Goal: Communication & Community: Ask a question

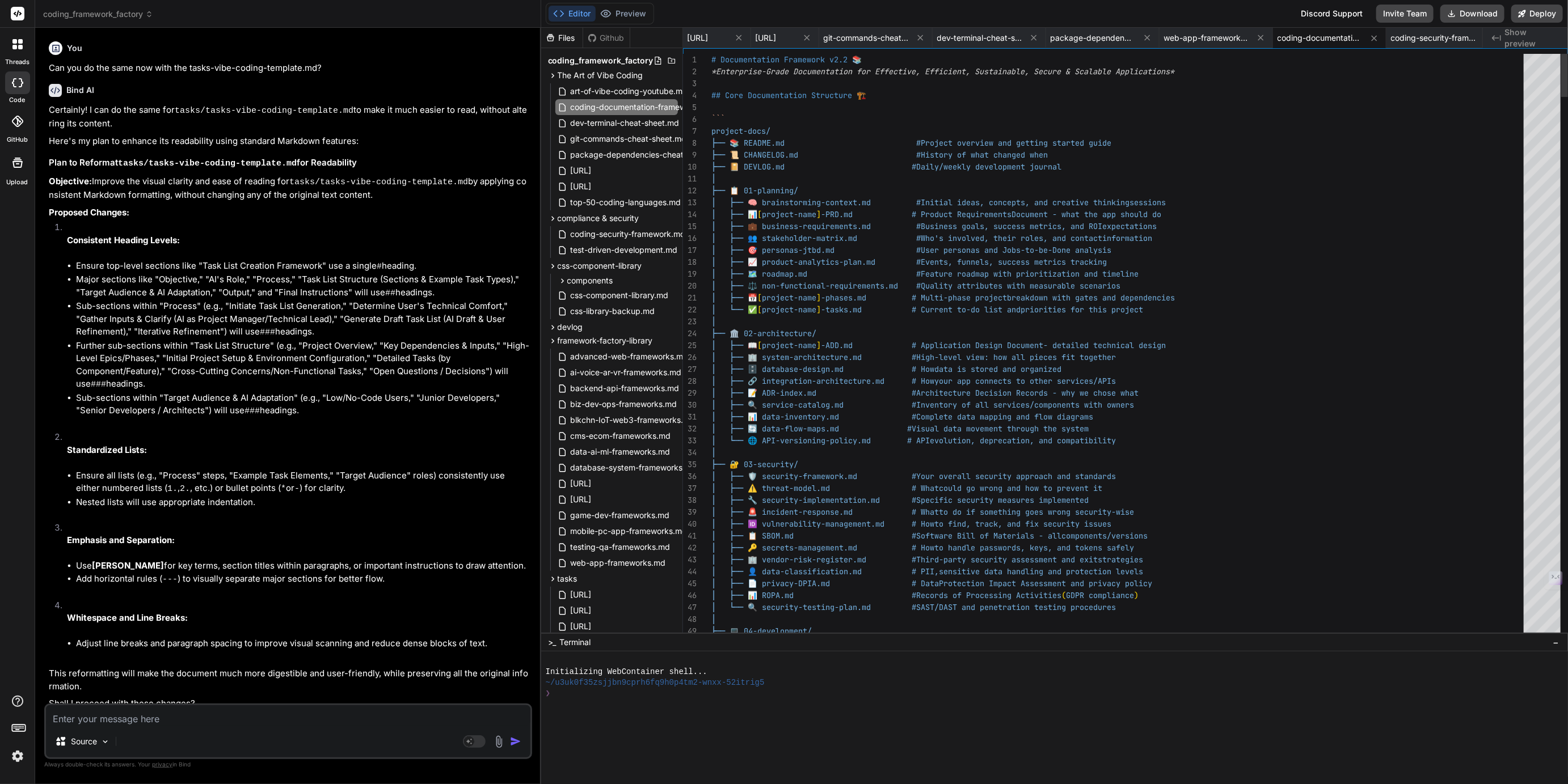
scroll to position [47, 0]
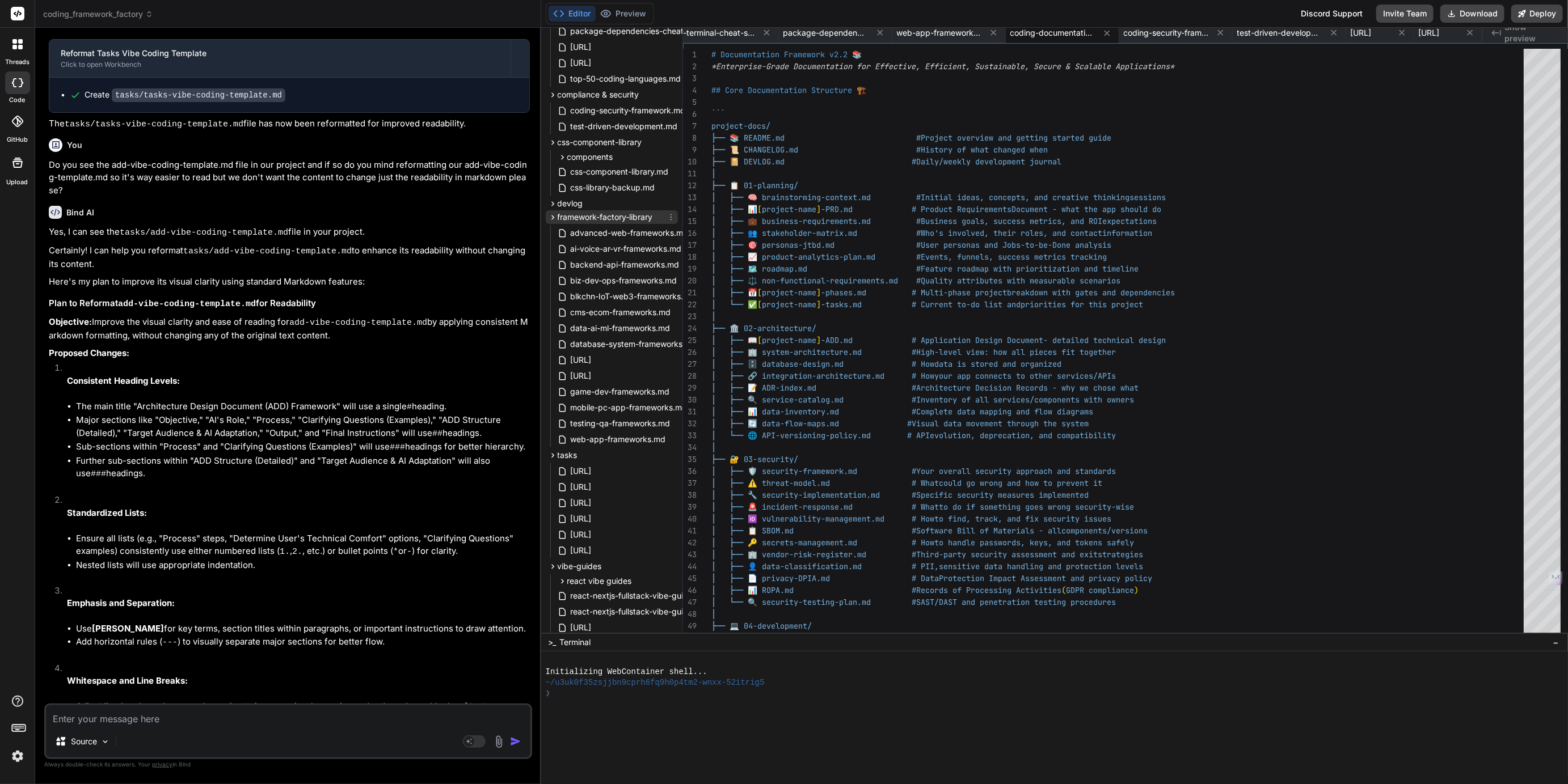
click at [595, 217] on span "framework-factory-library" at bounding box center [605, 217] width 95 height 12
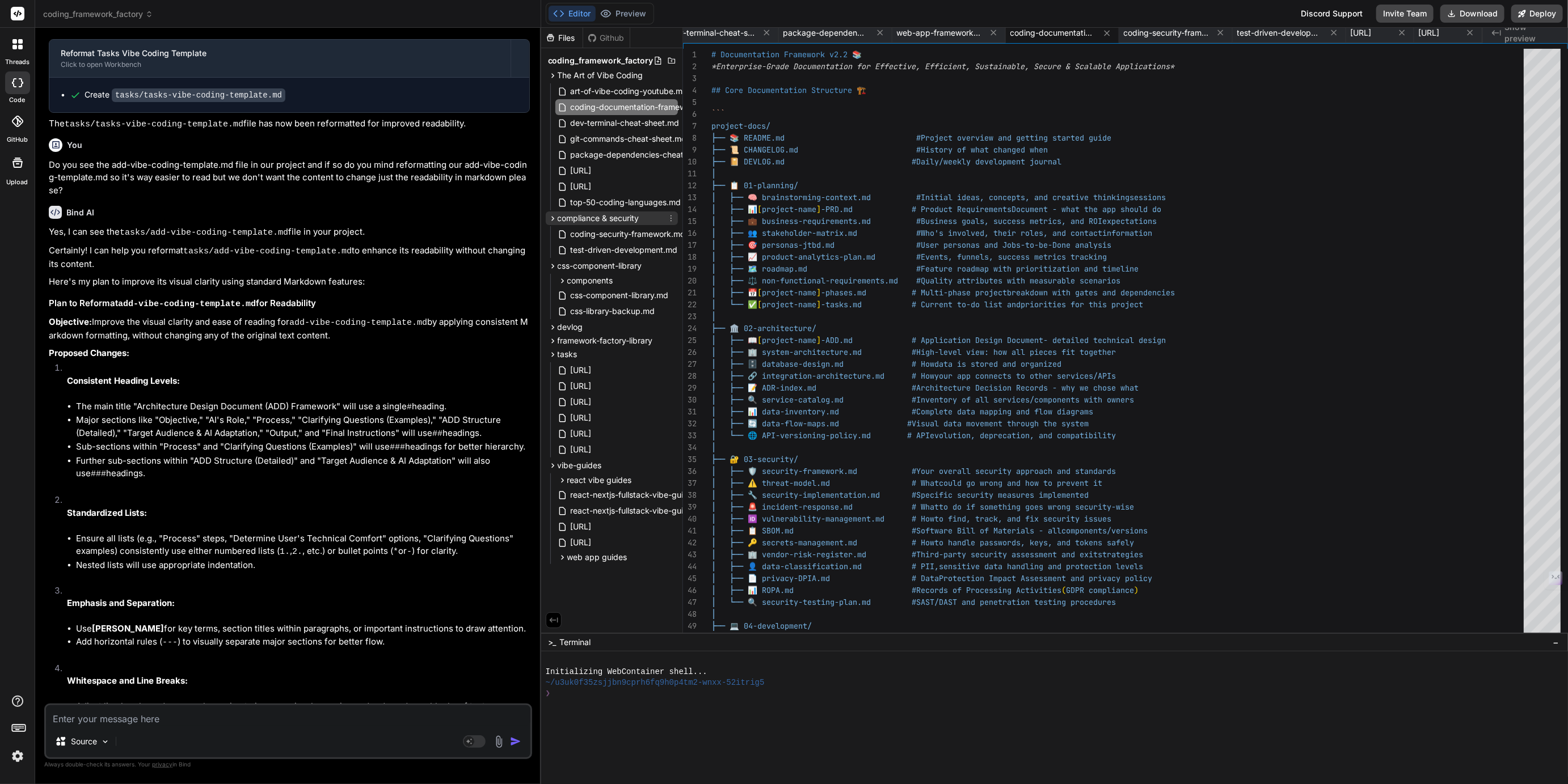
click at [579, 216] on span "compliance & security" at bounding box center [598, 219] width 81 height 12
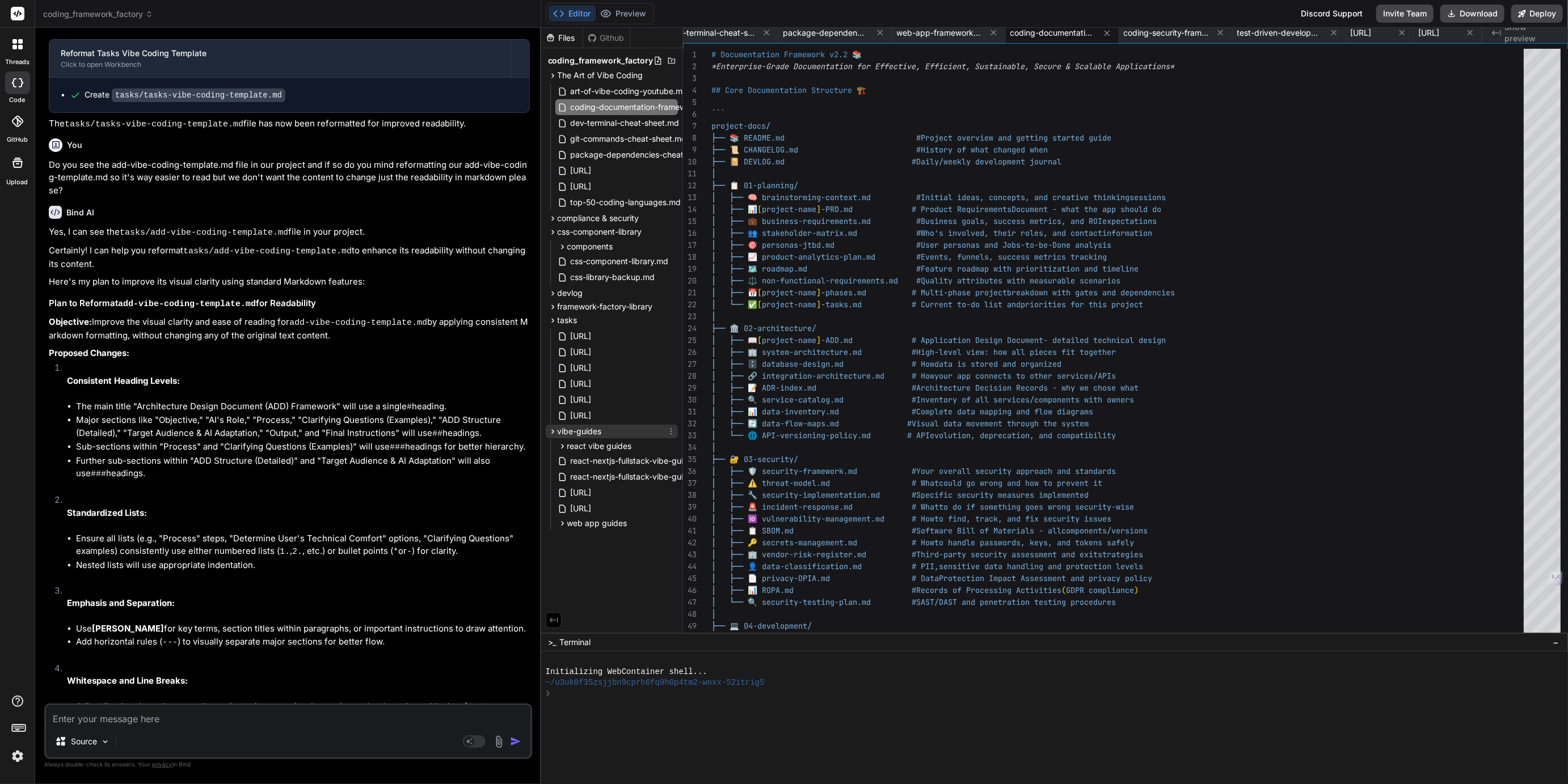
click at [577, 431] on span "vibe-guides" at bounding box center [580, 432] width 44 height 12
click at [577, 232] on span "css-component-library" at bounding box center [600, 232] width 84 height 12
click at [566, 271] on span "tasks" at bounding box center [567, 273] width 20 height 12
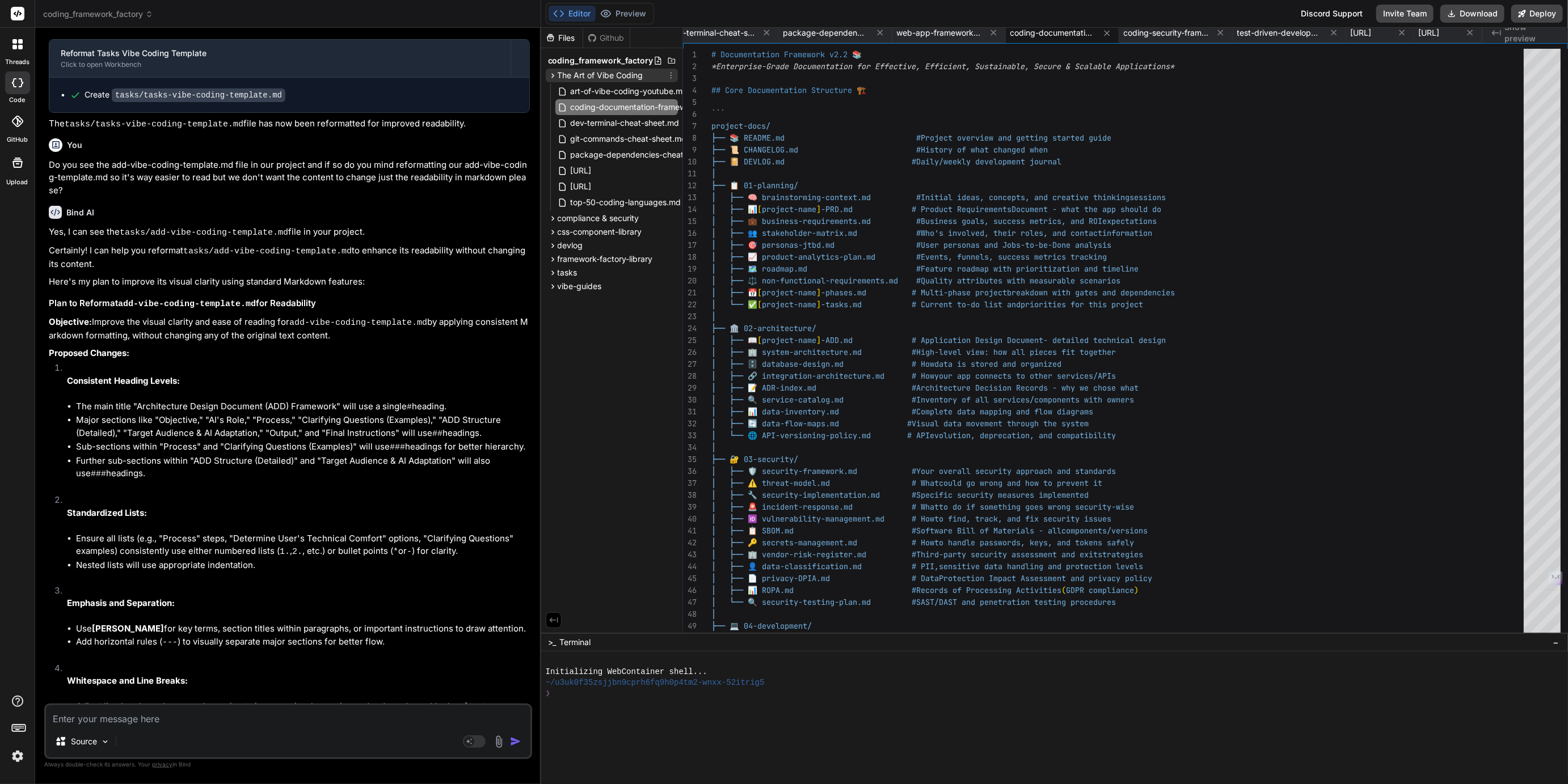
click at [585, 78] on span "The Art of Vibe Coding" at bounding box center [601, 75] width 86 height 12
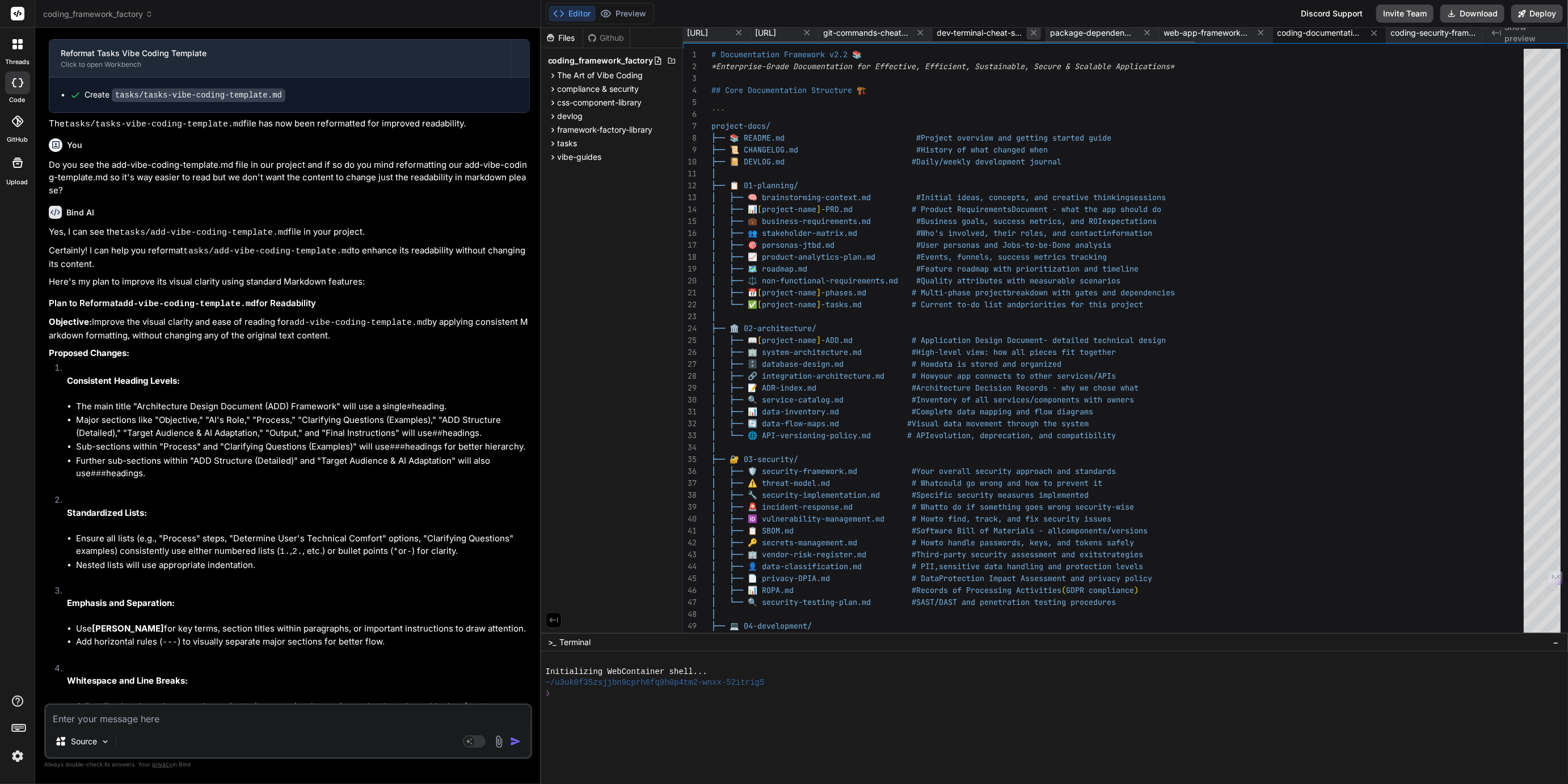
click at [1039, 35] on icon at bounding box center [1033, 32] width 9 height 9
click at [1039, 35] on icon at bounding box center [1033, 33] width 9 height 9
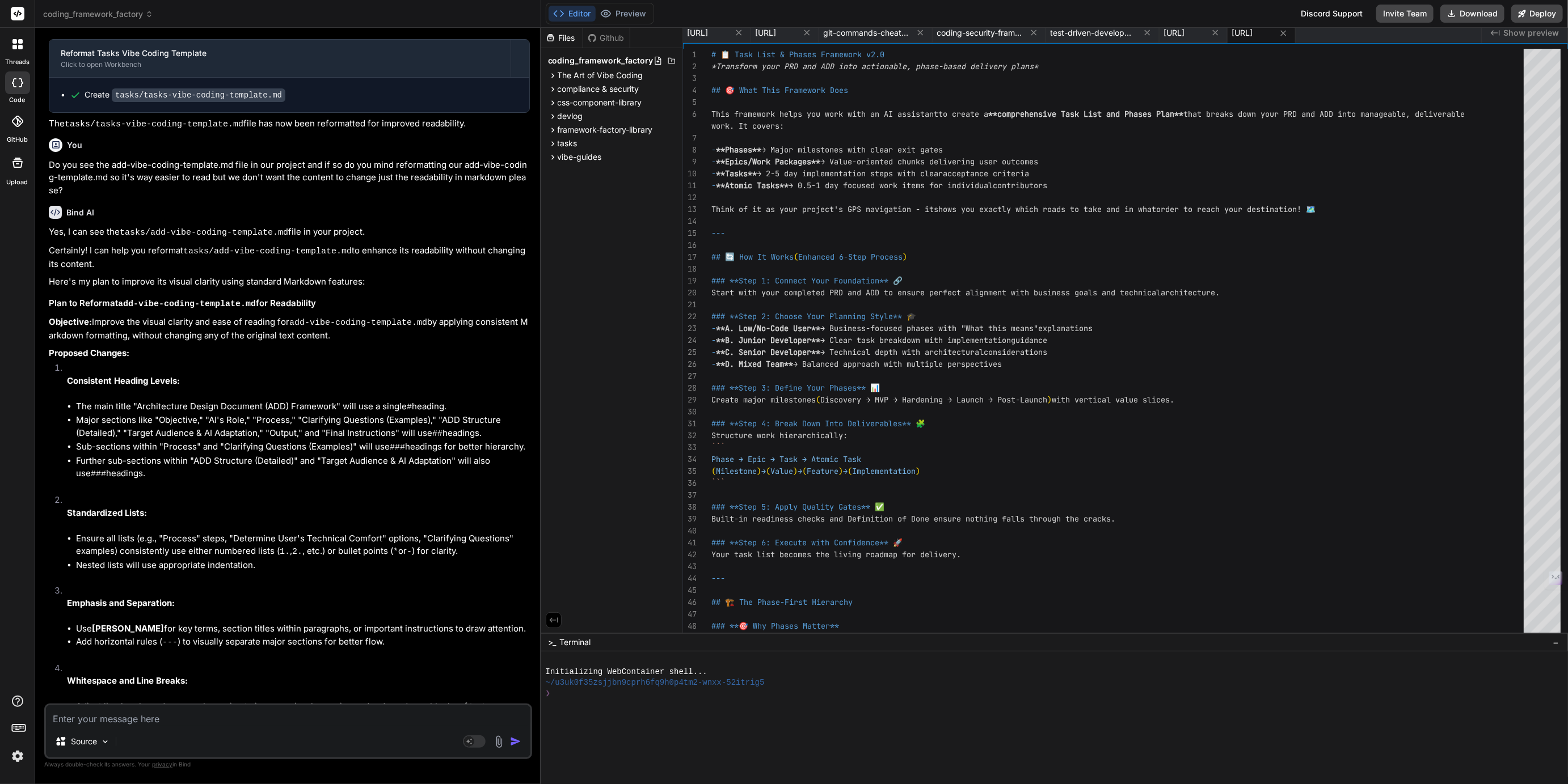
click at [1039, 35] on icon at bounding box center [1033, 32] width 9 height 9
click at [994, 35] on icon at bounding box center [988, 32] width 9 height 9
click at [994, 35] on icon at bounding box center [988, 33] width 9 height 9
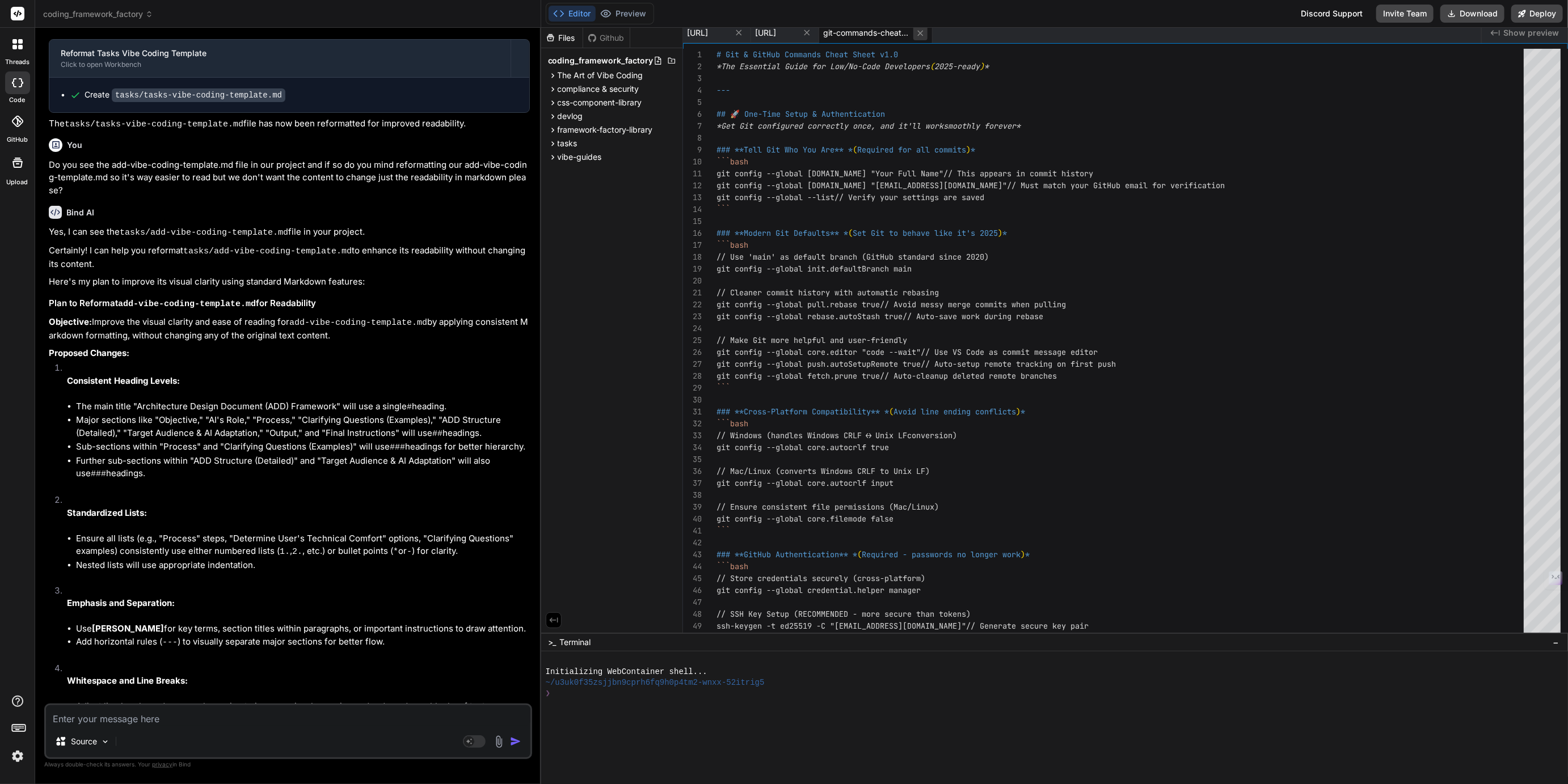
click at [925, 29] on icon at bounding box center [920, 33] width 9 height 9
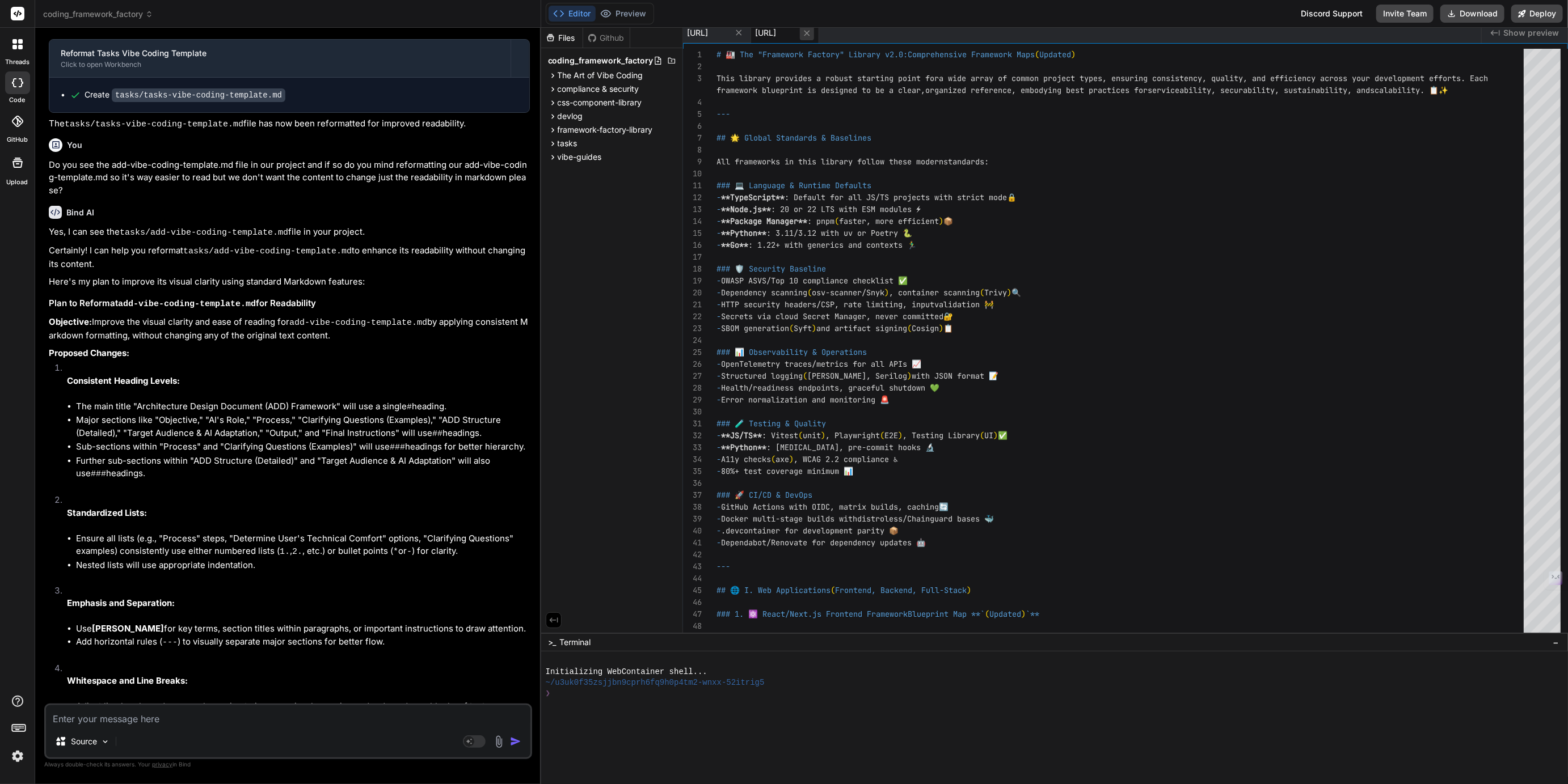
click at [812, 33] on icon at bounding box center [806, 33] width 9 height 9
type textarea "* **Run workers:** Start the worker applications that subscribe to tasks. #### …"
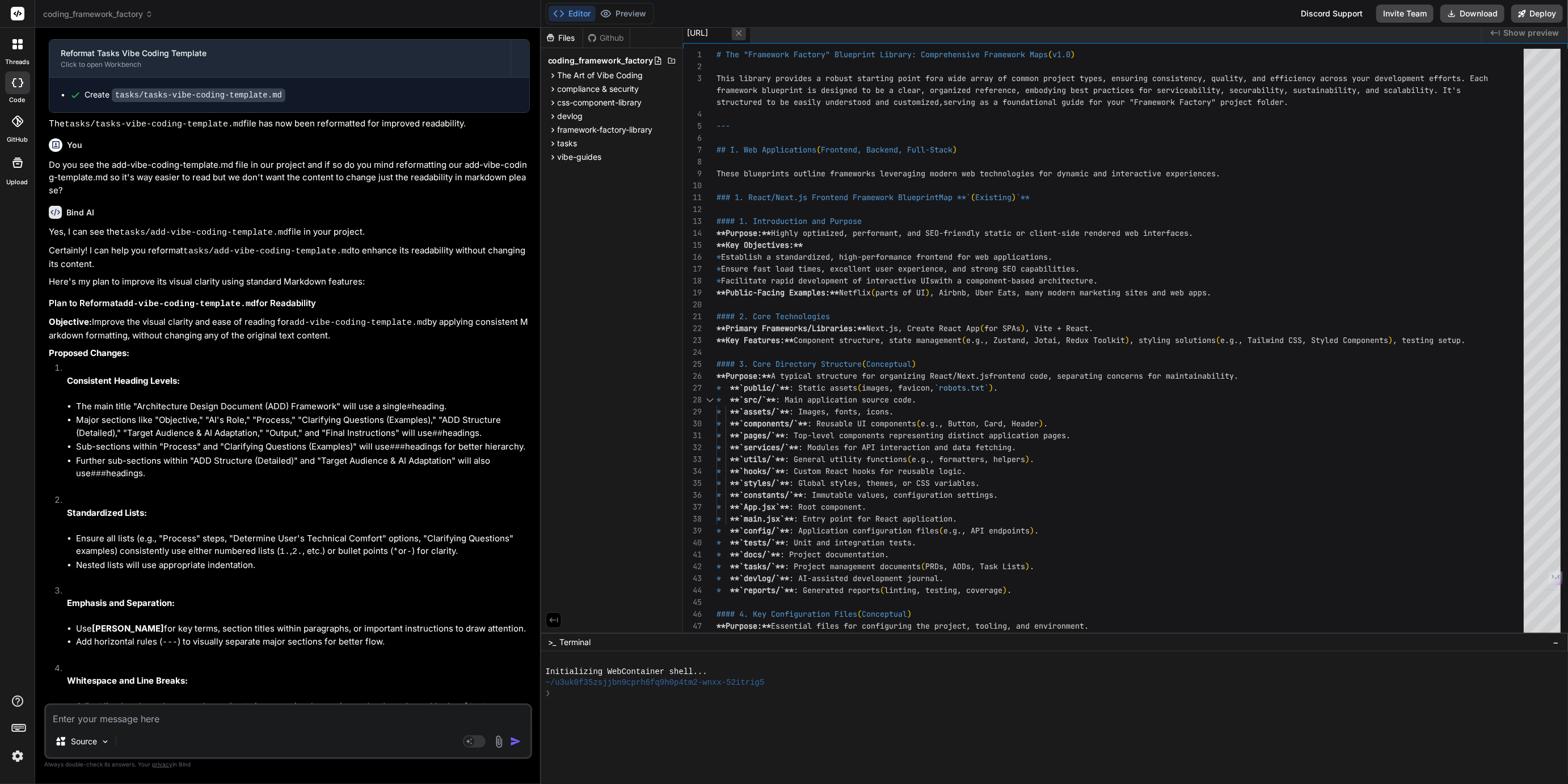
click at [744, 33] on icon at bounding box center [739, 33] width 9 height 9
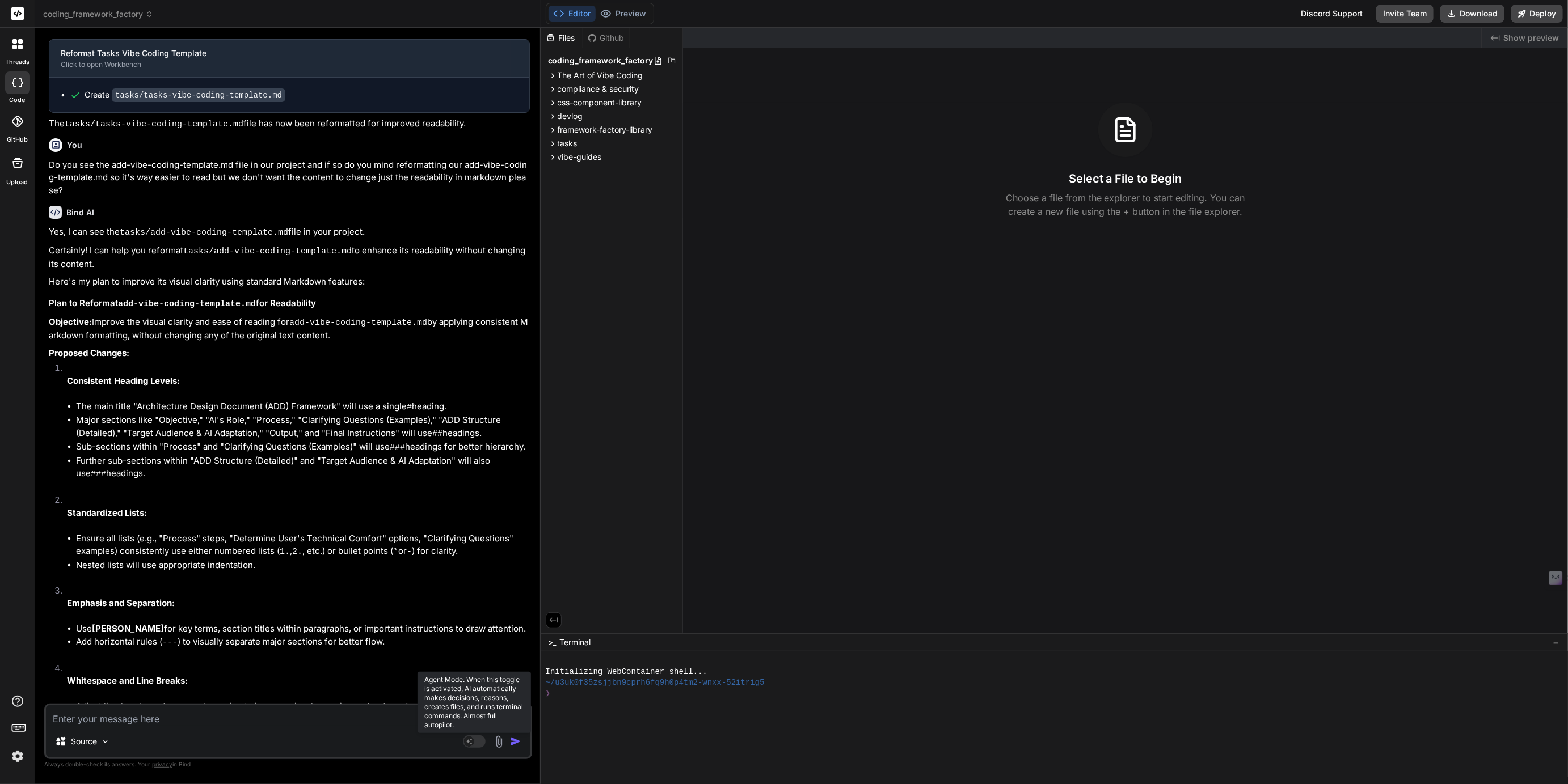
click at [475, 744] on rect at bounding box center [474, 741] width 23 height 12
click at [472, 743] on rect at bounding box center [474, 741] width 23 height 12
type textarea "x"
click at [566, 158] on span "vibe-guides" at bounding box center [580, 158] width 44 height 12
click at [569, 147] on span "tasks" at bounding box center [567, 144] width 20 height 12
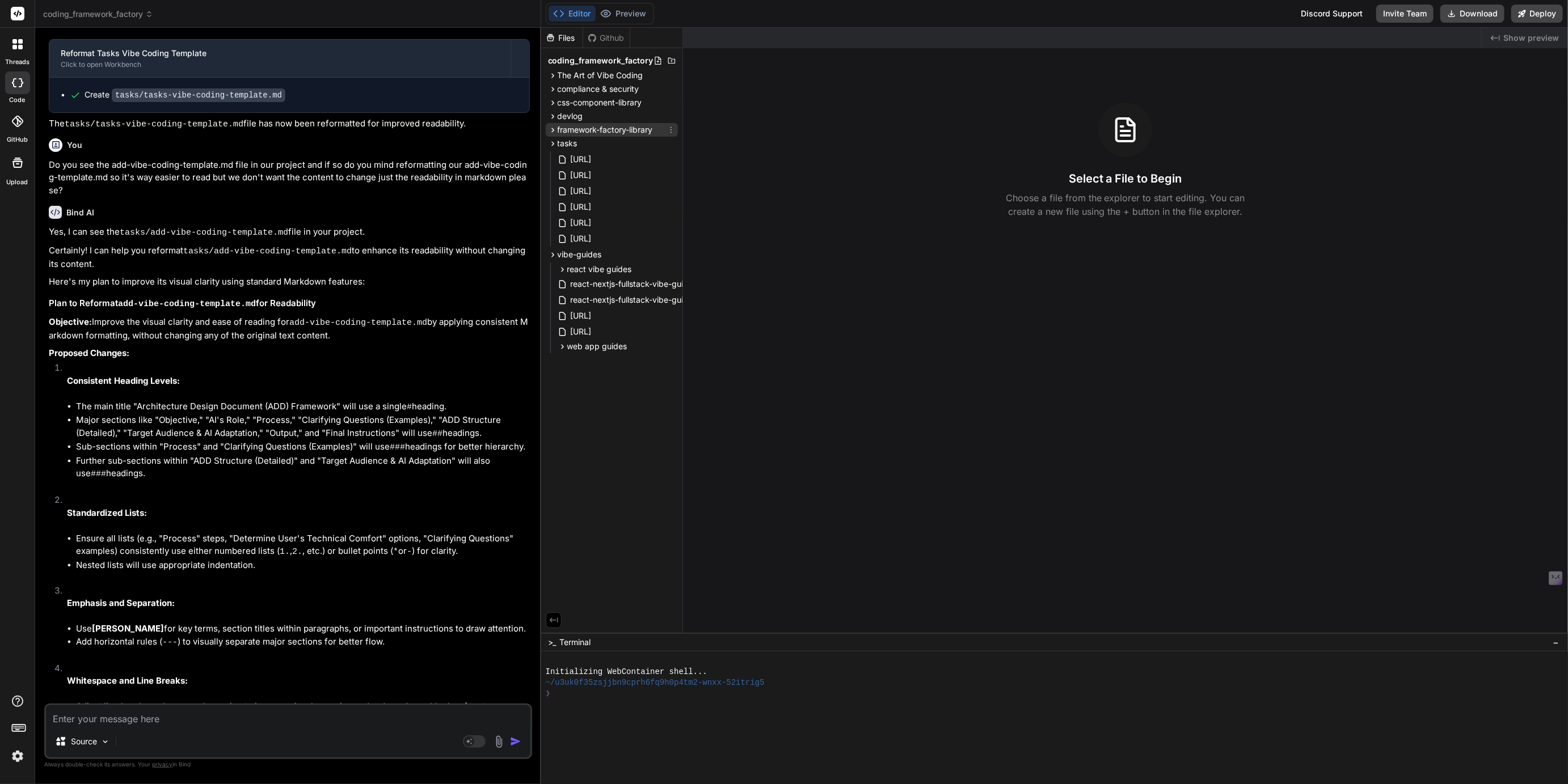
click at [580, 131] on span "framework-factory-library" at bounding box center [605, 130] width 95 height 12
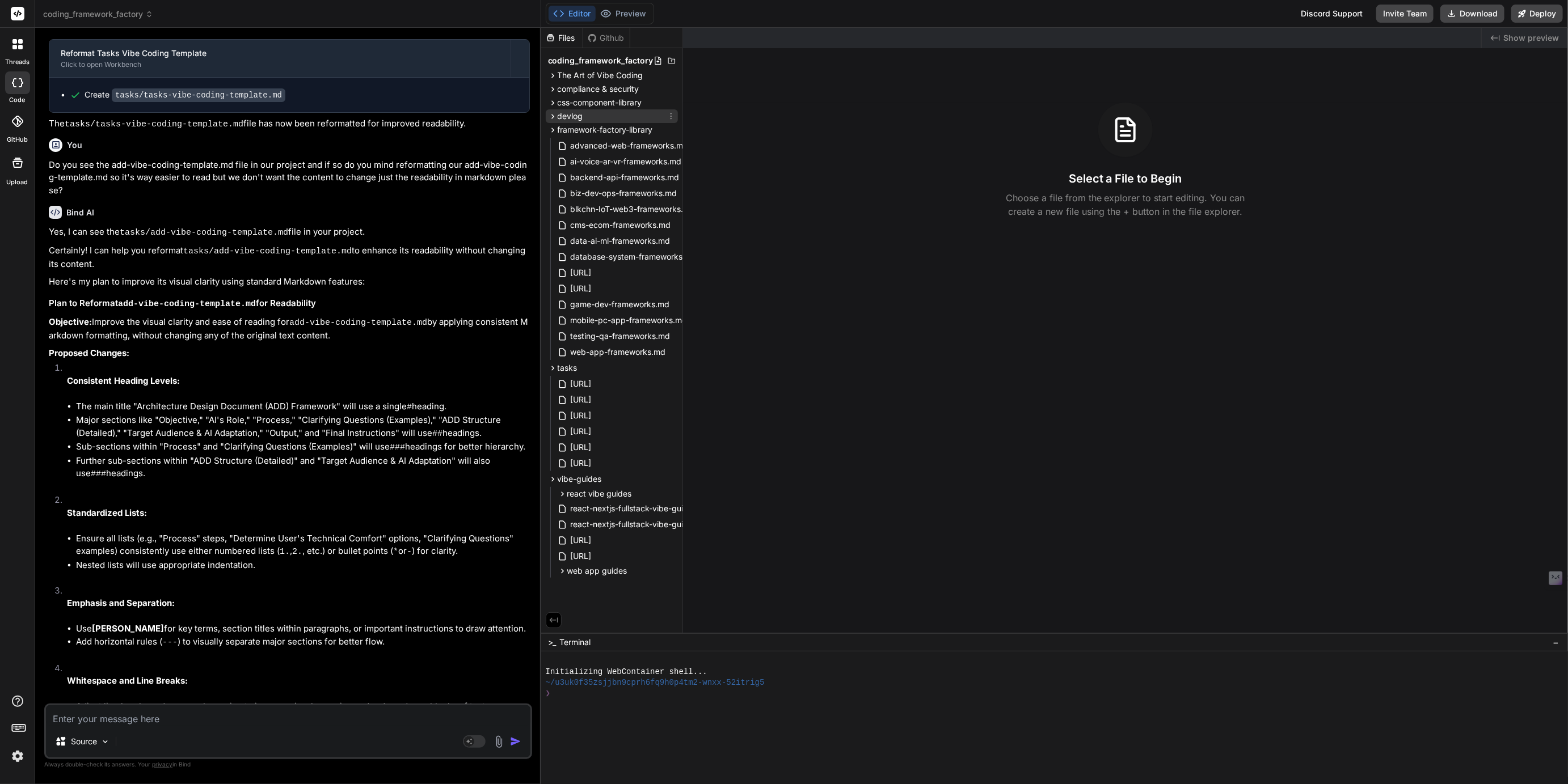
click at [572, 118] on span "devlog" at bounding box center [570, 116] width 25 height 12
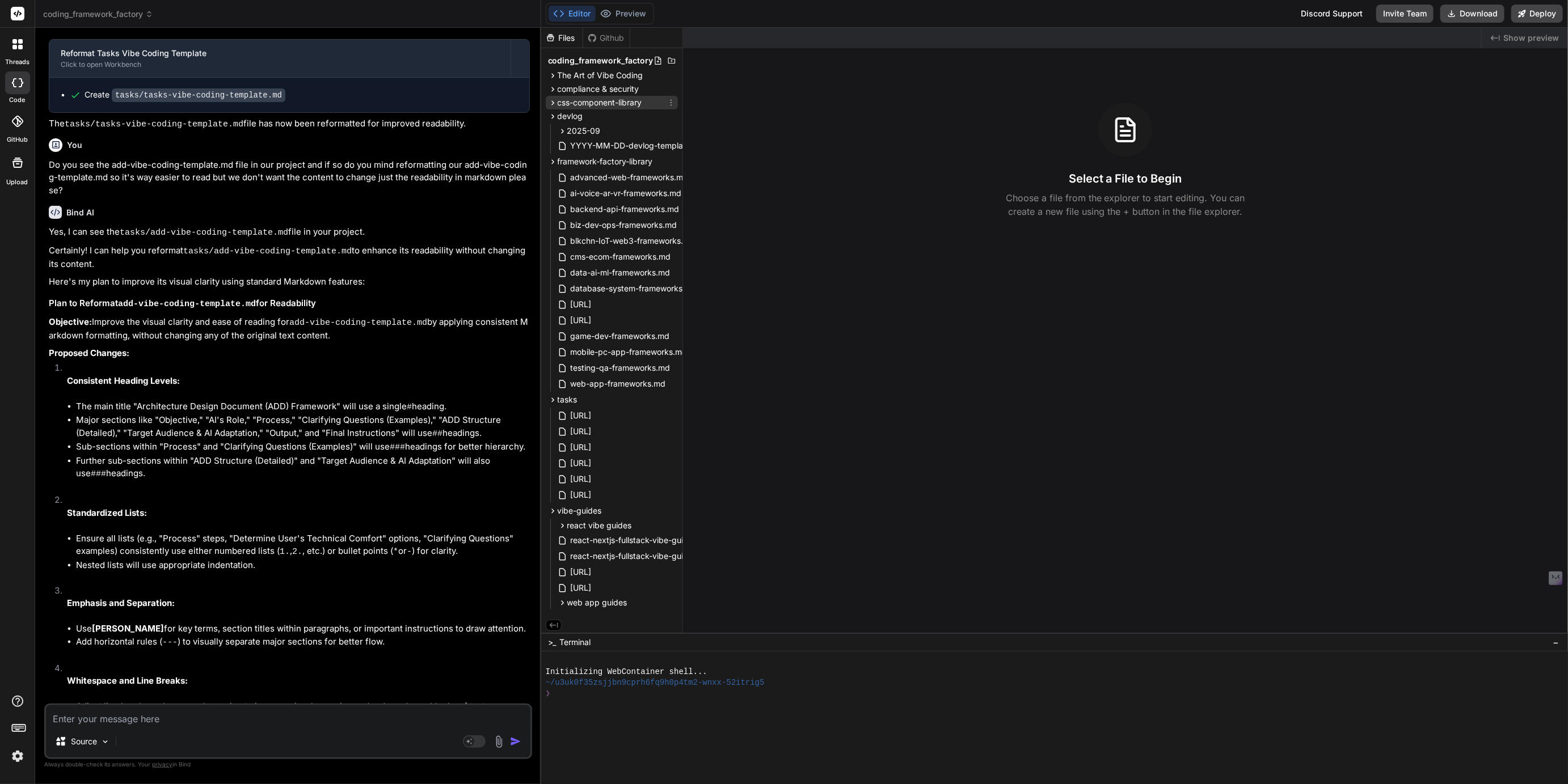
click at [574, 103] on span "css-component-library" at bounding box center [600, 103] width 84 height 12
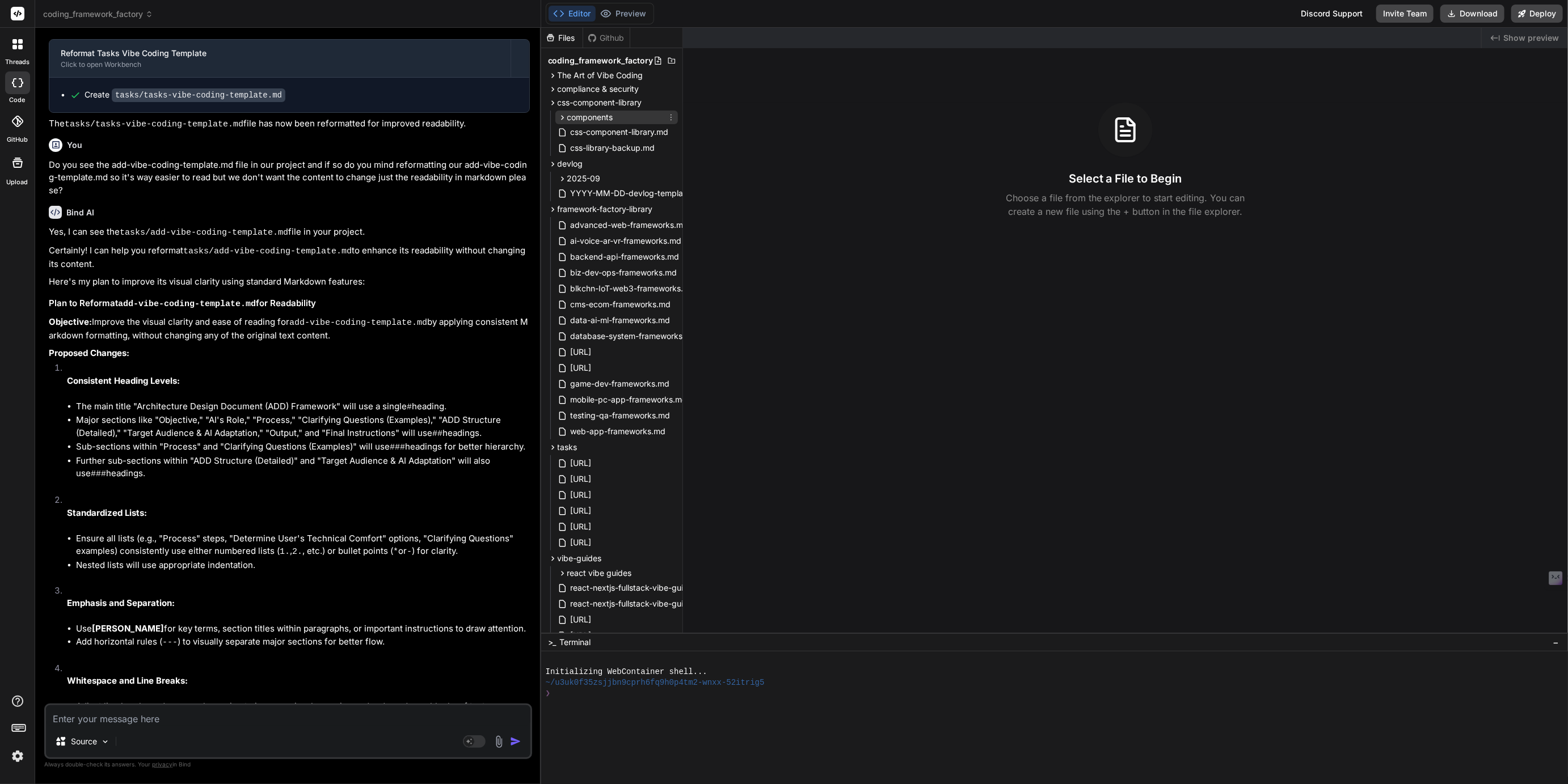
click at [579, 118] on span "components" at bounding box center [590, 118] width 46 height 12
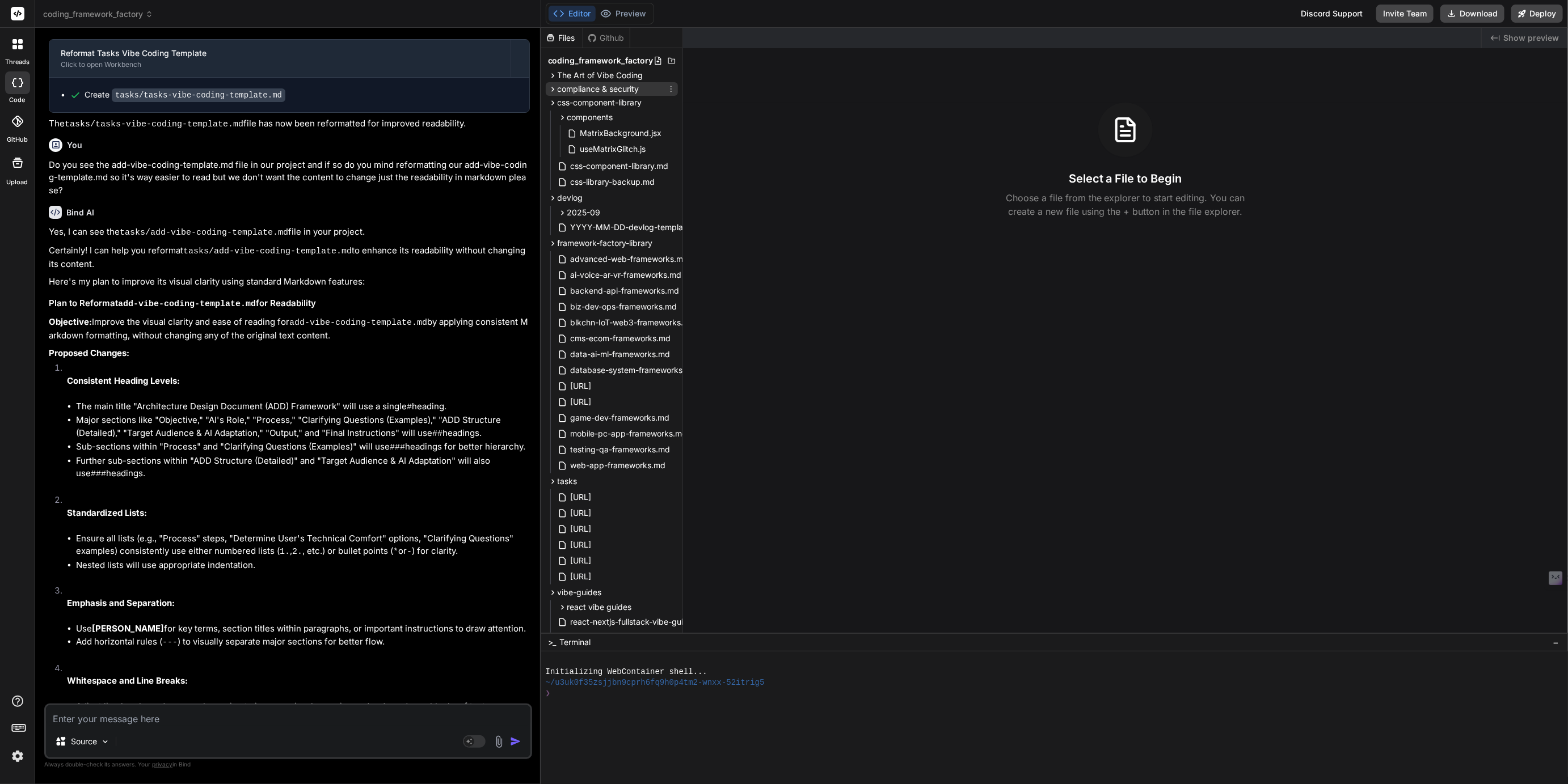
click at [577, 92] on span "compliance & security" at bounding box center [598, 89] width 81 height 12
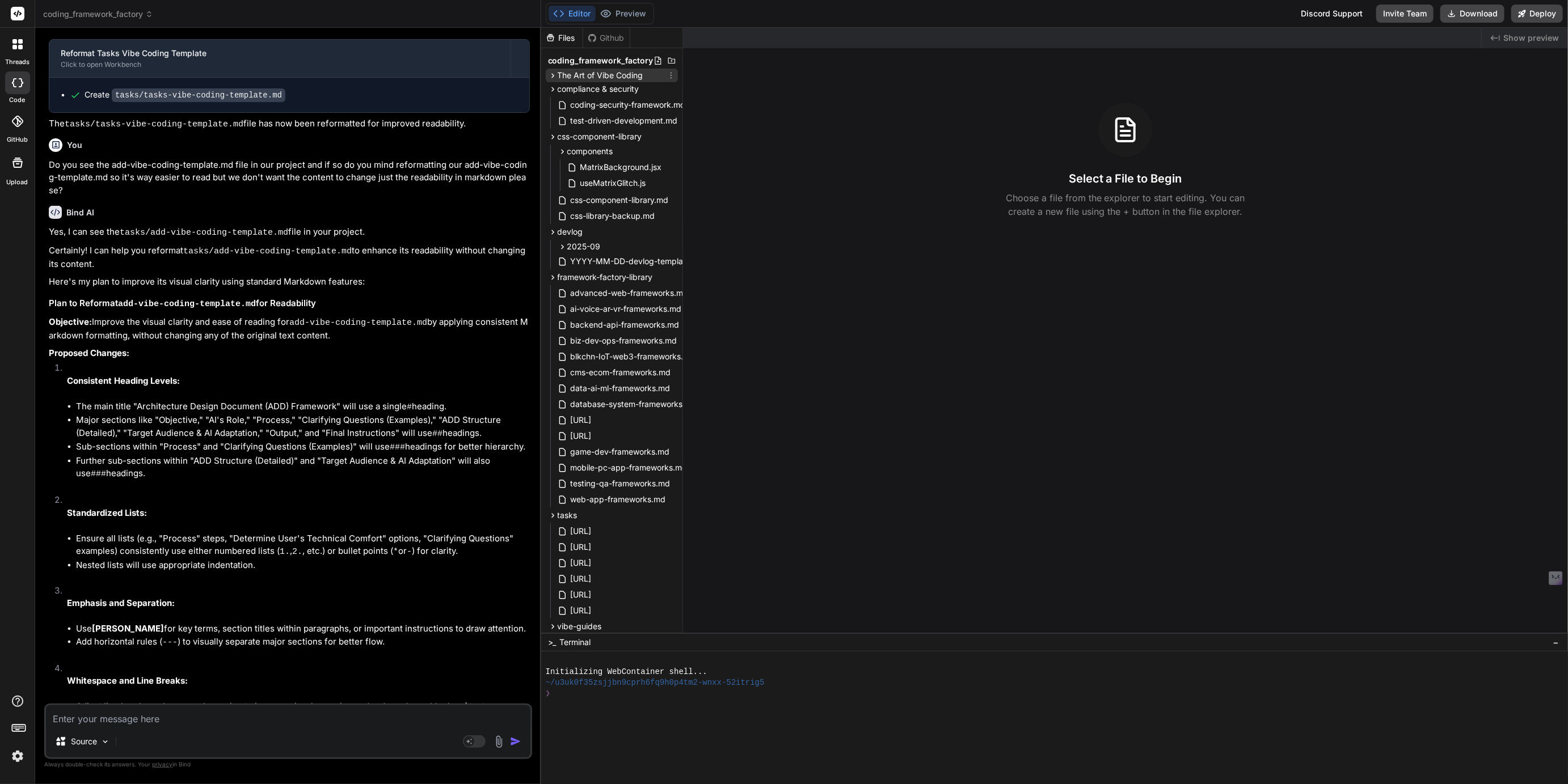
click at [577, 77] on span "The Art of Vibe Coding" at bounding box center [601, 75] width 86 height 12
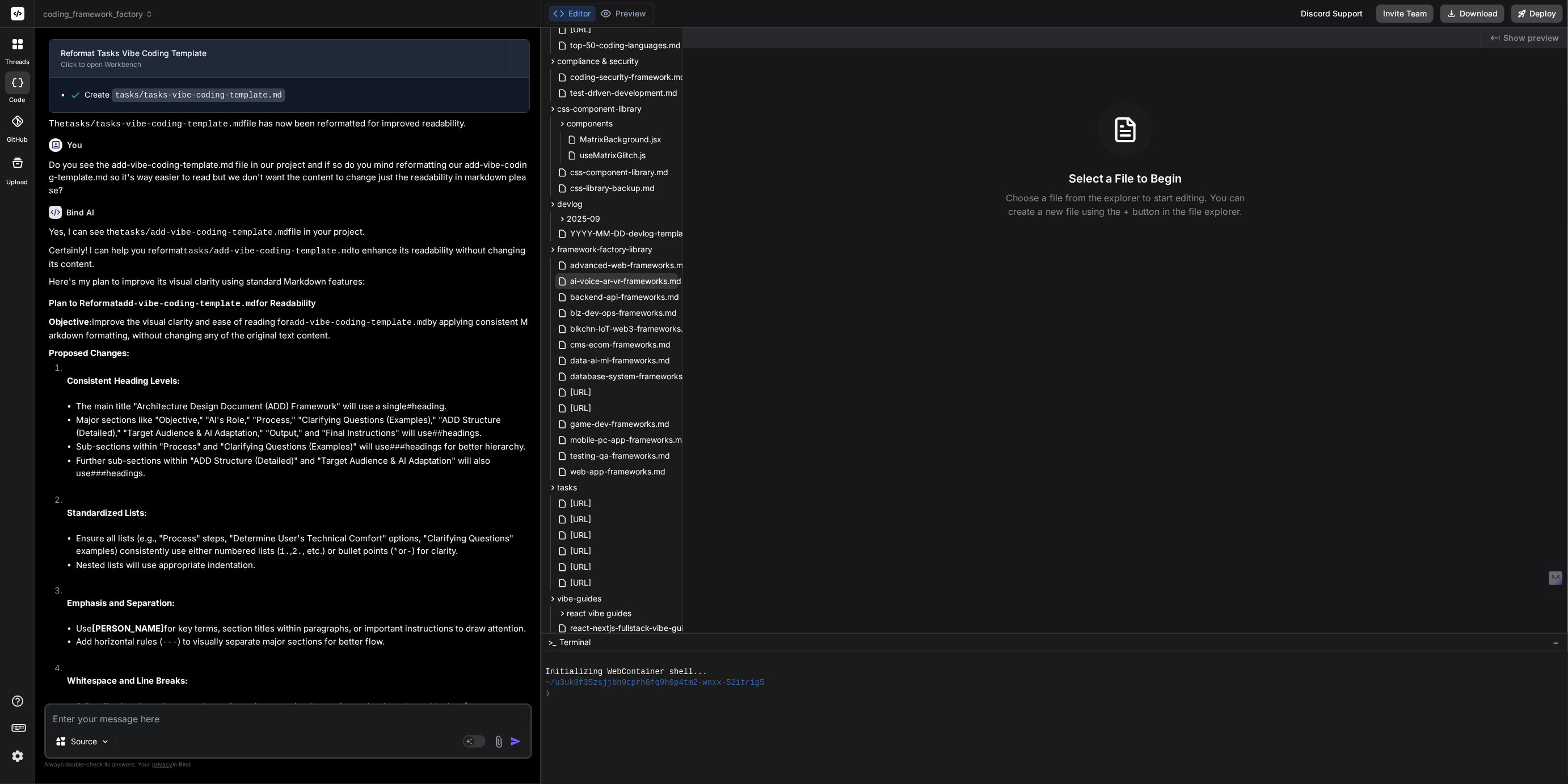
scroll to position [161, 0]
click at [593, 388] on span "[URL]" at bounding box center [581, 388] width 23 height 14
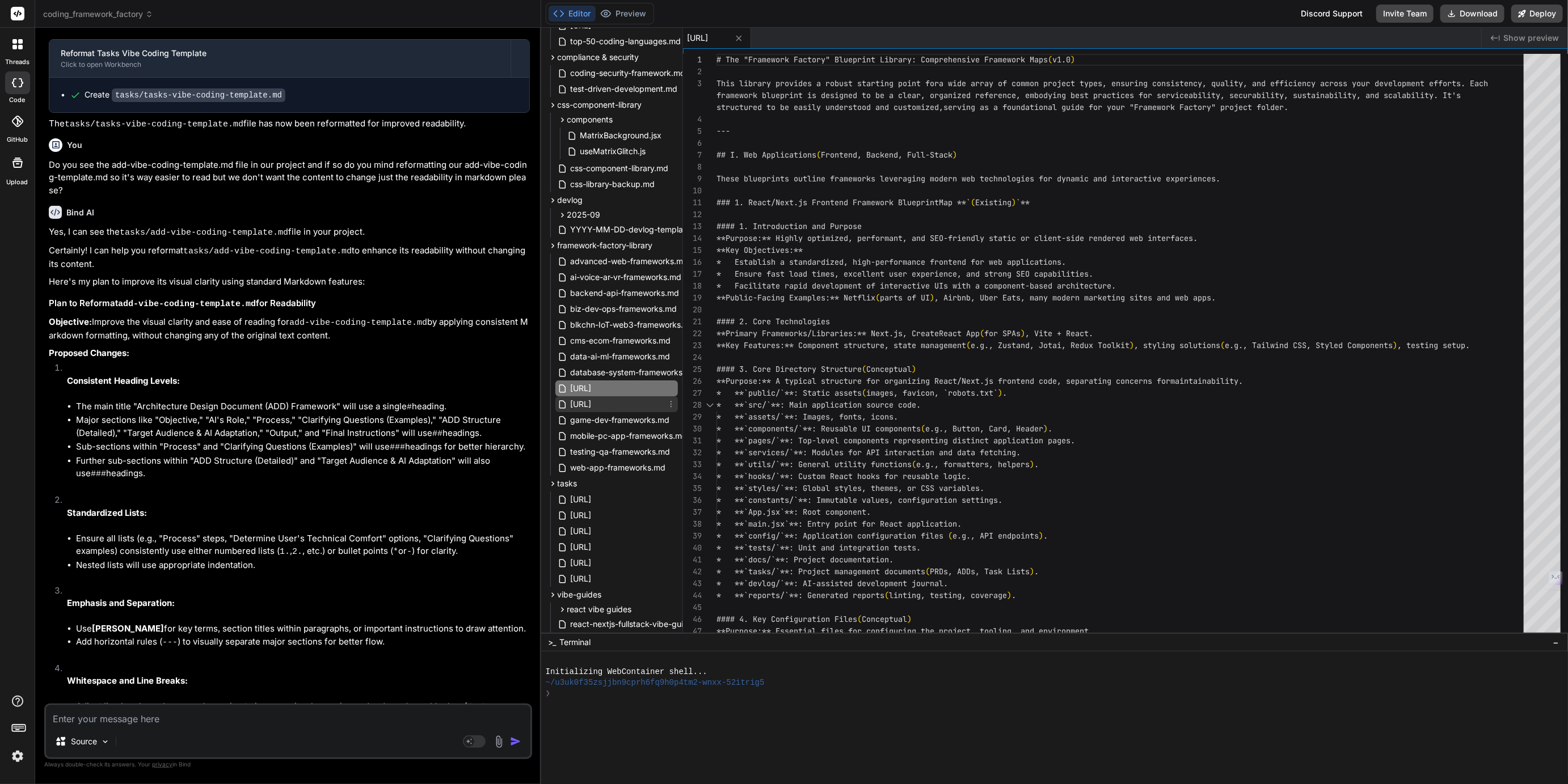
click at [593, 399] on span "[URL]" at bounding box center [581, 404] width 23 height 14
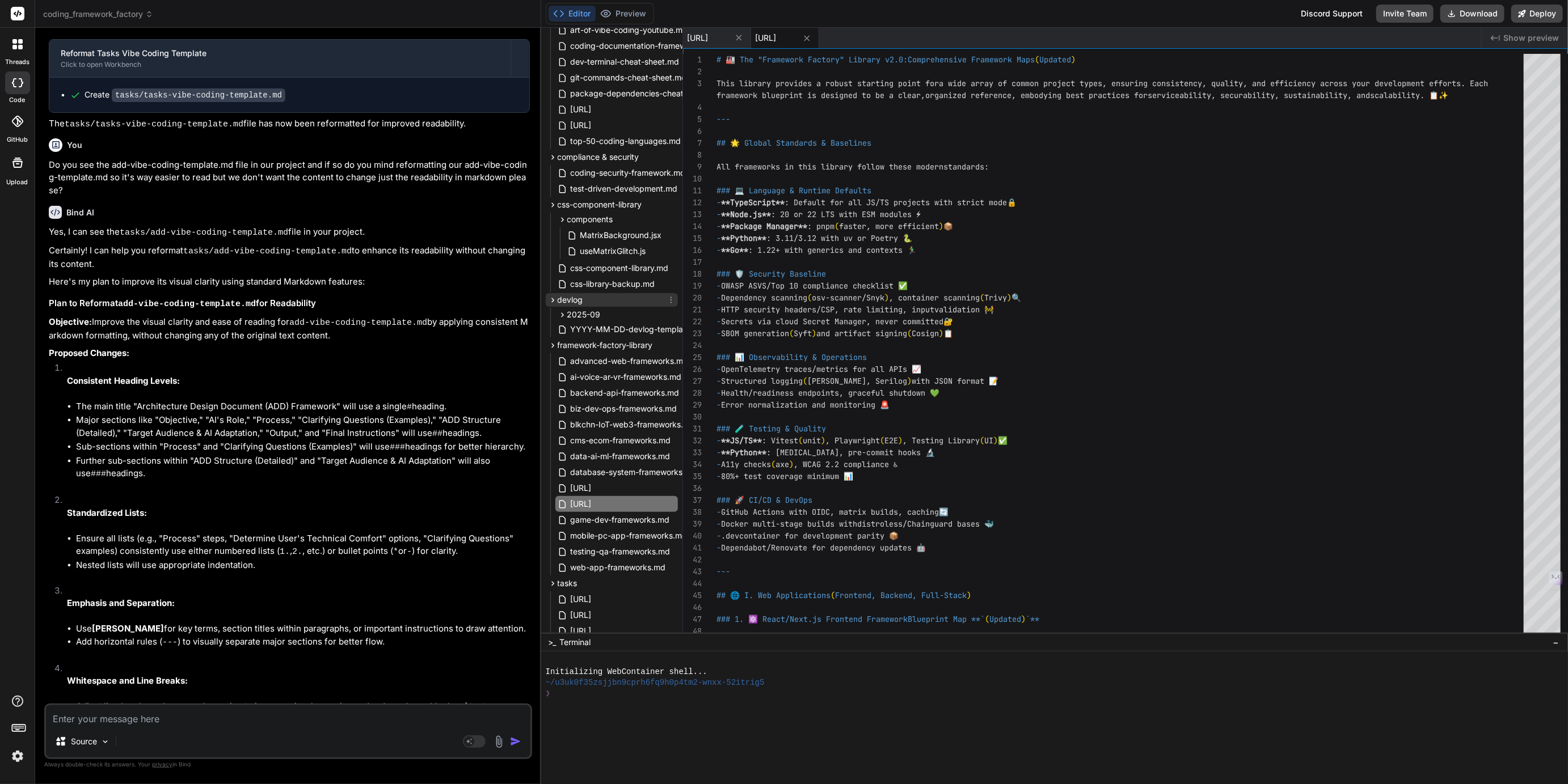
scroll to position [0, 0]
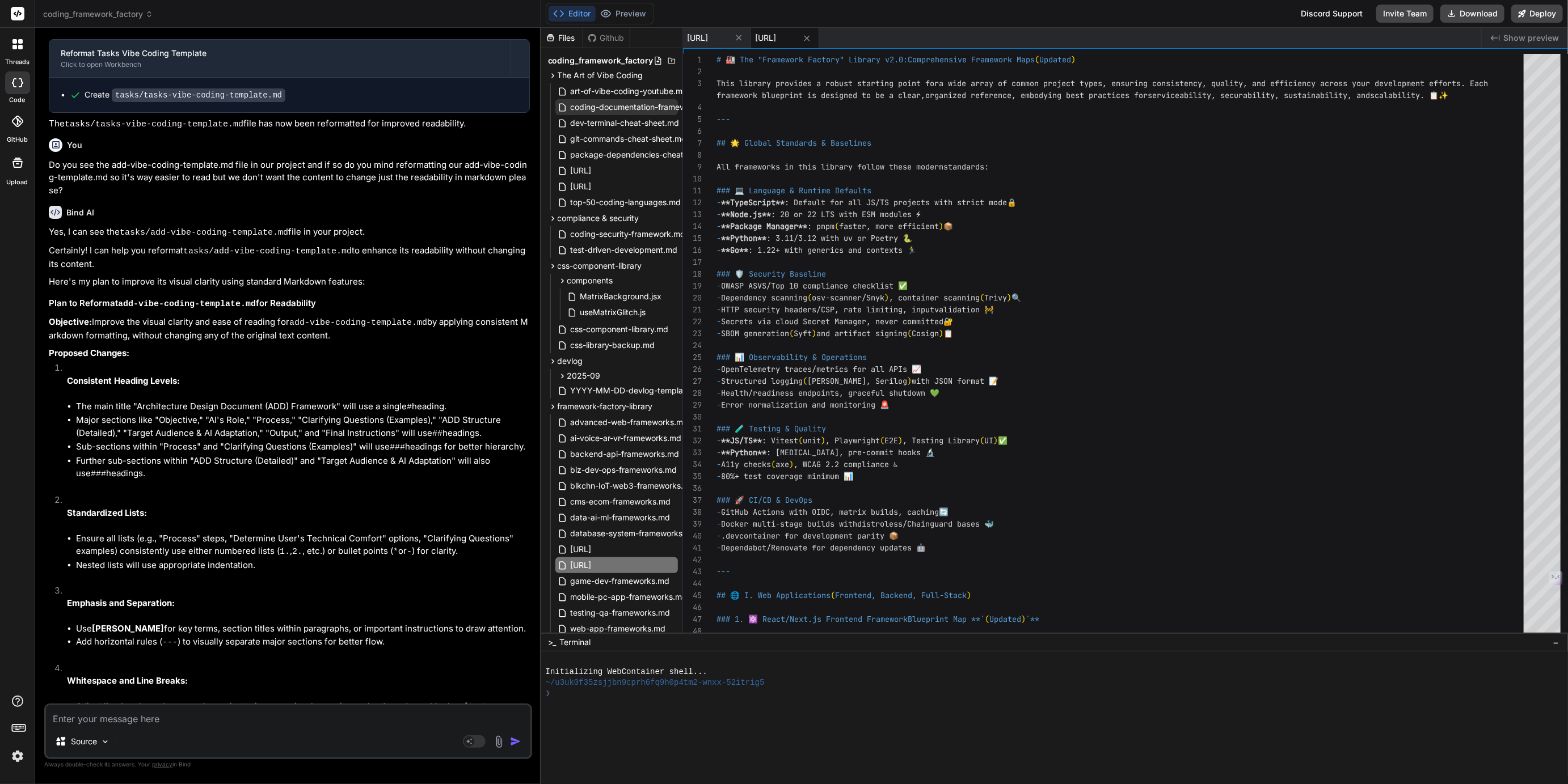
click at [612, 112] on span "coding-documentation-framework.md" at bounding box center [641, 107] width 144 height 14
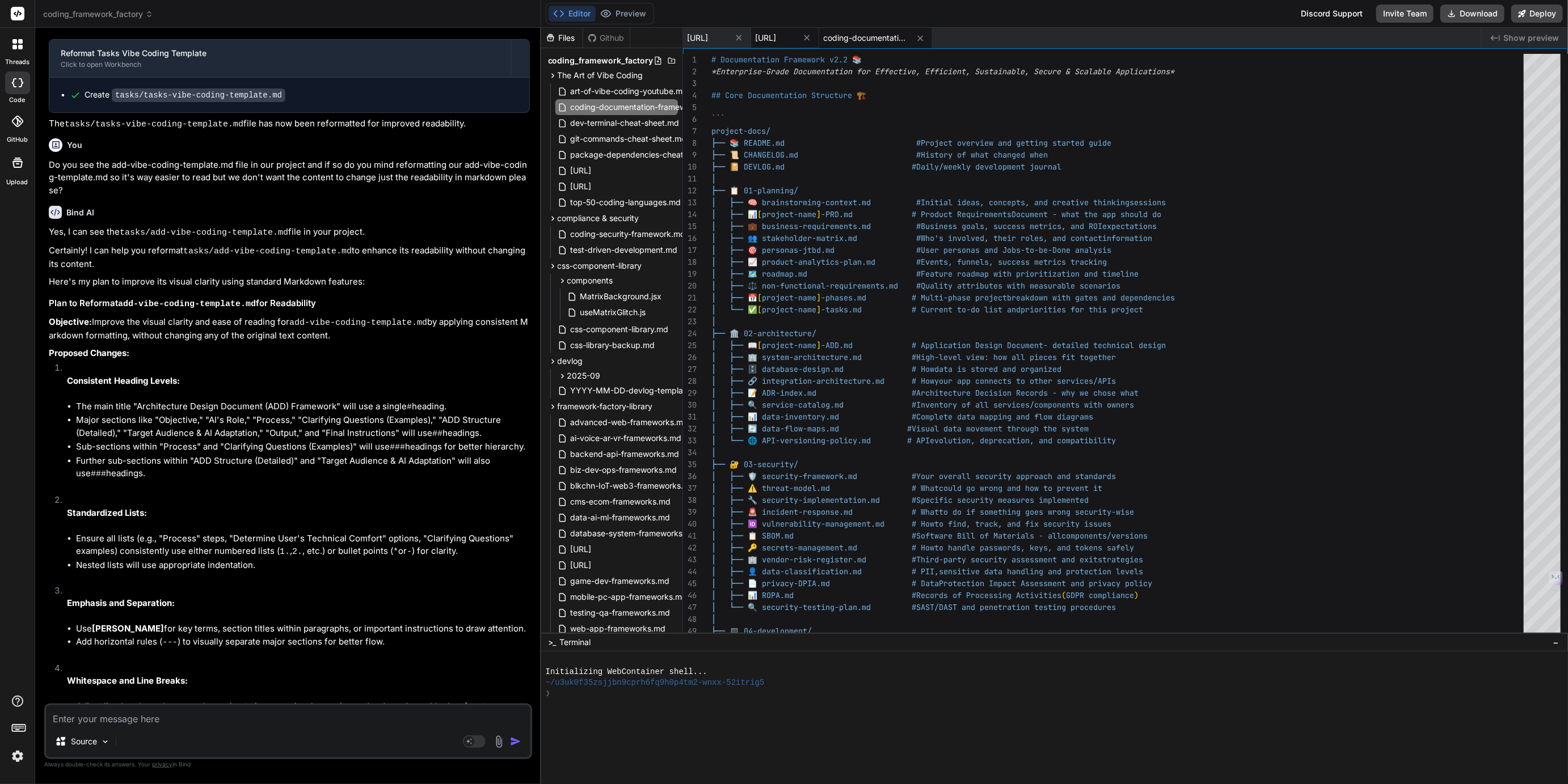
click at [819, 44] on div "[URL]" at bounding box center [785, 38] width 68 height 20
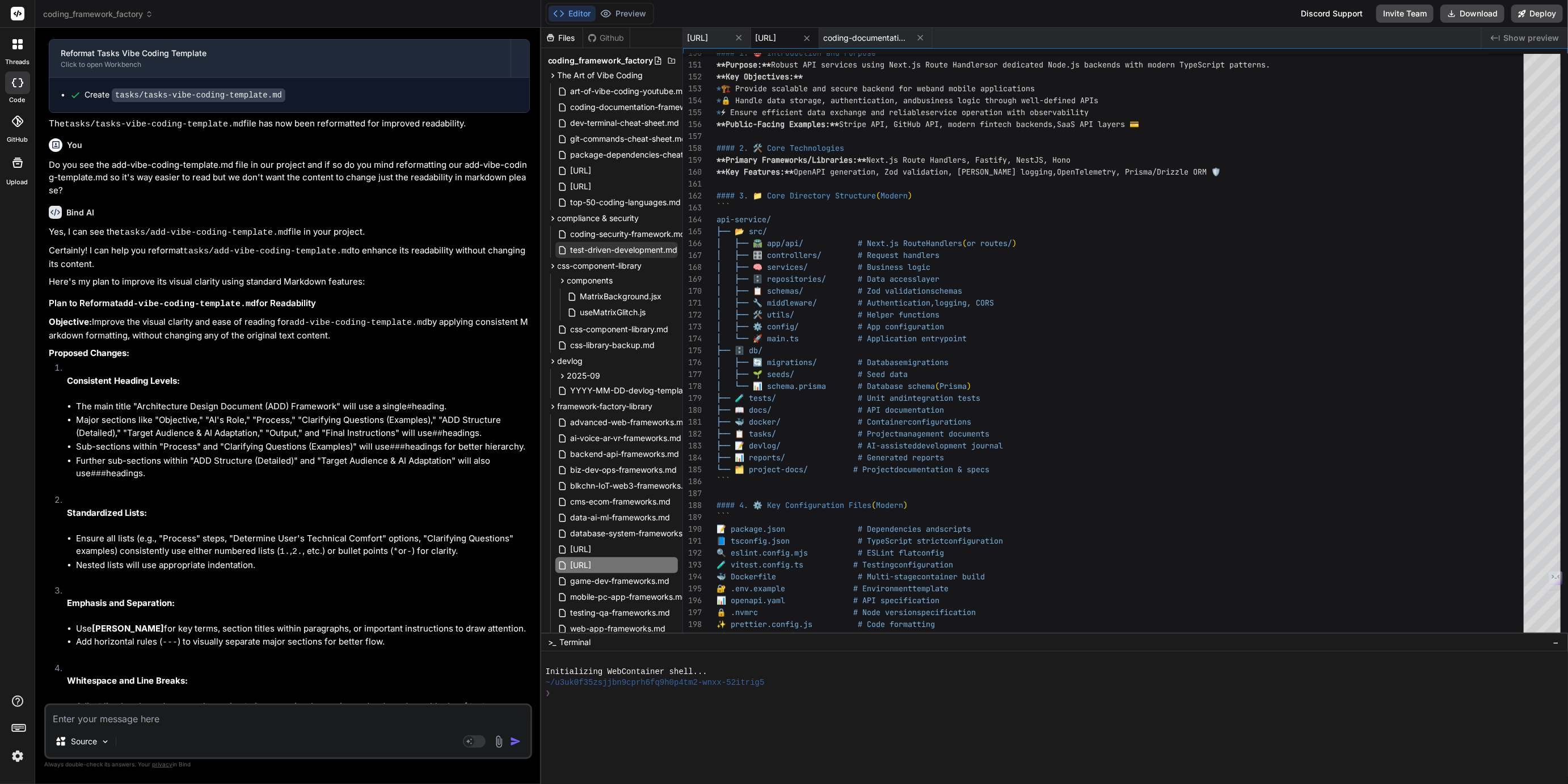
click at [616, 248] on span "test-driven-development.md" at bounding box center [624, 250] width 110 height 14
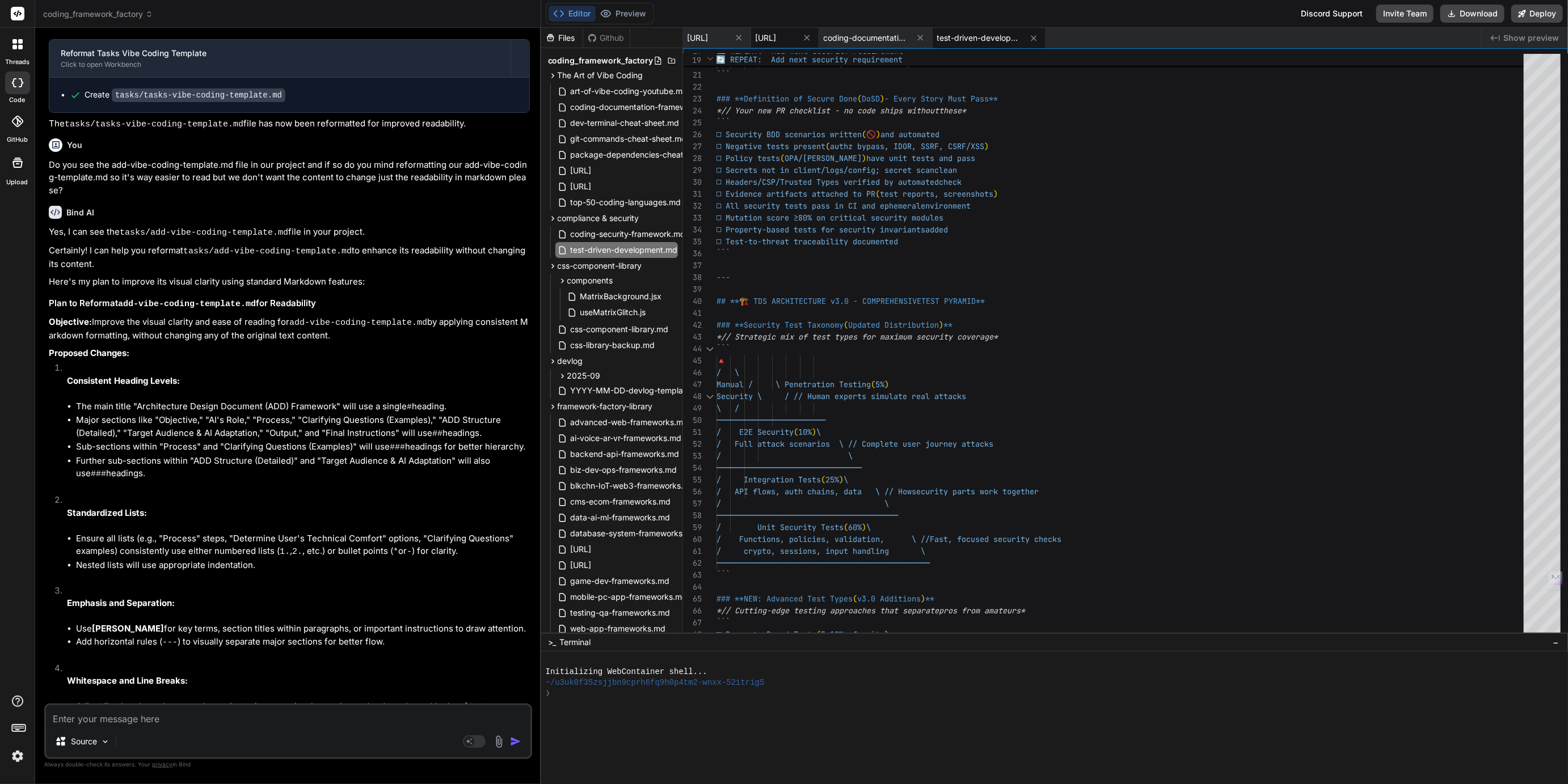
click at [776, 37] on span "[URL]" at bounding box center [765, 38] width 21 height 12
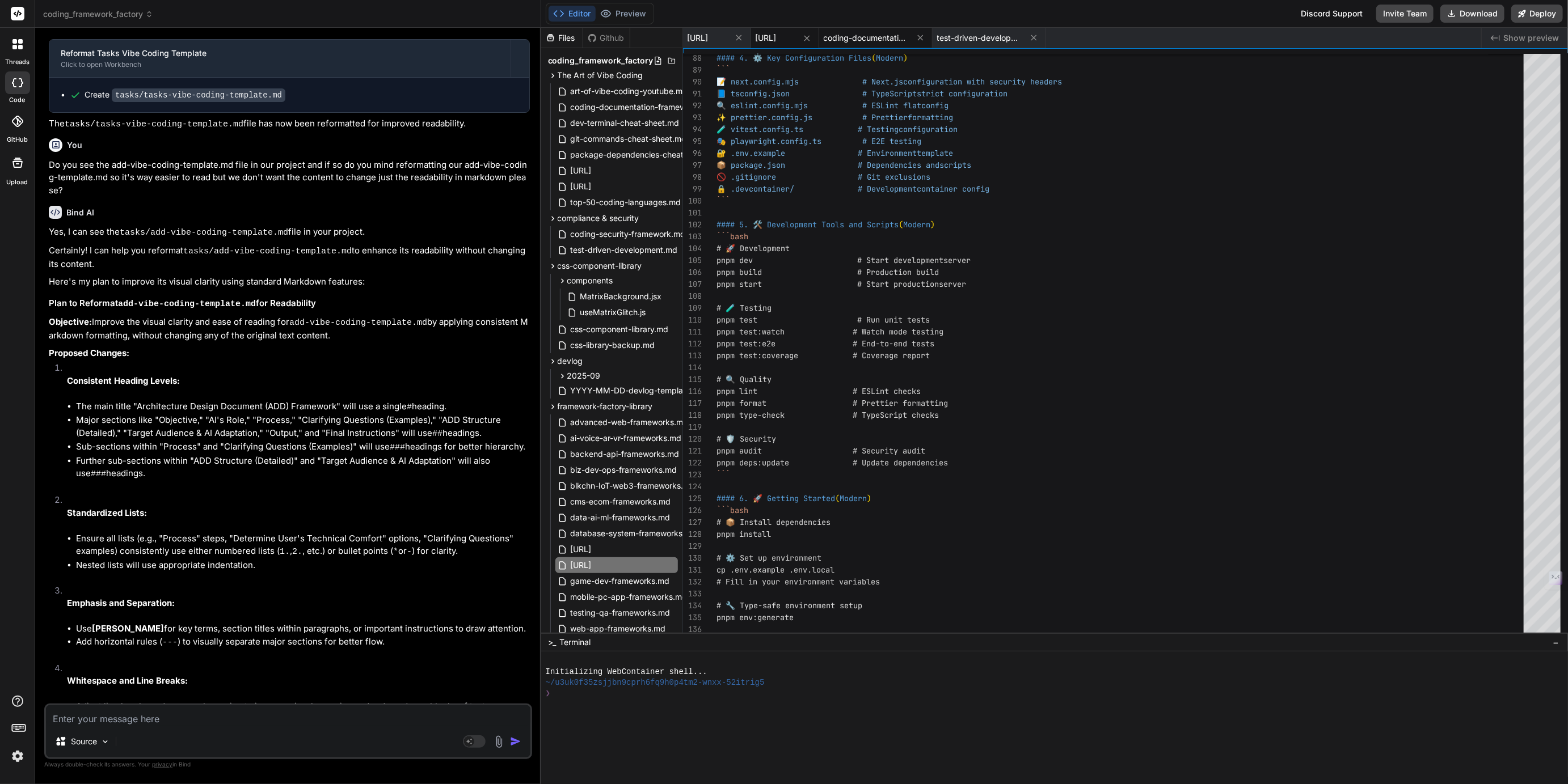
click at [909, 35] on span "coding-documentation-framework.md" at bounding box center [866, 38] width 85 height 12
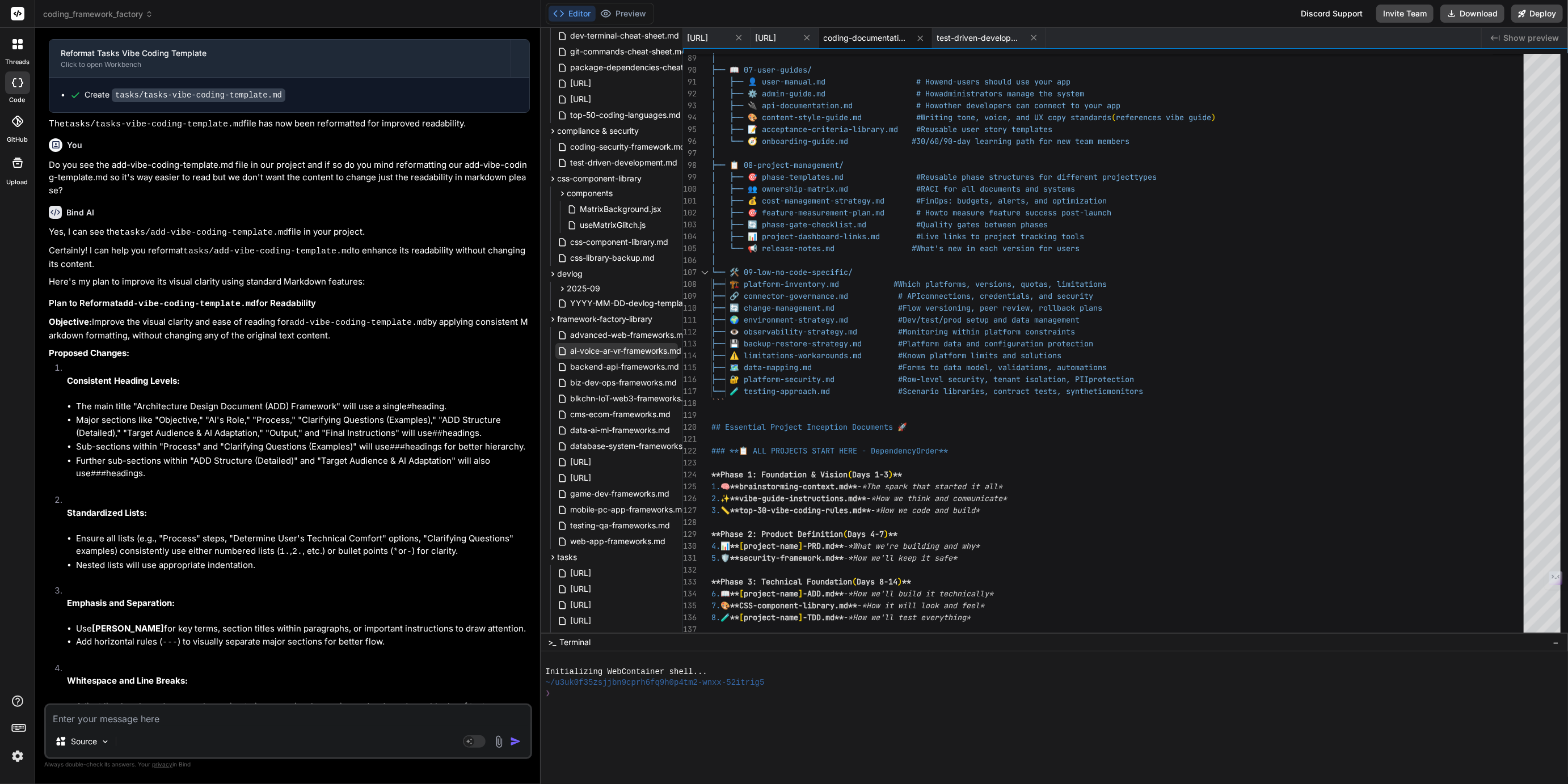
scroll to position [88, 0]
click at [601, 366] on span "backend-api-frameworks.md" at bounding box center [625, 366] width 111 height 14
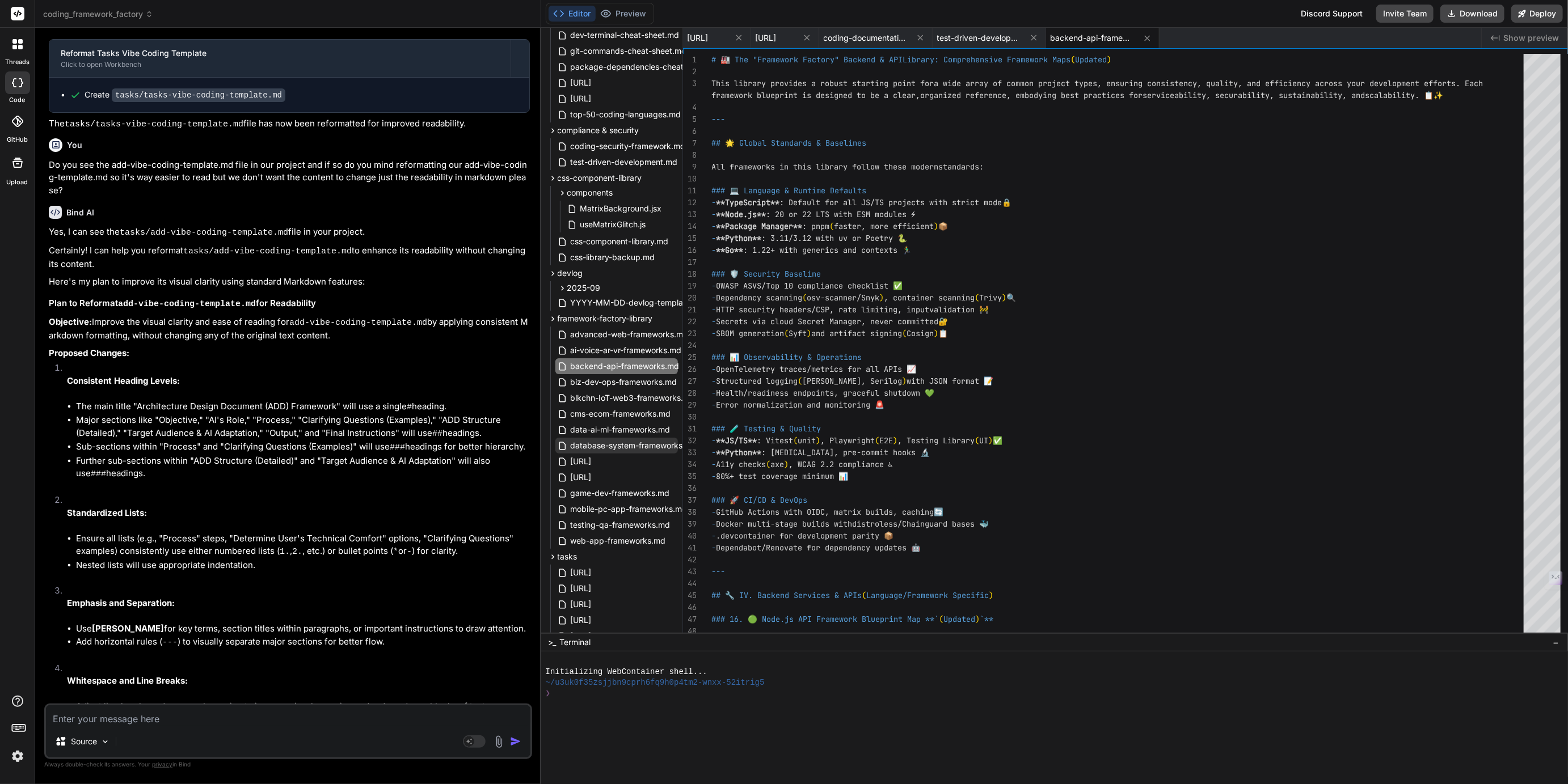
click at [608, 446] on span "database-system-frameworks.md" at bounding box center [633, 446] width 129 height 14
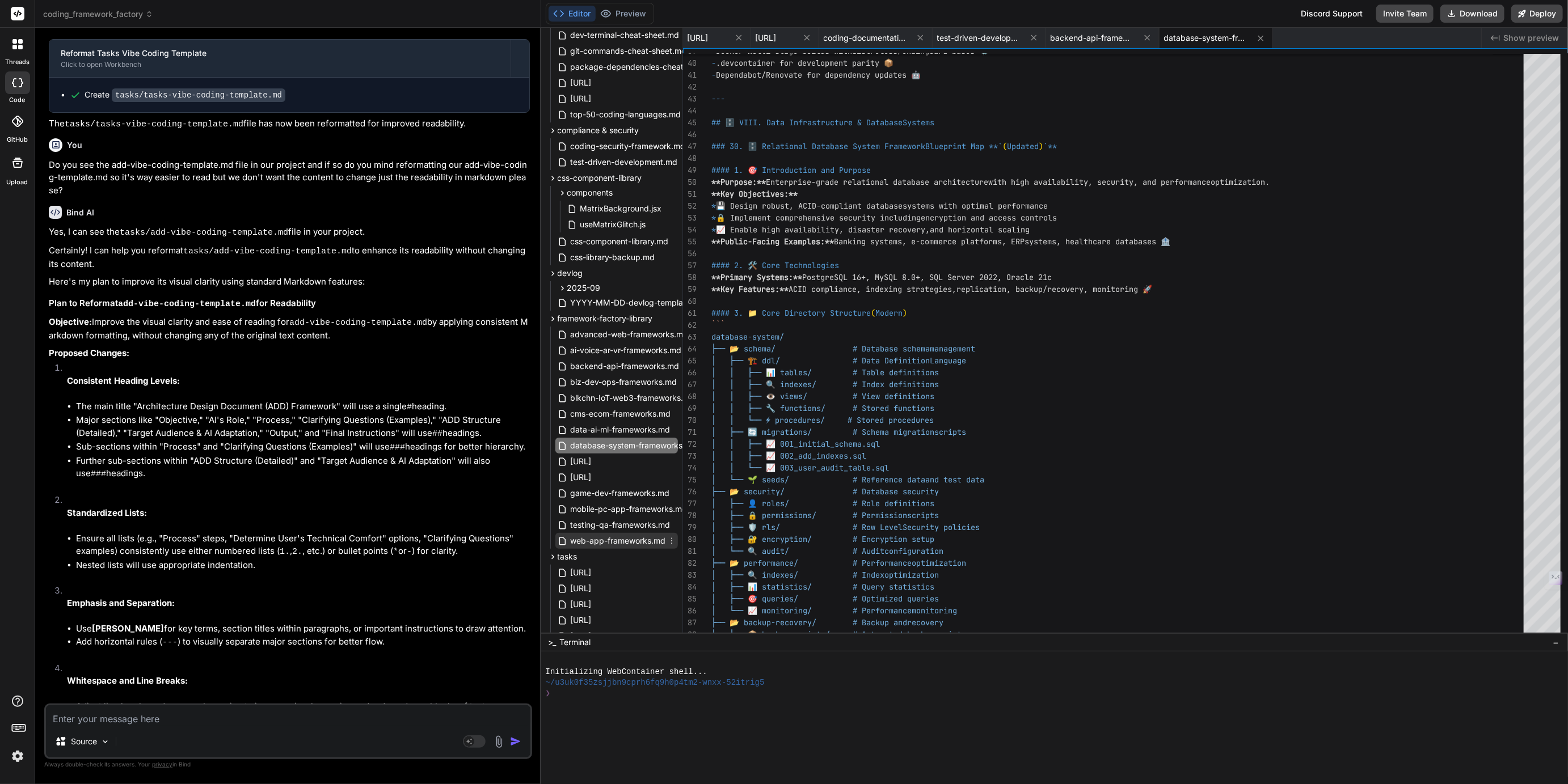
click at [621, 539] on span "web-app-frameworks.md" at bounding box center [618, 541] width 97 height 14
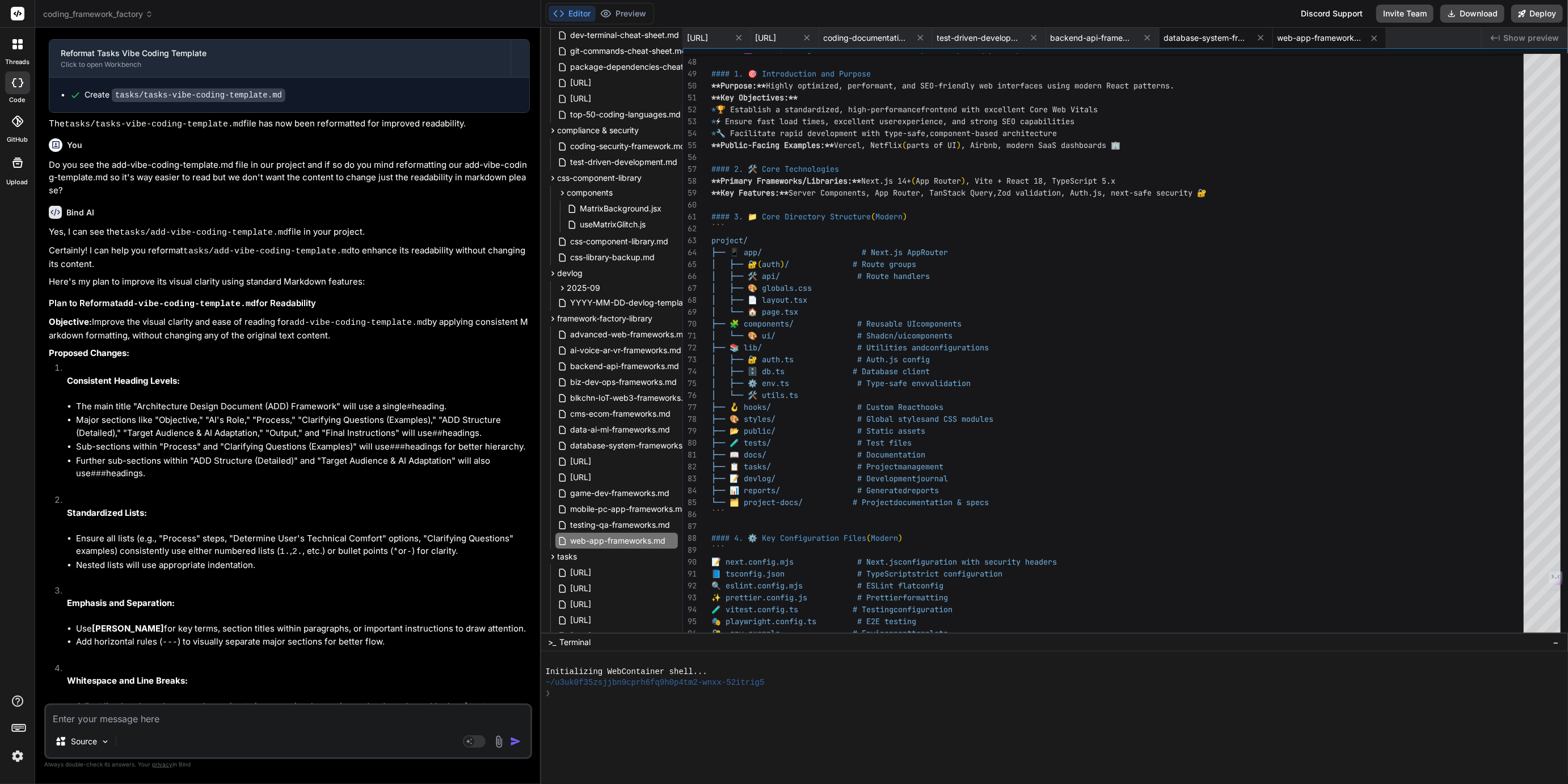
click at [1249, 39] on span "database-system-frameworks.md" at bounding box center [1206, 38] width 85 height 12
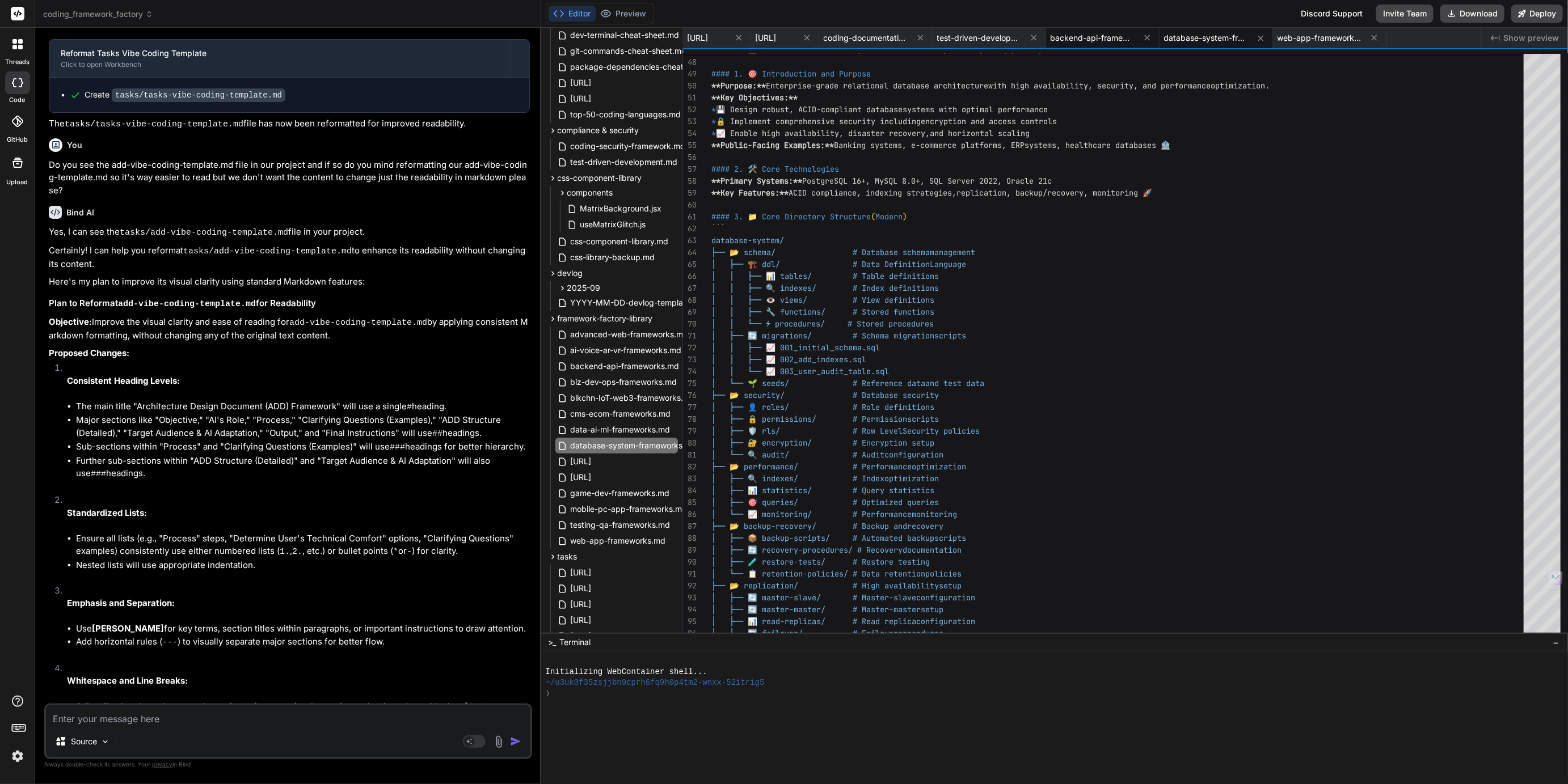
click at [1136, 38] on span "backend-api-frameworks.md" at bounding box center [1092, 38] width 85 height 12
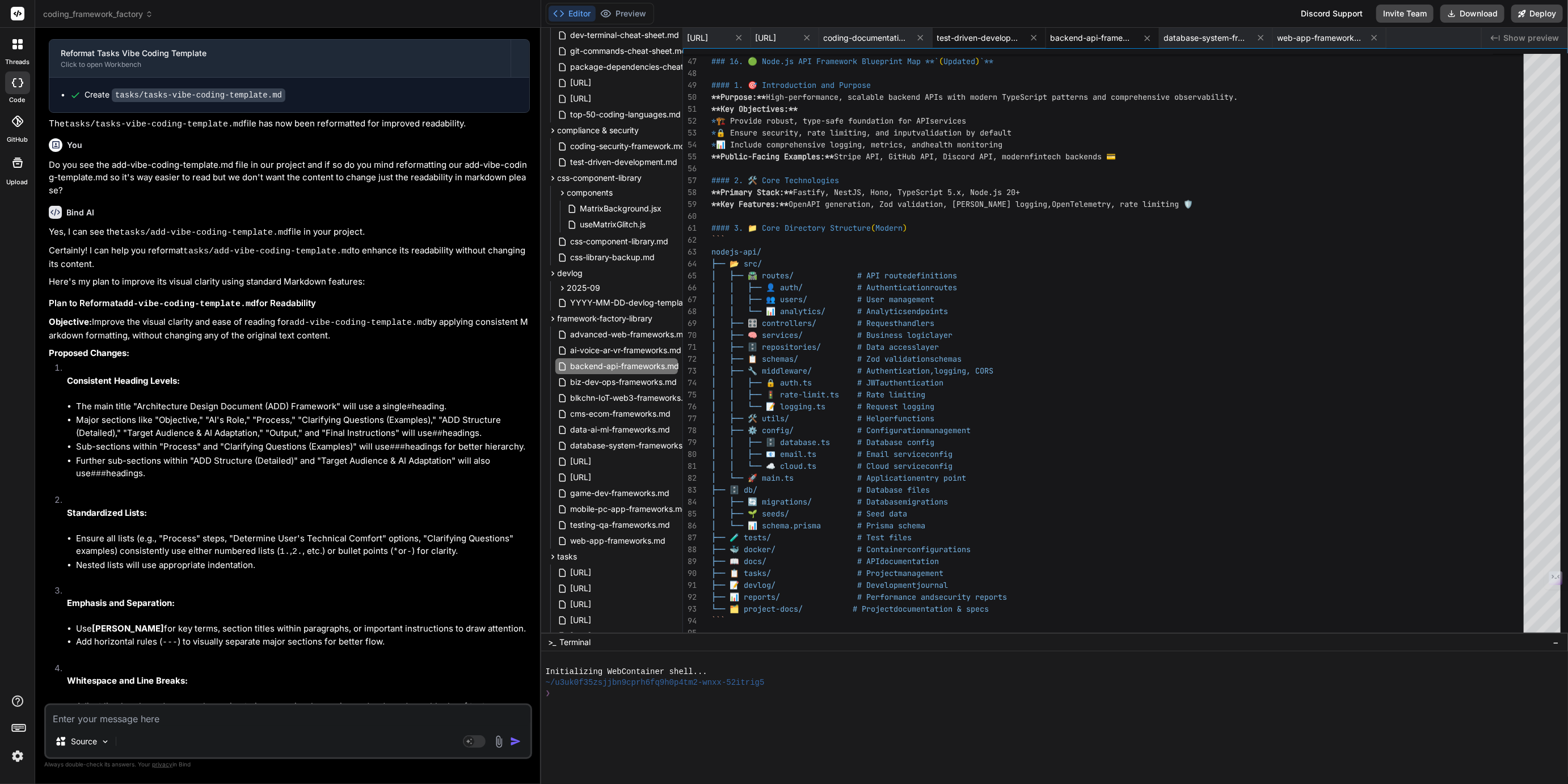
click at [1022, 37] on span "test-driven-development.md" at bounding box center [979, 38] width 85 height 12
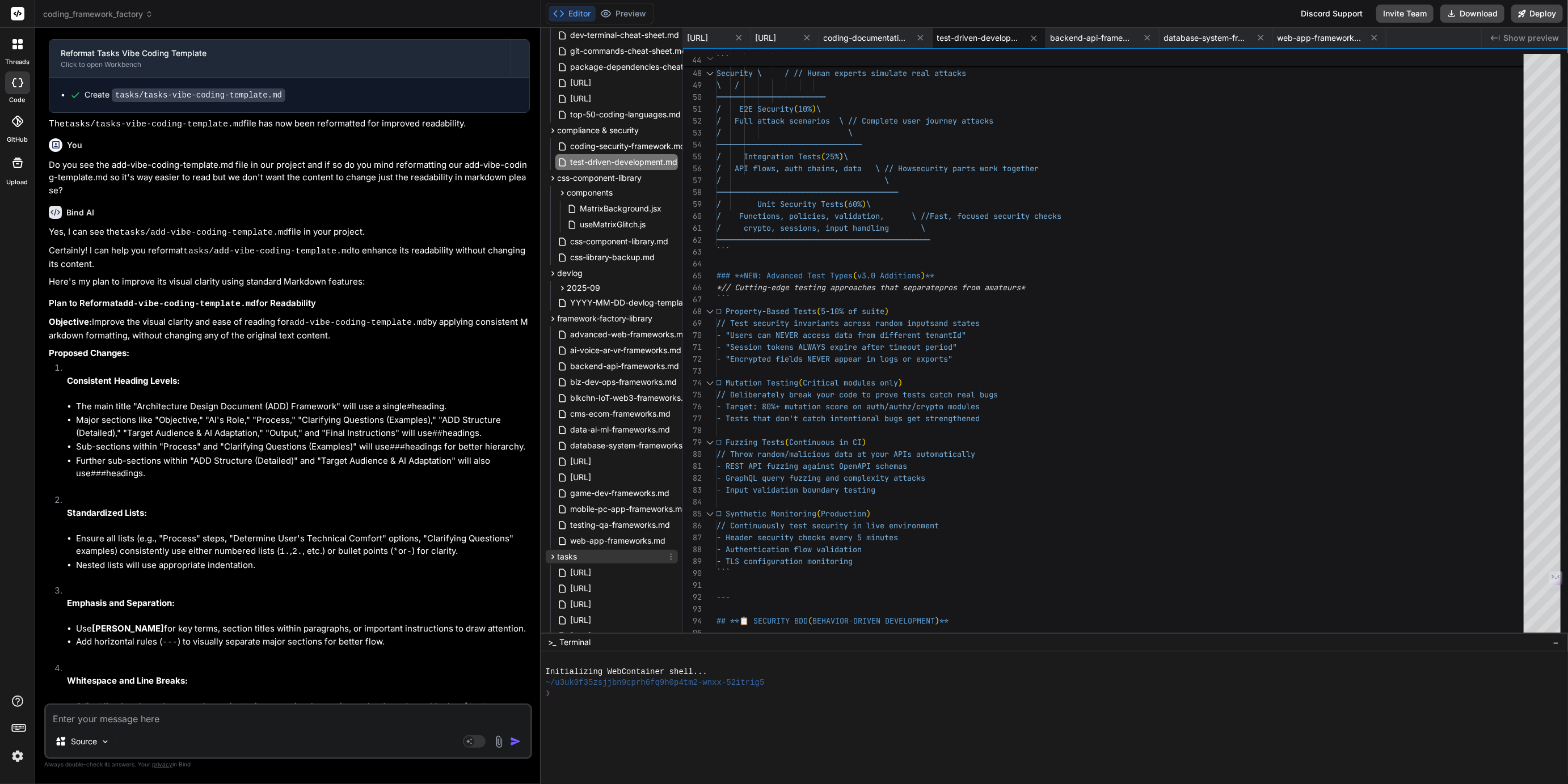
scroll to position [248, 0]
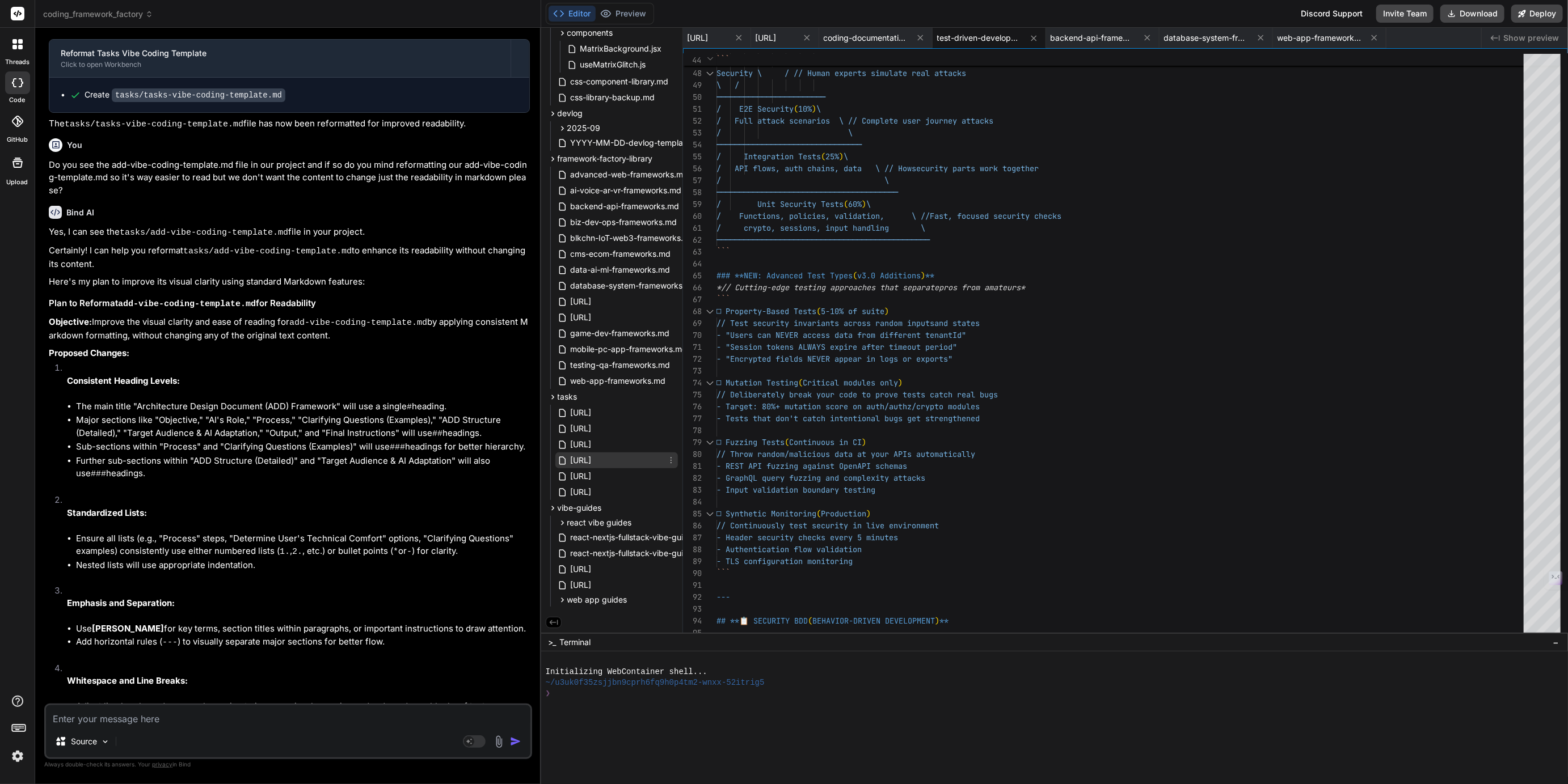
click at [593, 462] on span "[URL]" at bounding box center [581, 460] width 23 height 14
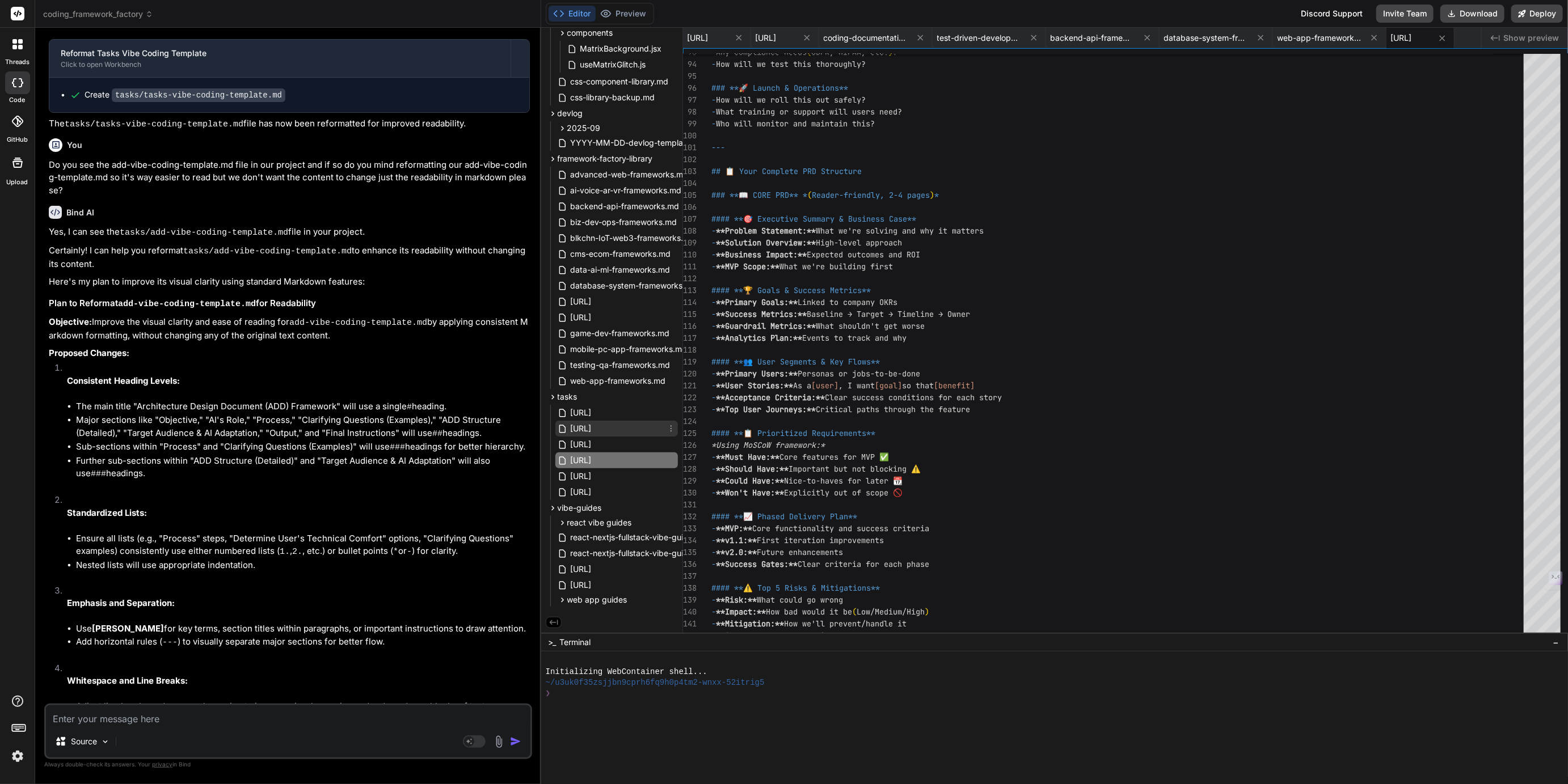
click at [593, 423] on span "[URL]" at bounding box center [581, 428] width 23 height 14
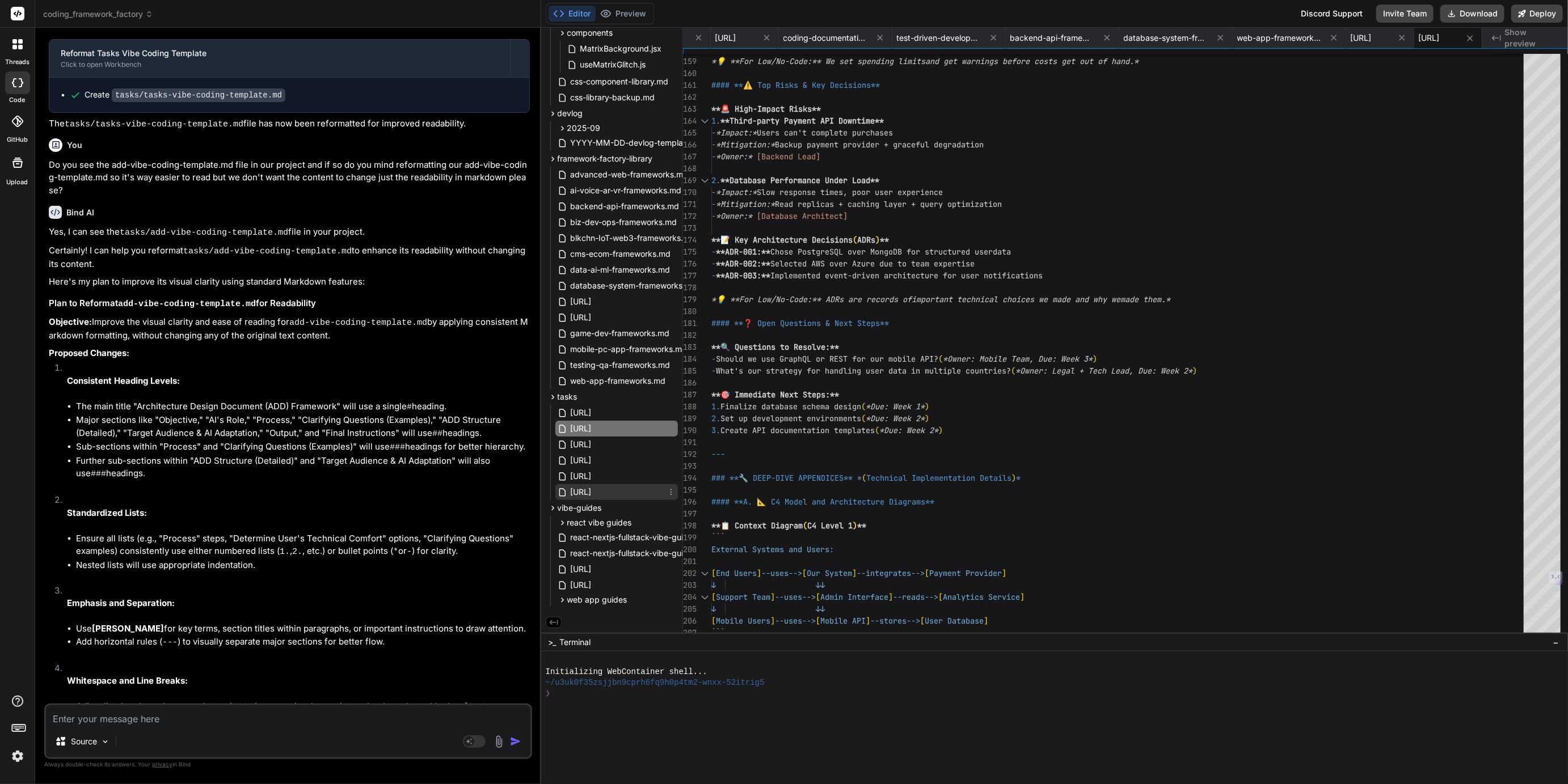
click at [593, 488] on span "[URL]" at bounding box center [581, 492] width 23 height 14
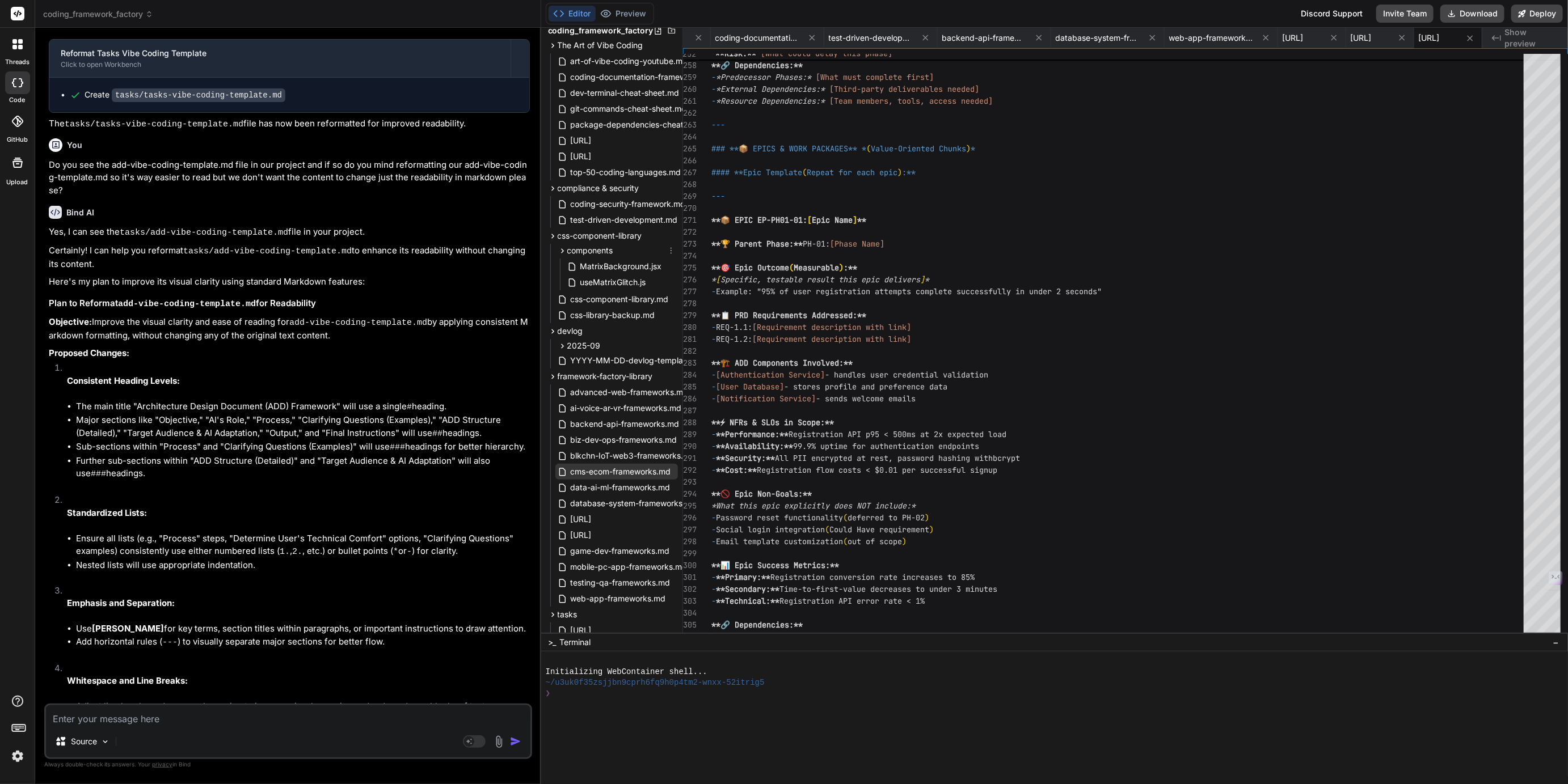
scroll to position [0, 0]
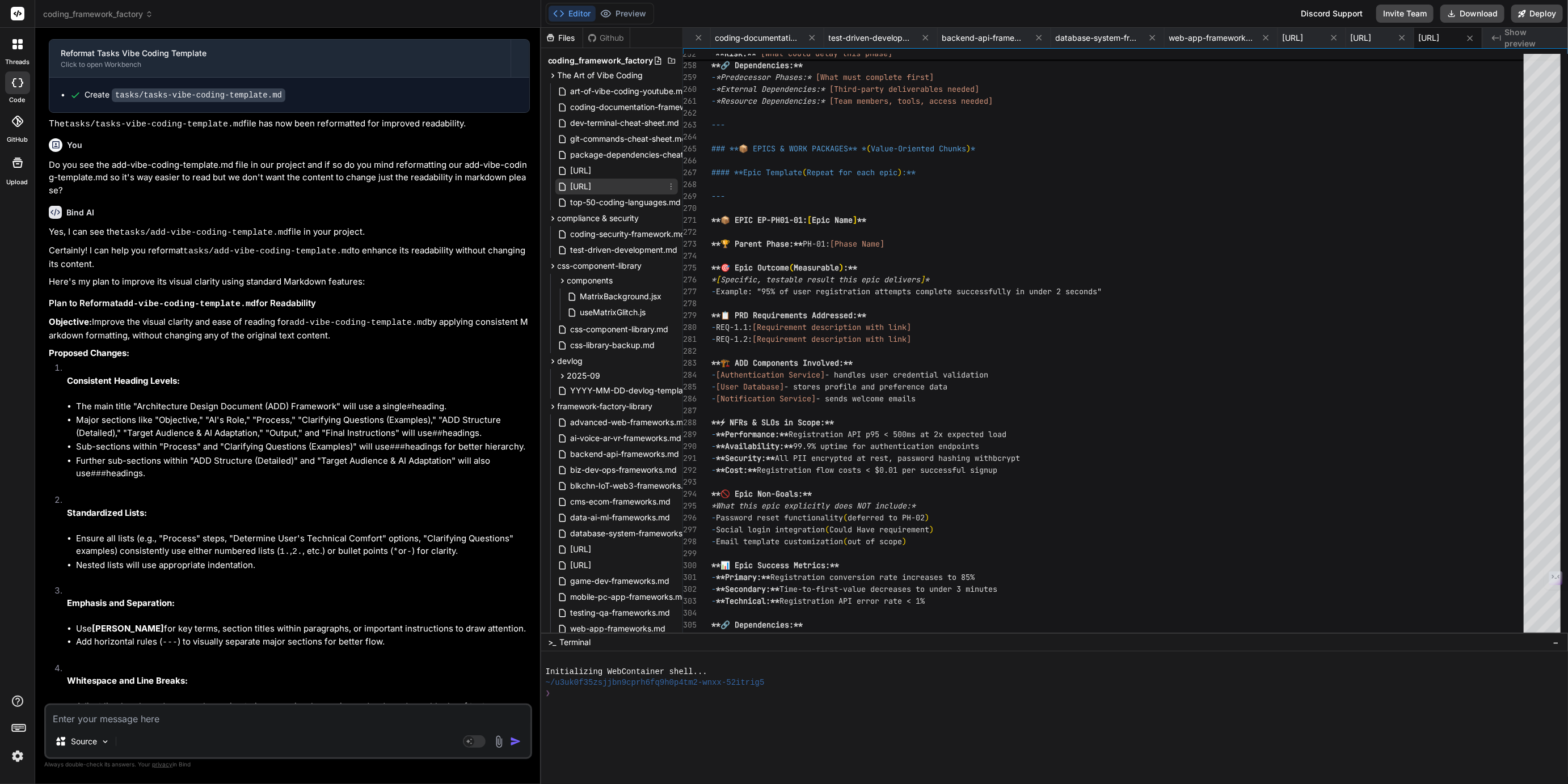
click at [593, 188] on span "[URL]" at bounding box center [581, 187] width 23 height 14
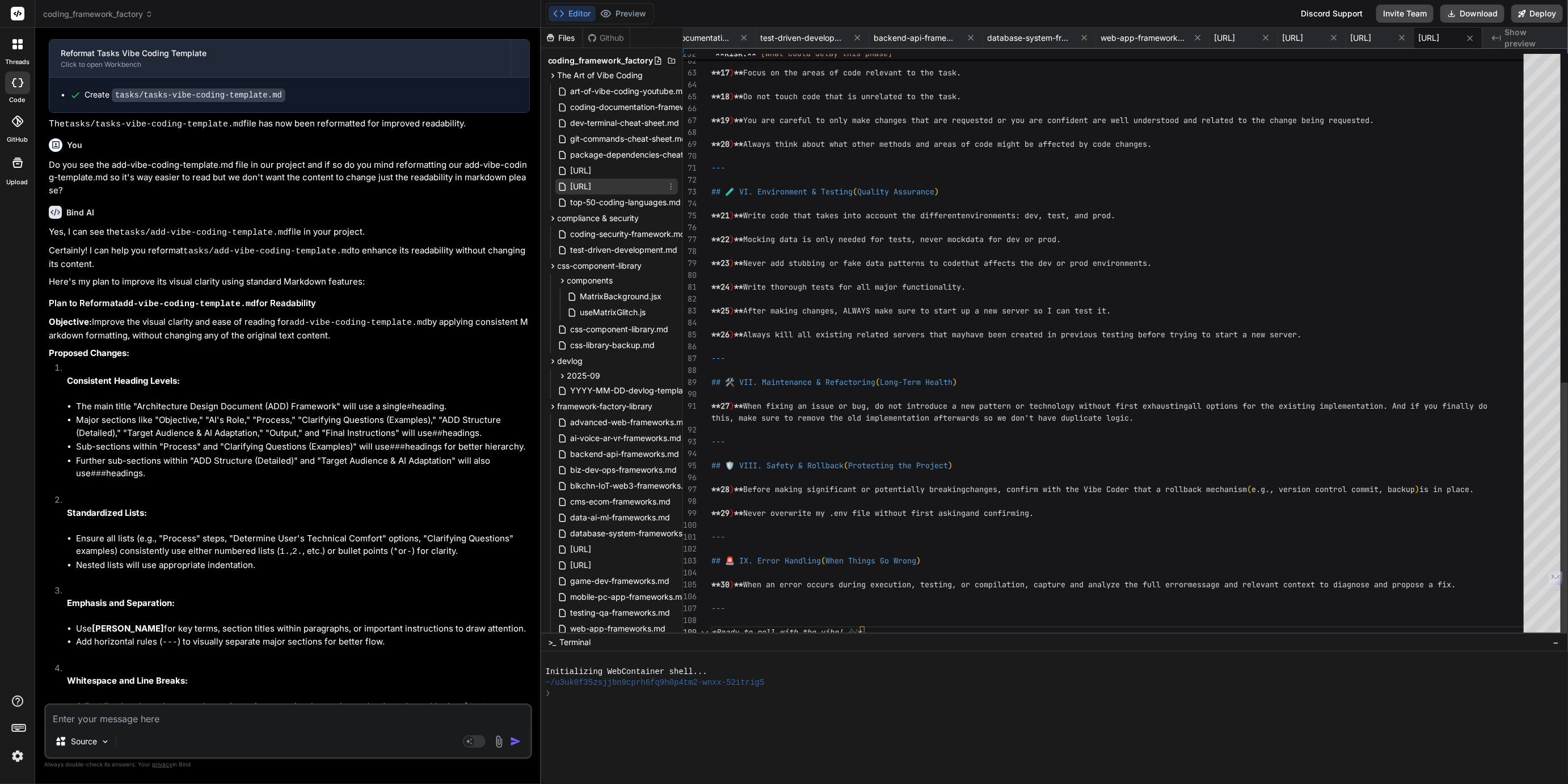
scroll to position [12, 0]
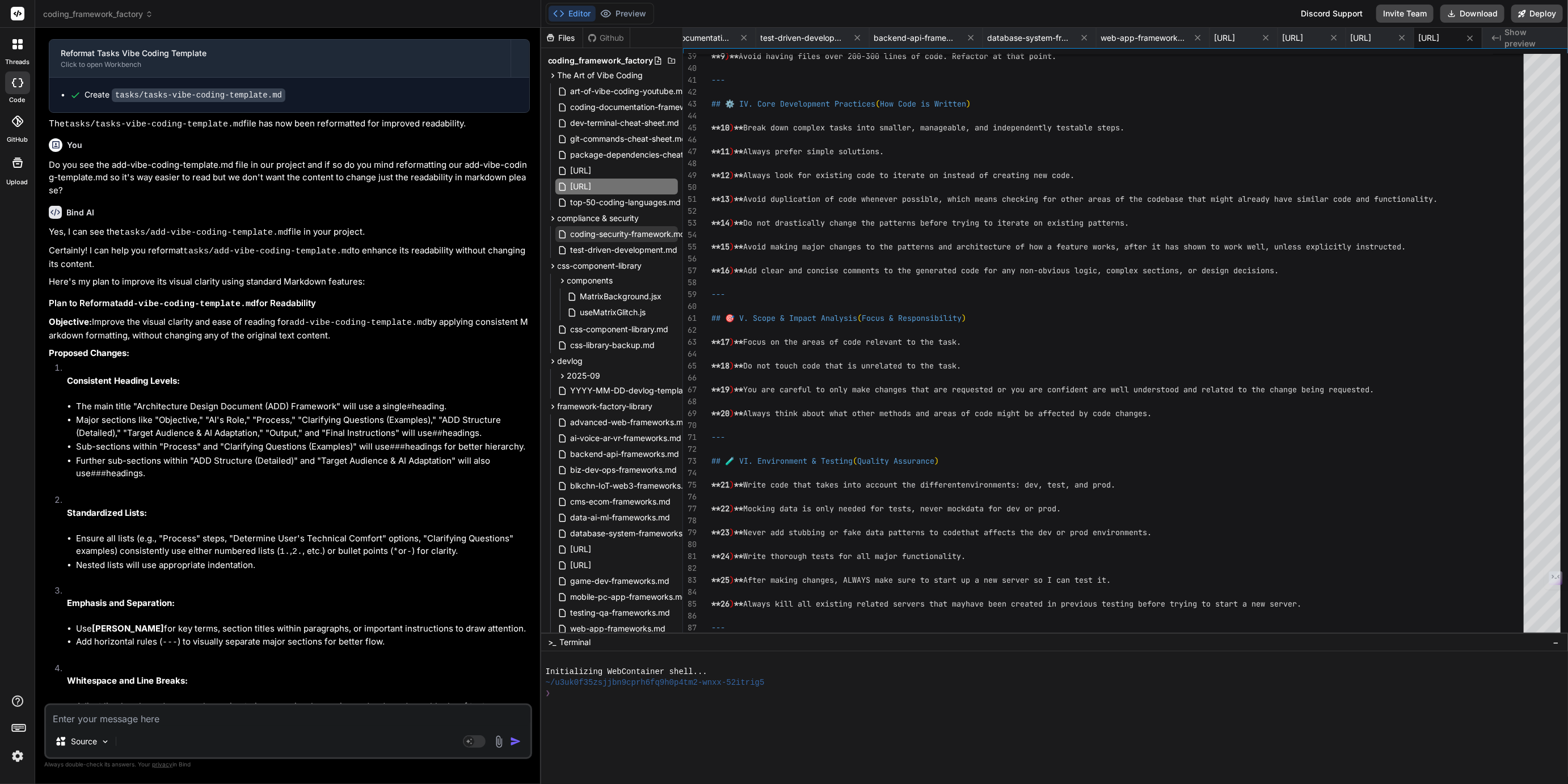
click at [606, 237] on span "coding-security-framework.md" at bounding box center [628, 234] width 118 height 14
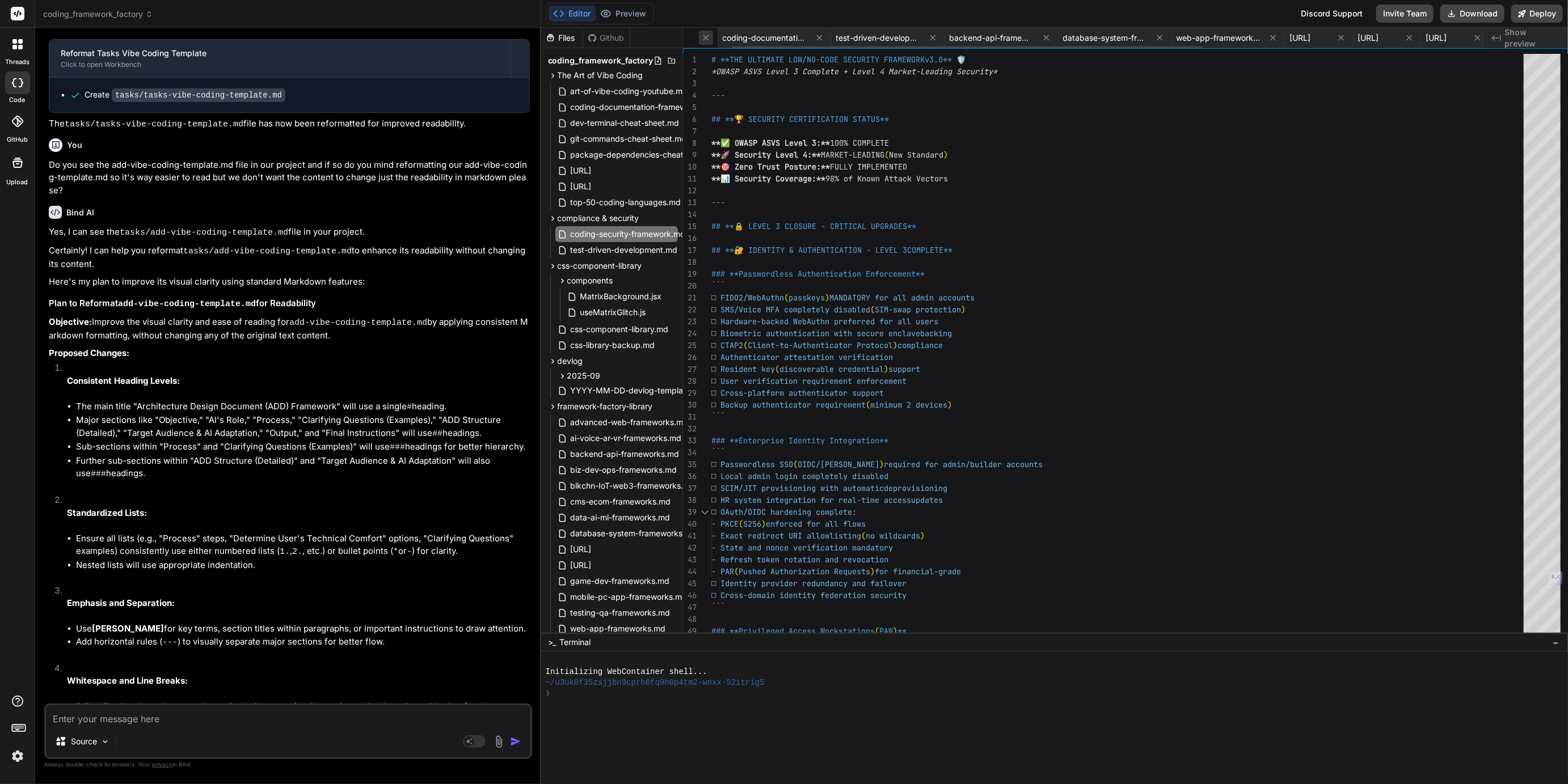
scroll to position [0, 84]
click at [825, 41] on span "coding-documentation-framework.md" at bounding box center [781, 38] width 85 height 12
type textarea "nterprise while remaining accessible to non-technical team members. Your existi…"
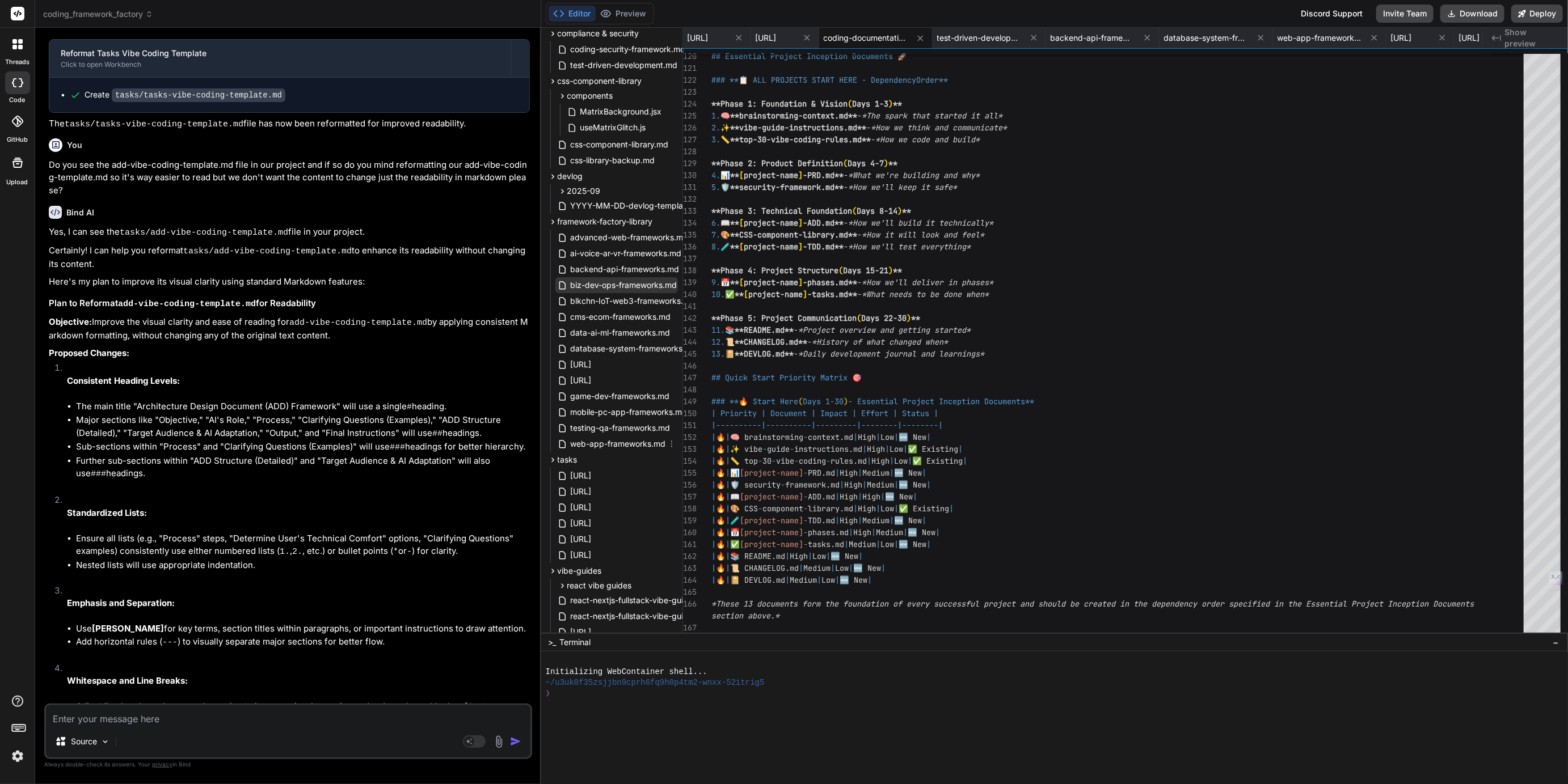
scroll to position [196, 0]
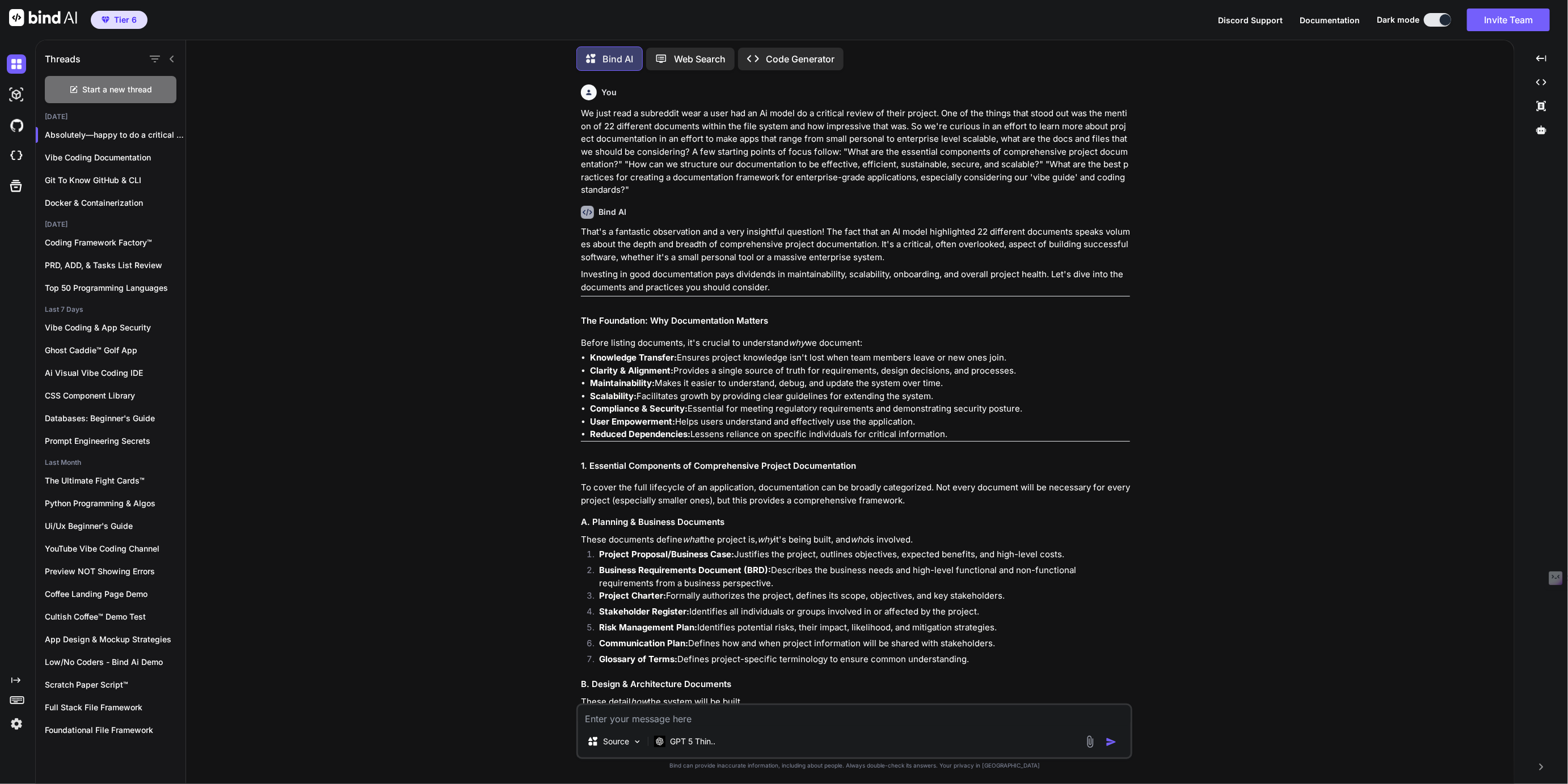
click at [588, 112] on p "We just read a subreddit wear a user had an Ai model do a critical review of th…" at bounding box center [856, 152] width 549 height 89
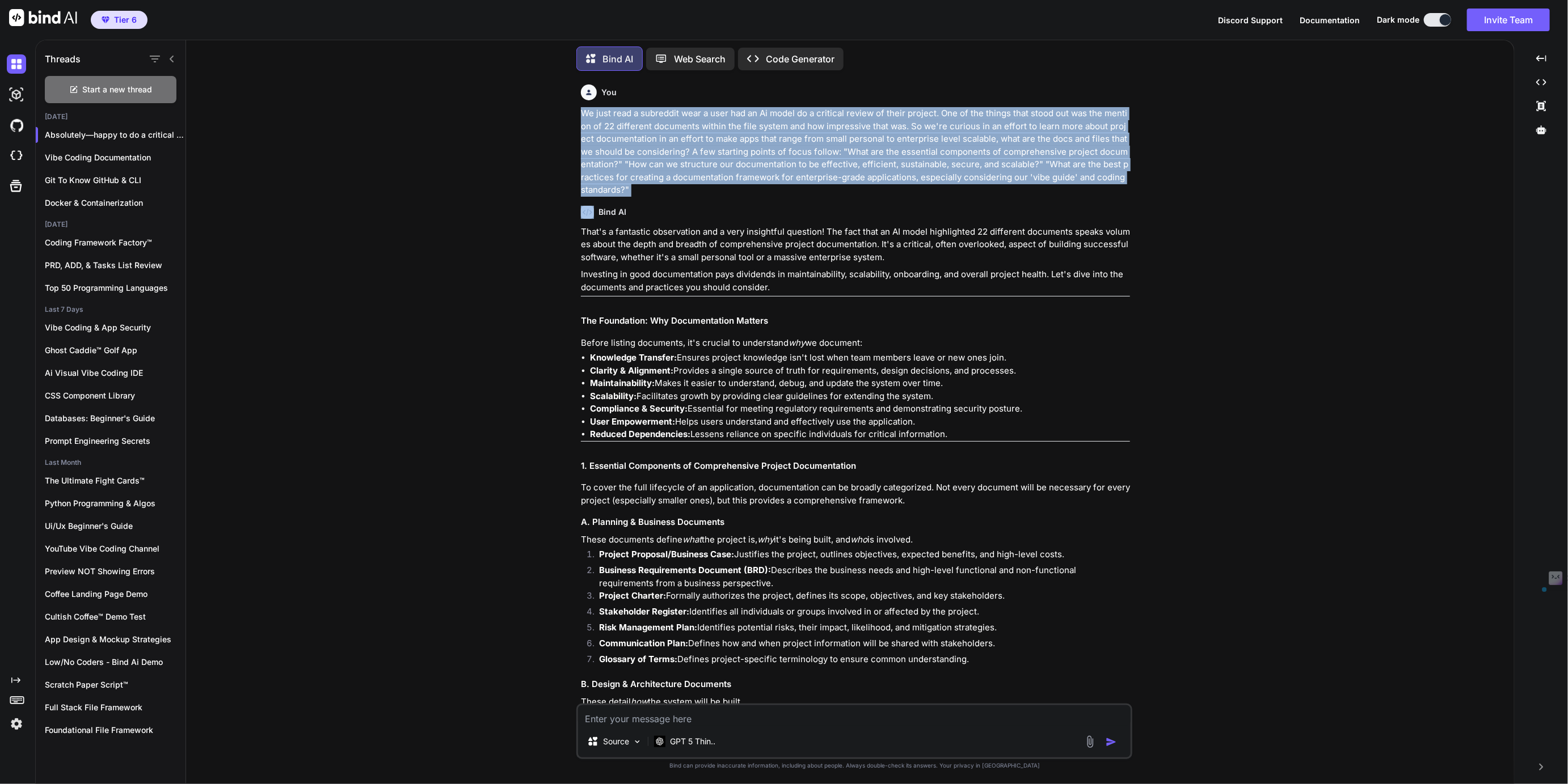
drag, startPoint x: 588, startPoint y: 112, endPoint x: 617, endPoint y: 184, distance: 77.6
click at [617, 184] on p "We just read a subreddit wear a user had an Ai model do a critical review of th…" at bounding box center [856, 152] width 549 height 89
copy p "We just read a subreddit wear a user had an Ai model do a critical review of th…"
click at [170, 134] on icon "button" at bounding box center [173, 134] width 7 height 7
click at [198, 180] on span "Delete" at bounding box center [199, 178] width 25 height 12
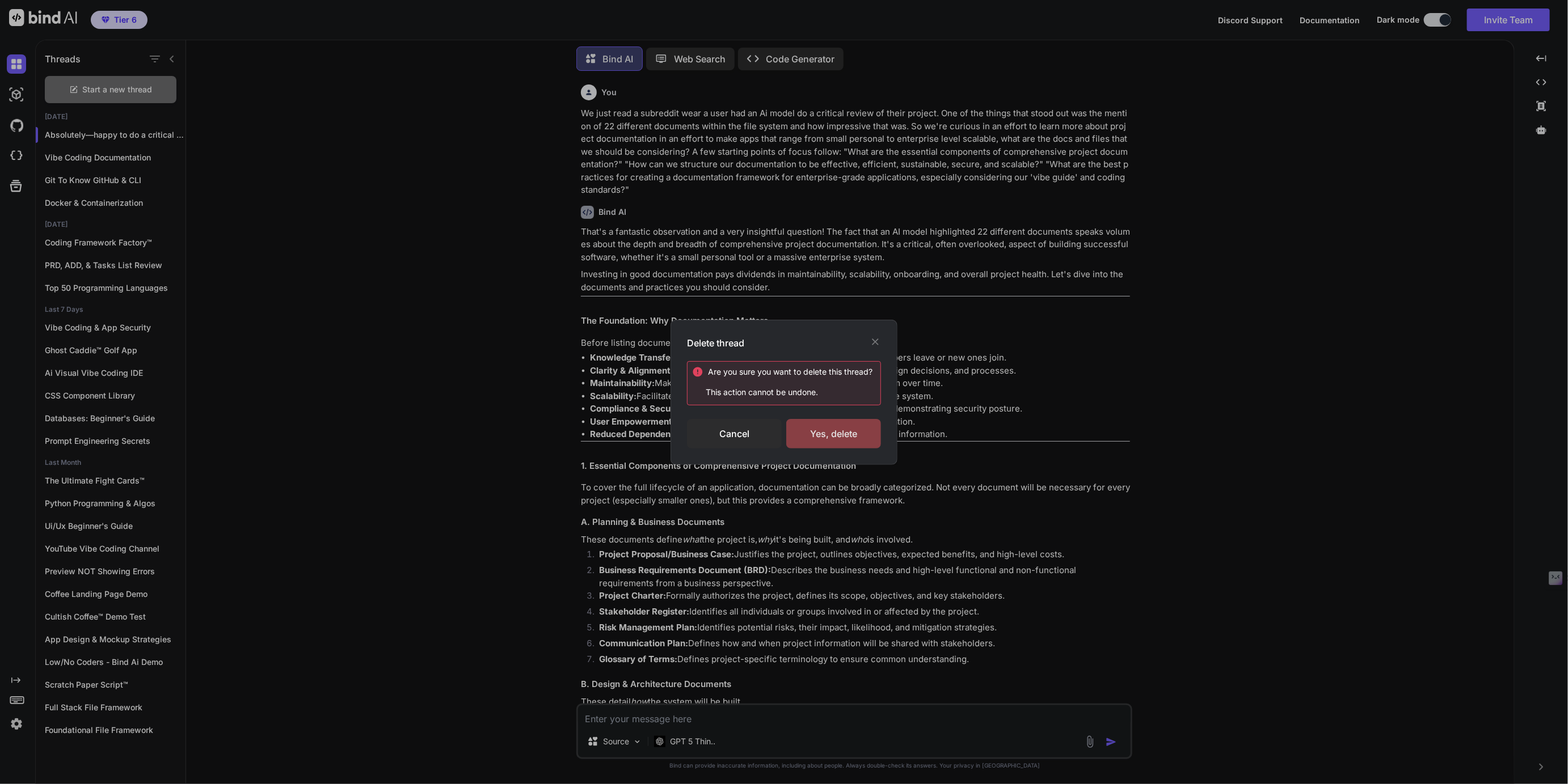
click at [818, 438] on div "Yes, delete" at bounding box center [833, 433] width 94 height 30
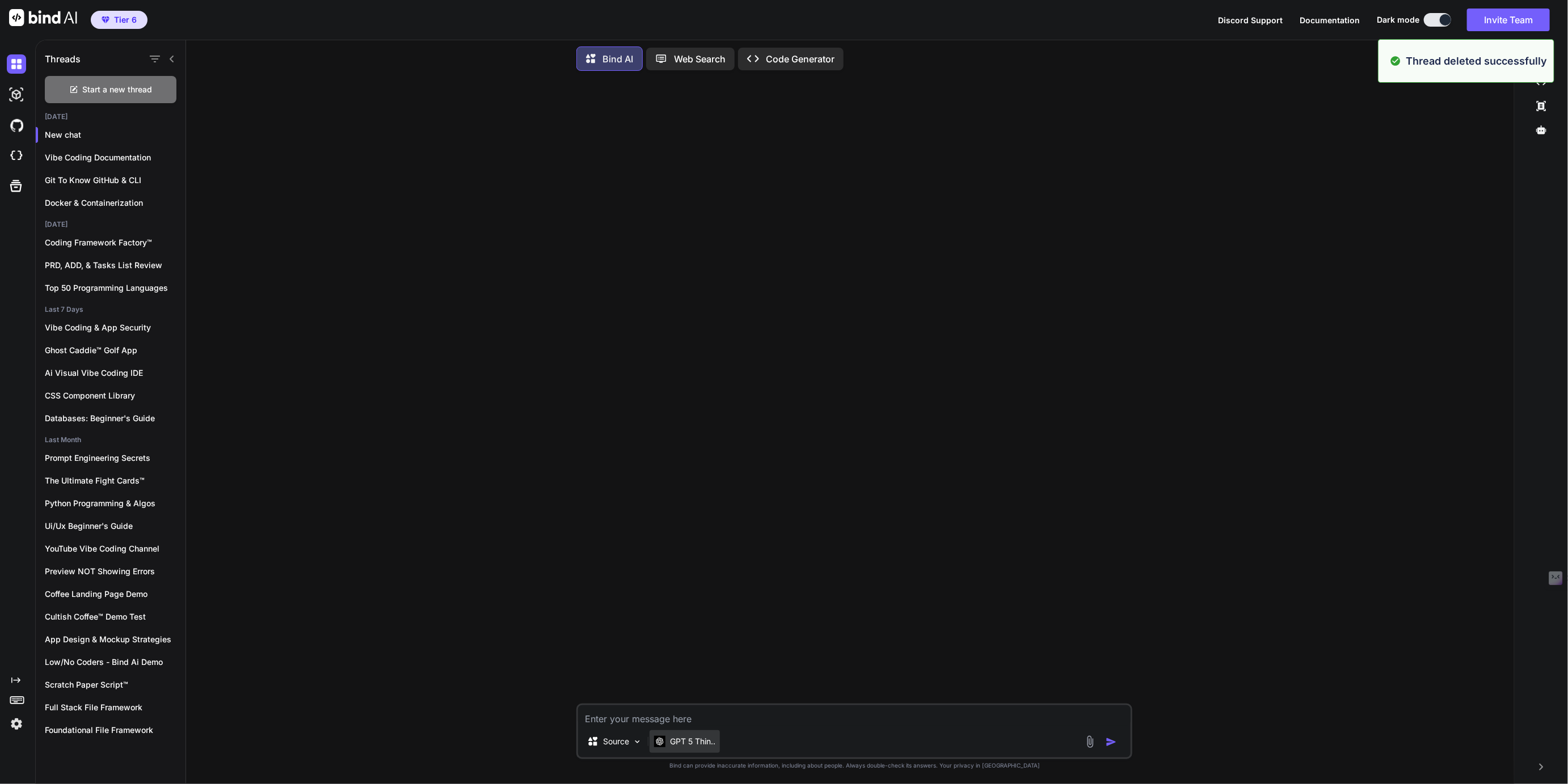
click at [693, 739] on p "GPT 5 Thin.." at bounding box center [692, 742] width 45 height 12
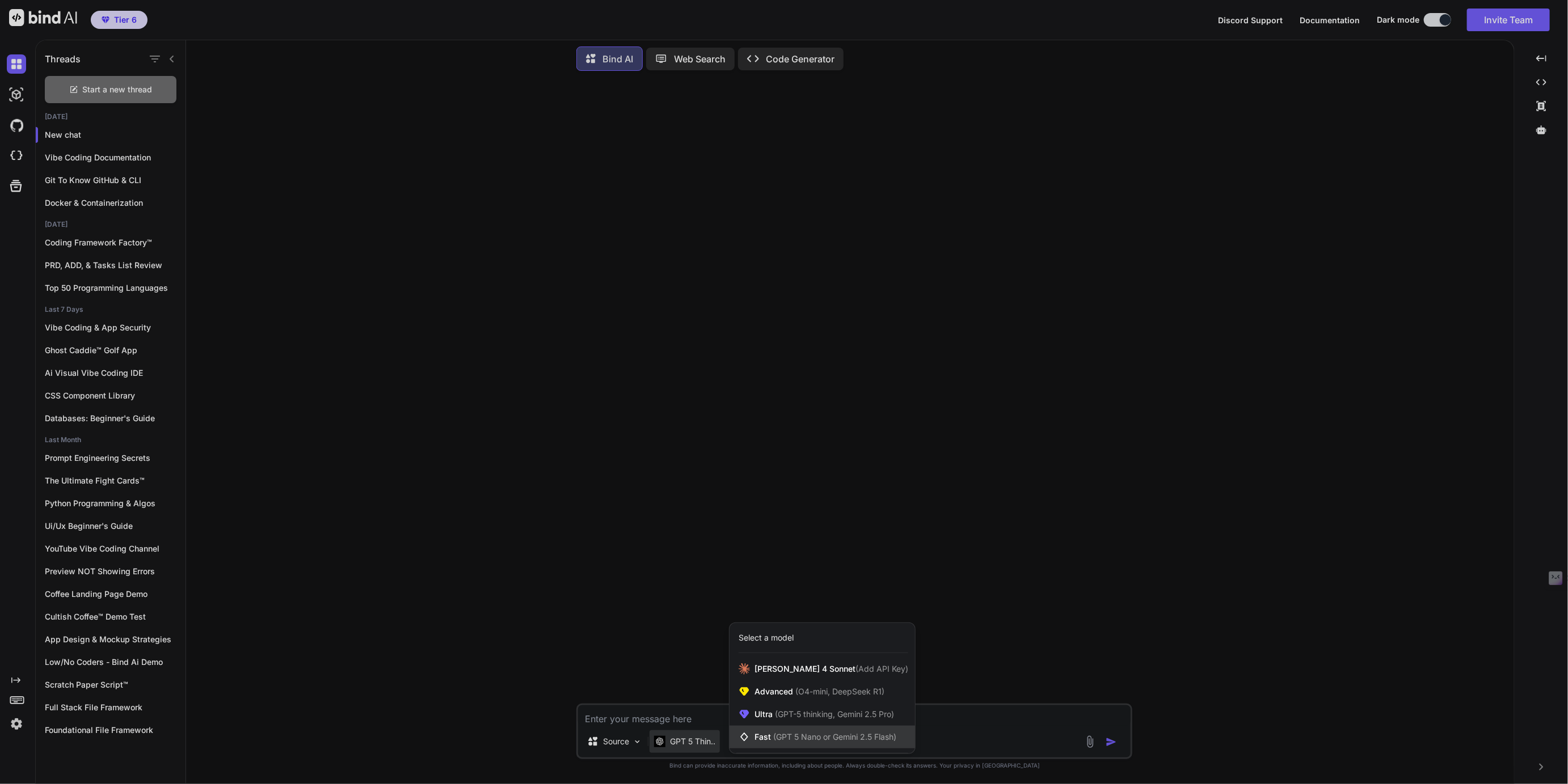
click at [785, 740] on span "(GPT 5 Nano or Gemini 2.5 Flash)" at bounding box center [834, 736] width 123 height 9
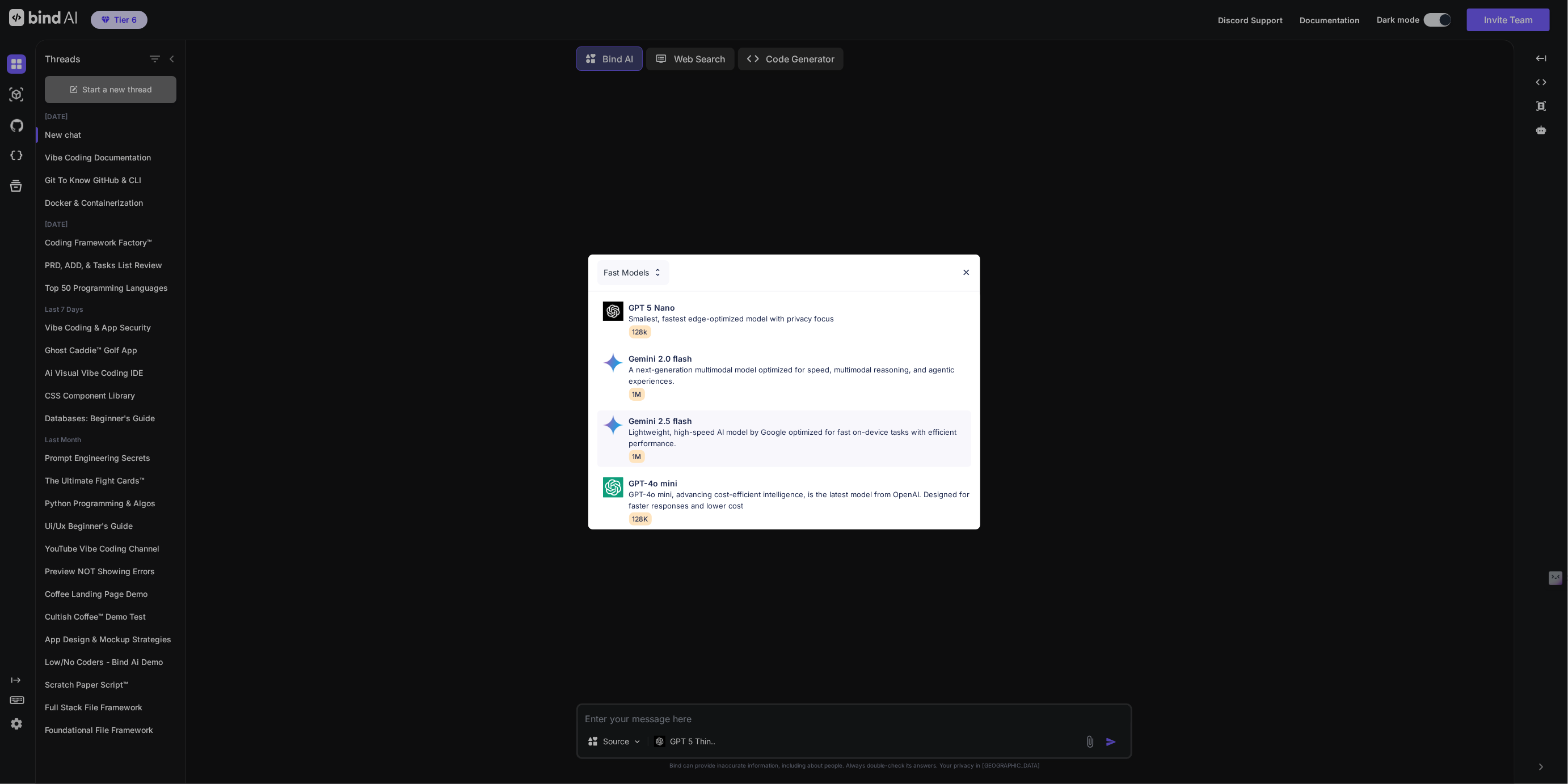
click at [659, 428] on p "Lightweight, high-speed AI model by Google optimized for fast on-device tasks w…" at bounding box center [800, 438] width 342 height 22
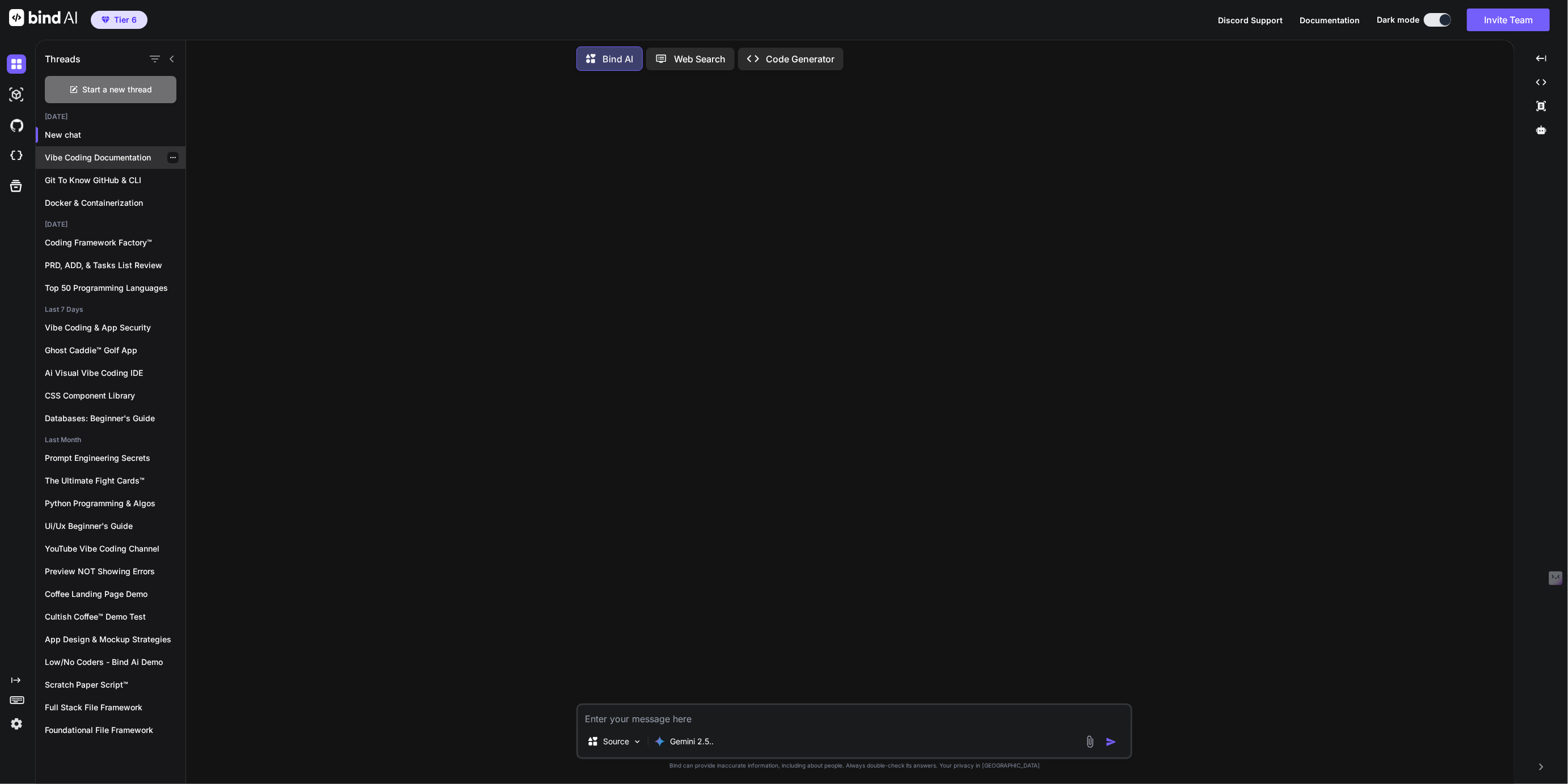
click at [92, 147] on div "Vibe Coding Documentation" at bounding box center [110, 158] width 150 height 23
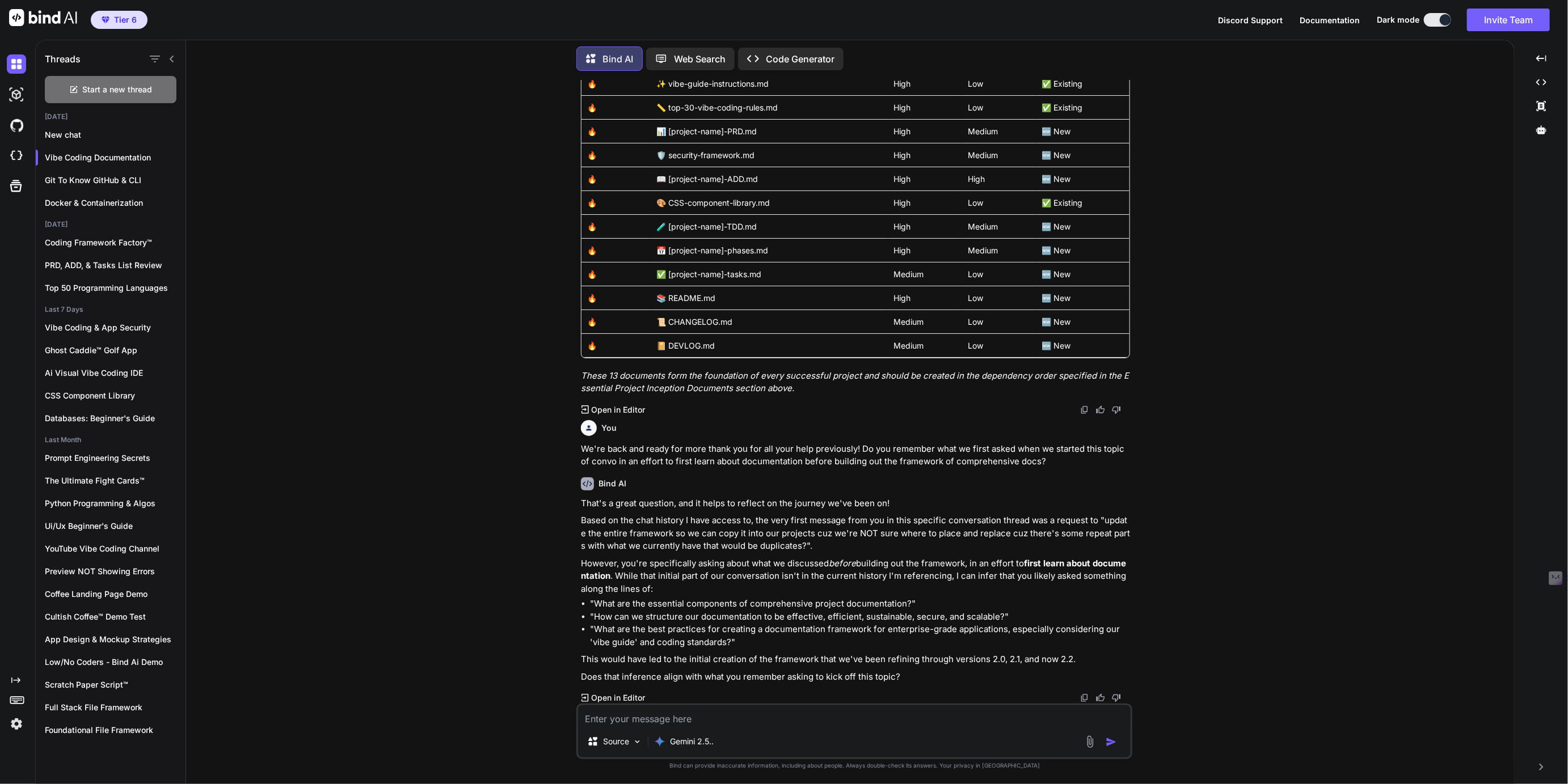
scroll to position [12034, 0]
click at [65, 129] on p "New chat" at bounding box center [115, 135] width 141 height 12
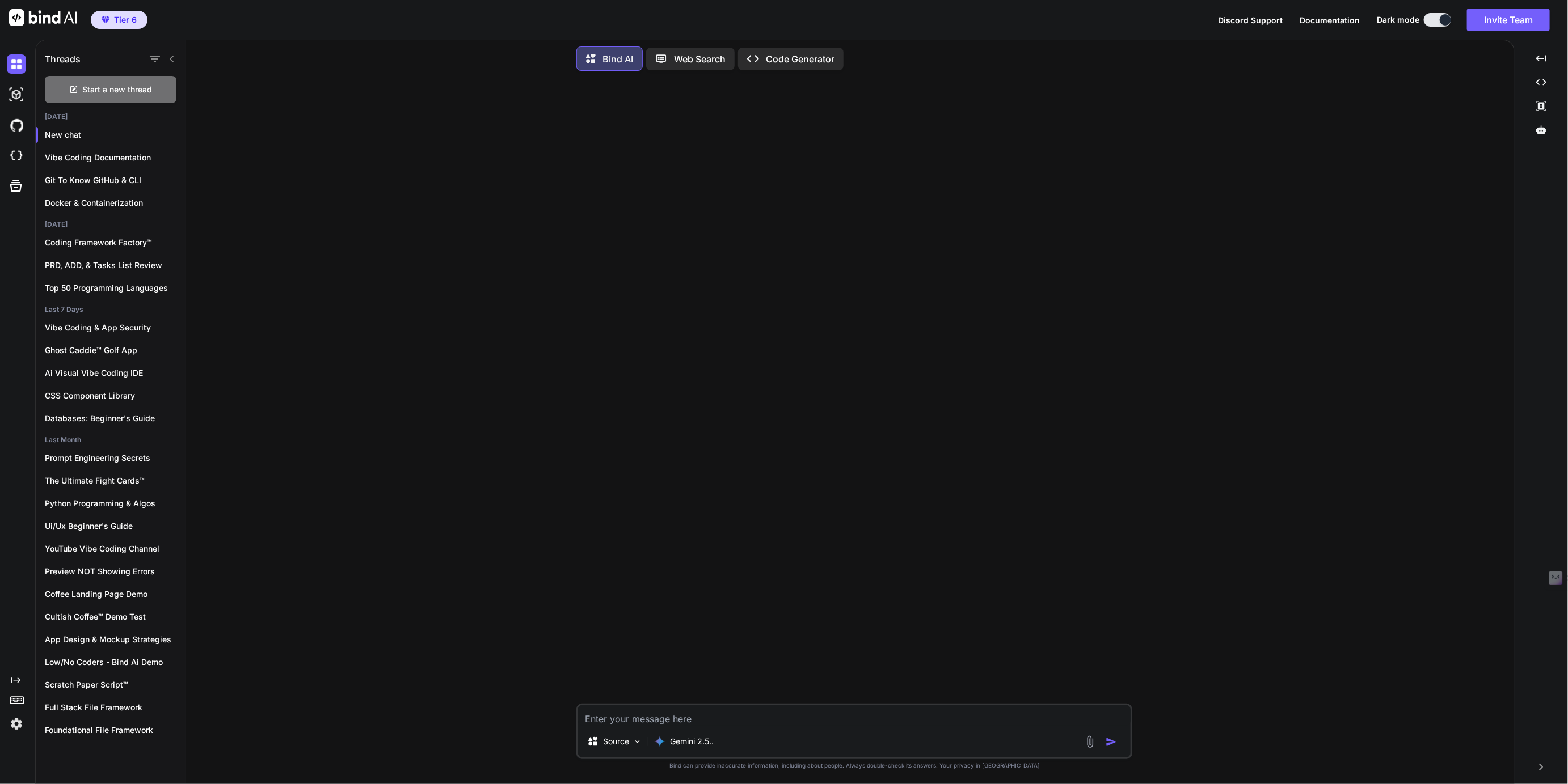
click at [625, 718] on textarea at bounding box center [854, 716] width 553 height 20
paste textarea "We just read a subreddit wear a user had an Ai model do a critical review of th…"
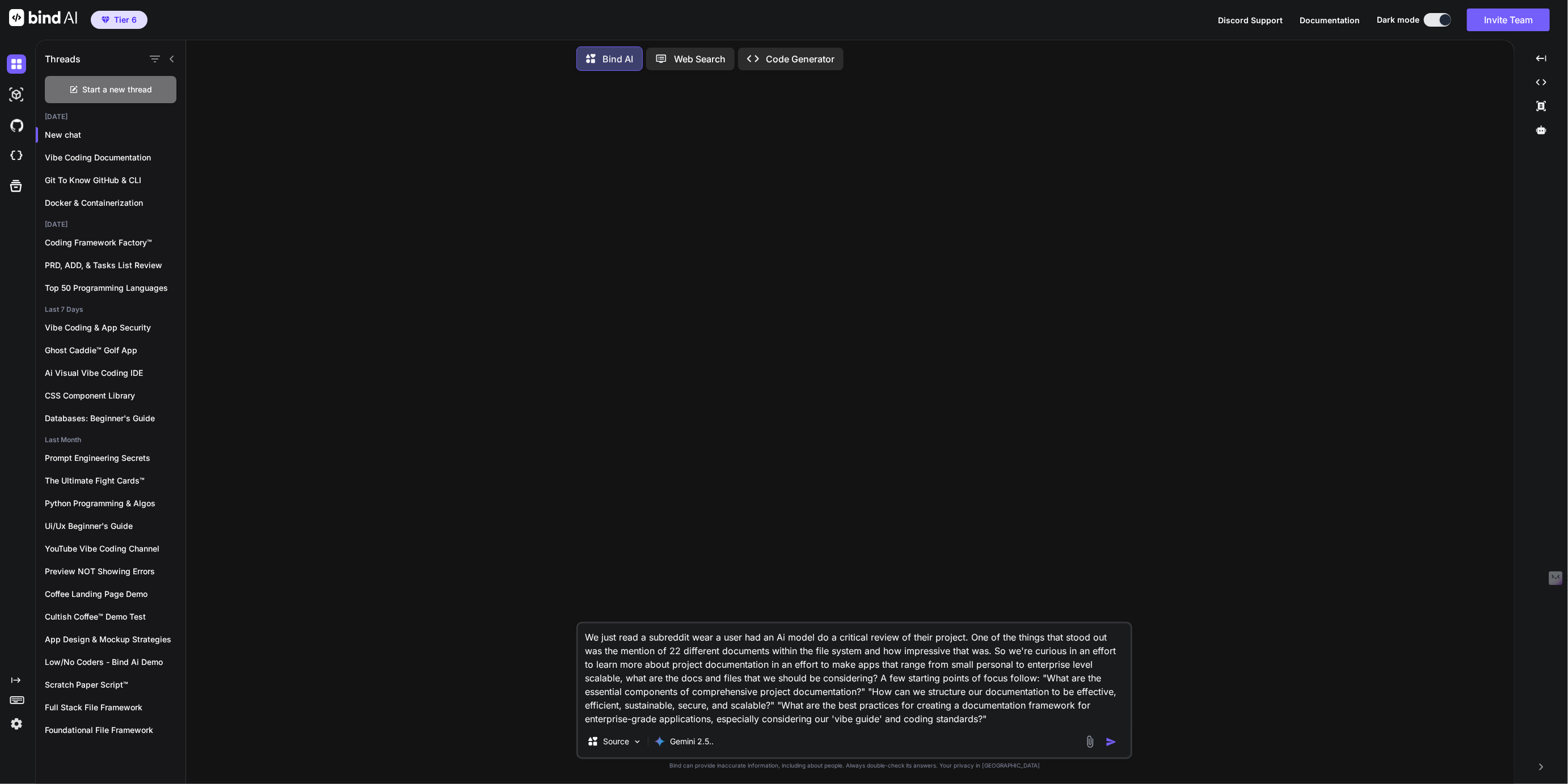
click at [707, 640] on textarea "We just read a subreddit wear a user had an Ai model do a critical review of th…" at bounding box center [854, 674] width 553 height 102
click at [953, 652] on textarea "We just read a subreddit where a user had an Ai model do a critical review of t…" at bounding box center [854, 674] width 553 height 102
click at [859, 665] on textarea "We just read a subreddit where a user had an Ai model do a critical review of t…" at bounding box center [854, 674] width 553 height 102
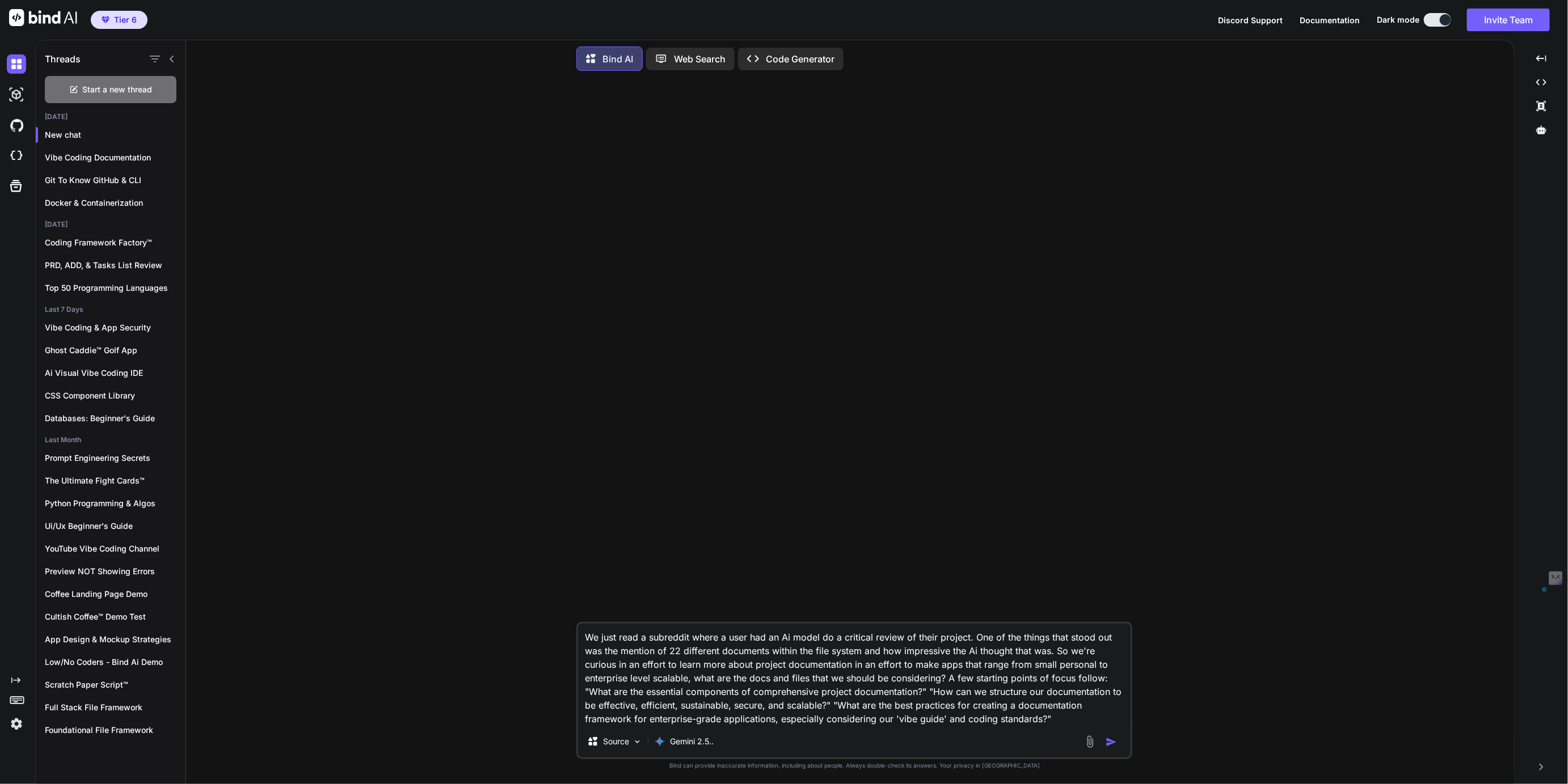
click at [856, 666] on textarea "We just read a subreddit where a user had an Ai model do a critical review of t…" at bounding box center [854, 674] width 553 height 102
drag, startPoint x: 856, startPoint y: 666, endPoint x: 879, endPoint y: 668, distance: 23.1
click at [879, 667] on textarea "We just read a subreddit where a user had an Ai model do a critical review of t…" at bounding box center [854, 674] width 553 height 102
type textarea "We just read a subreddit where a user had an Ai model do a critical review of t…"
click at [1109, 742] on img "button" at bounding box center [1111, 743] width 12 height 12
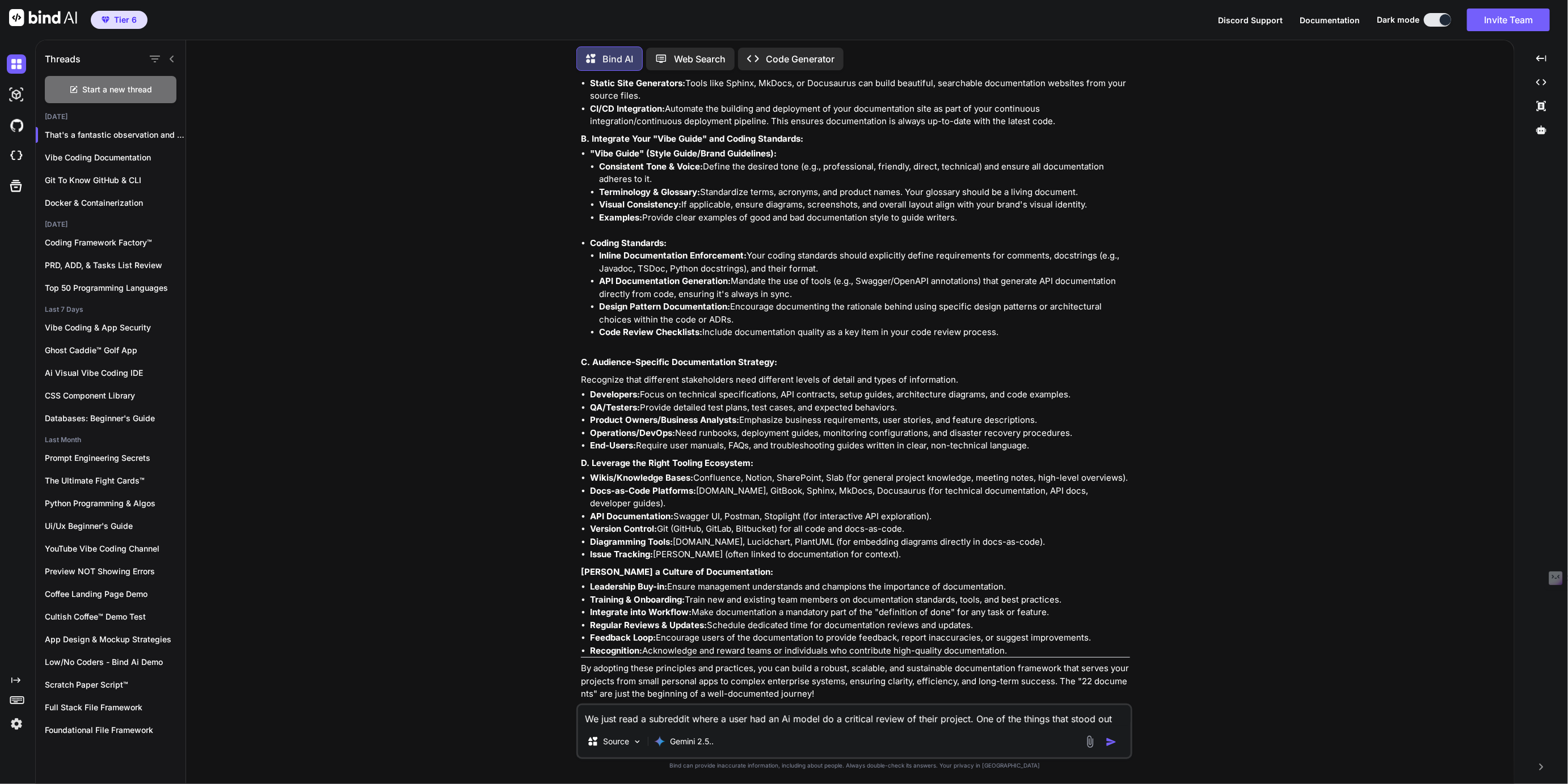
scroll to position [2040, 0]
click at [686, 740] on p "Gemini 2.5.." at bounding box center [691, 742] width 44 height 12
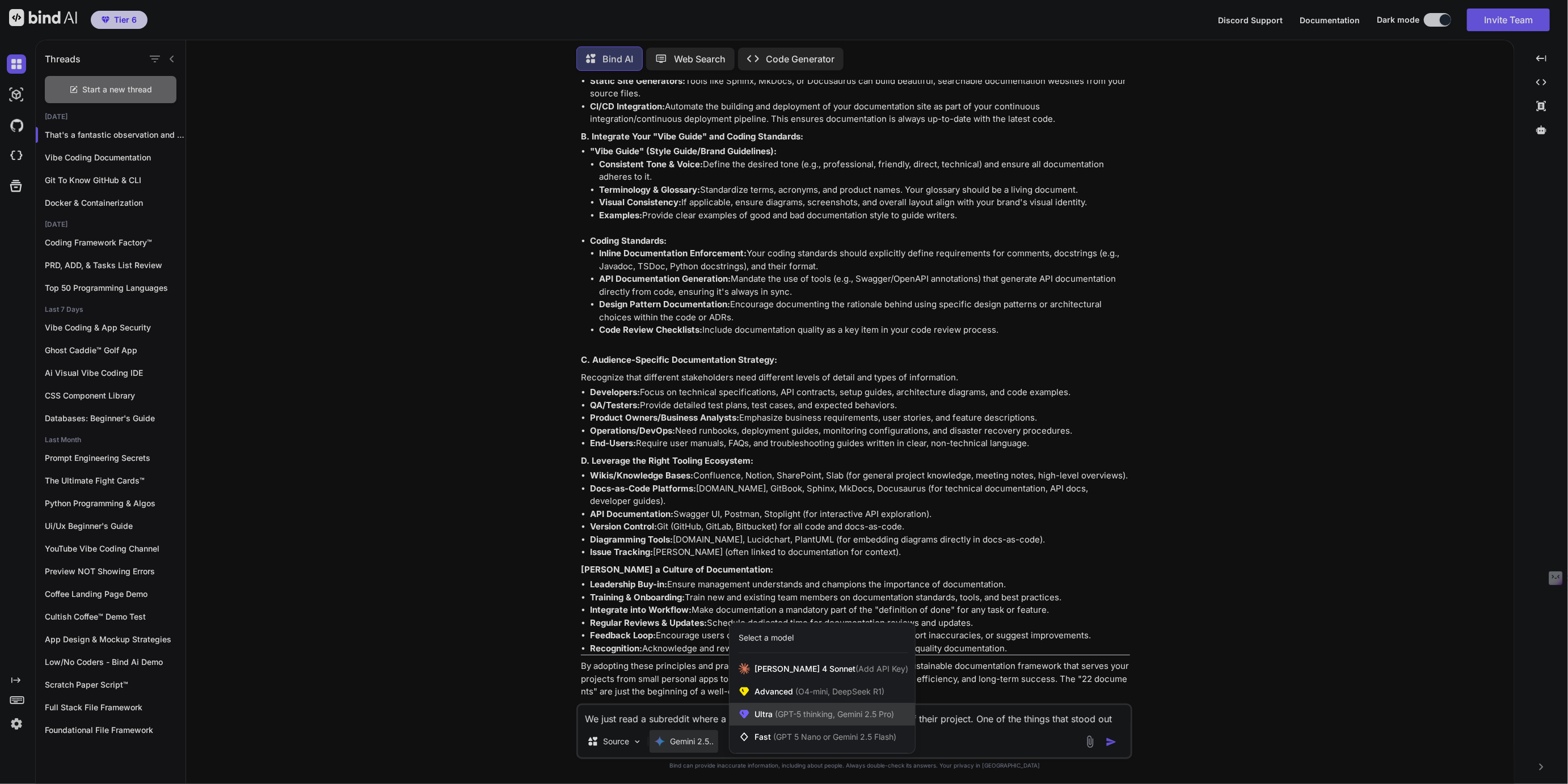
click at [780, 716] on span "(GPT-5 thinking, Gemini 2.5 Pro)" at bounding box center [833, 714] width 121 height 9
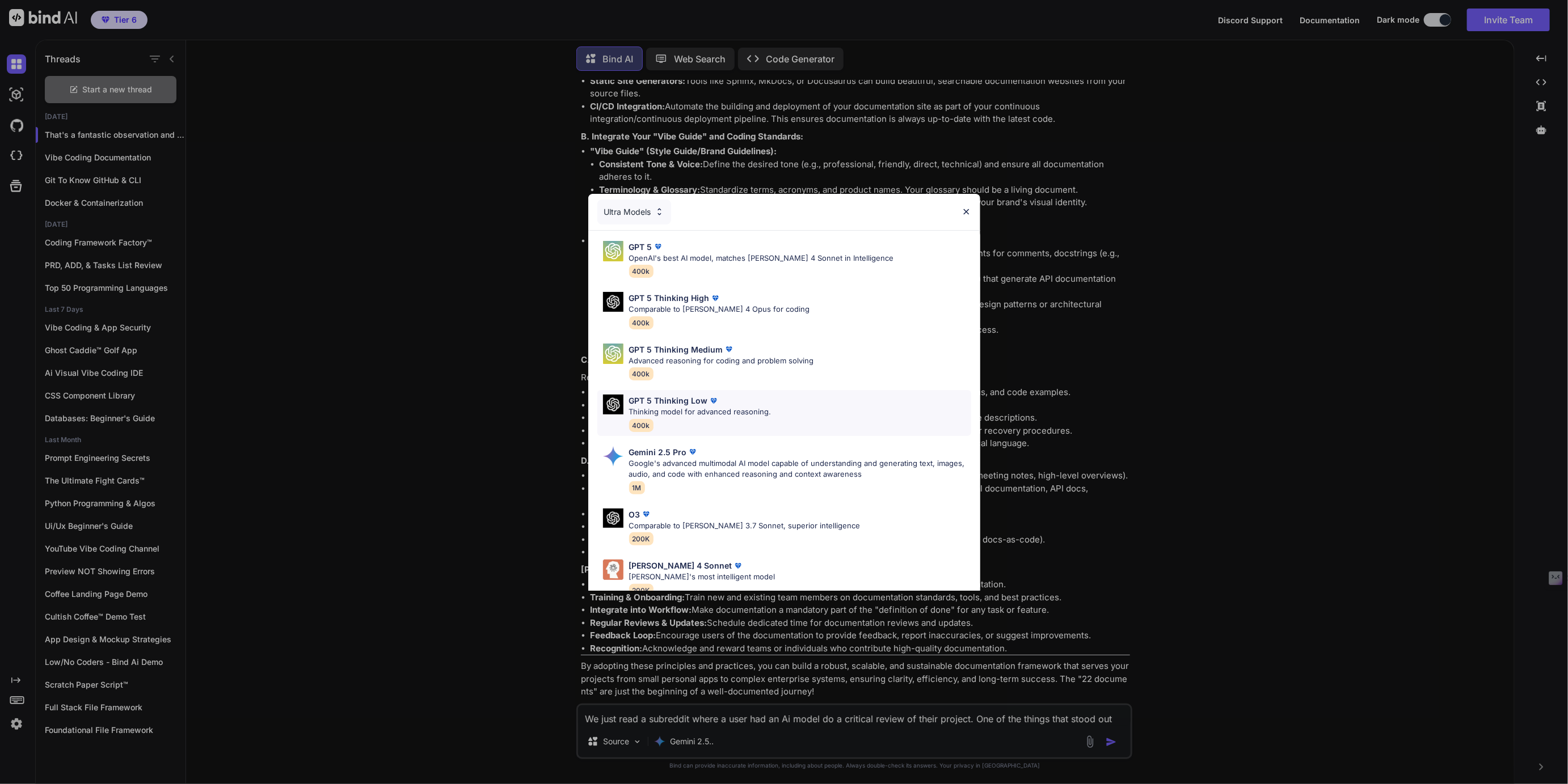
click at [666, 409] on p "Thinking model for advanced reasoning." at bounding box center [700, 412] width 142 height 12
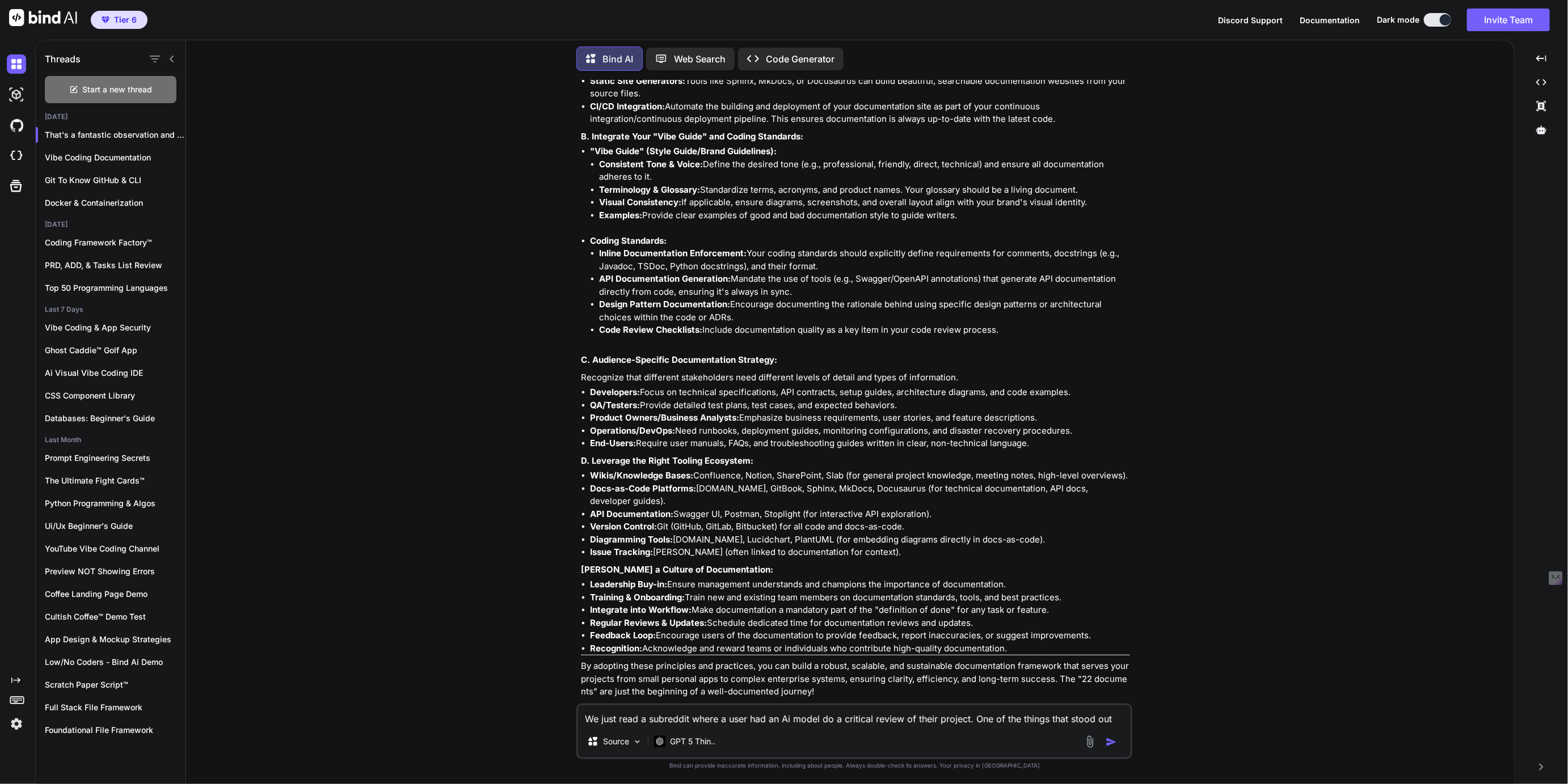
click at [675, 724] on textarea "We just read a subreddit where a user had an Ai model do a critical review of t…" at bounding box center [854, 716] width 553 height 20
type textarea "A"
click at [97, 153] on p "Vibe Coding Documentation" at bounding box center [115, 158] width 141 height 12
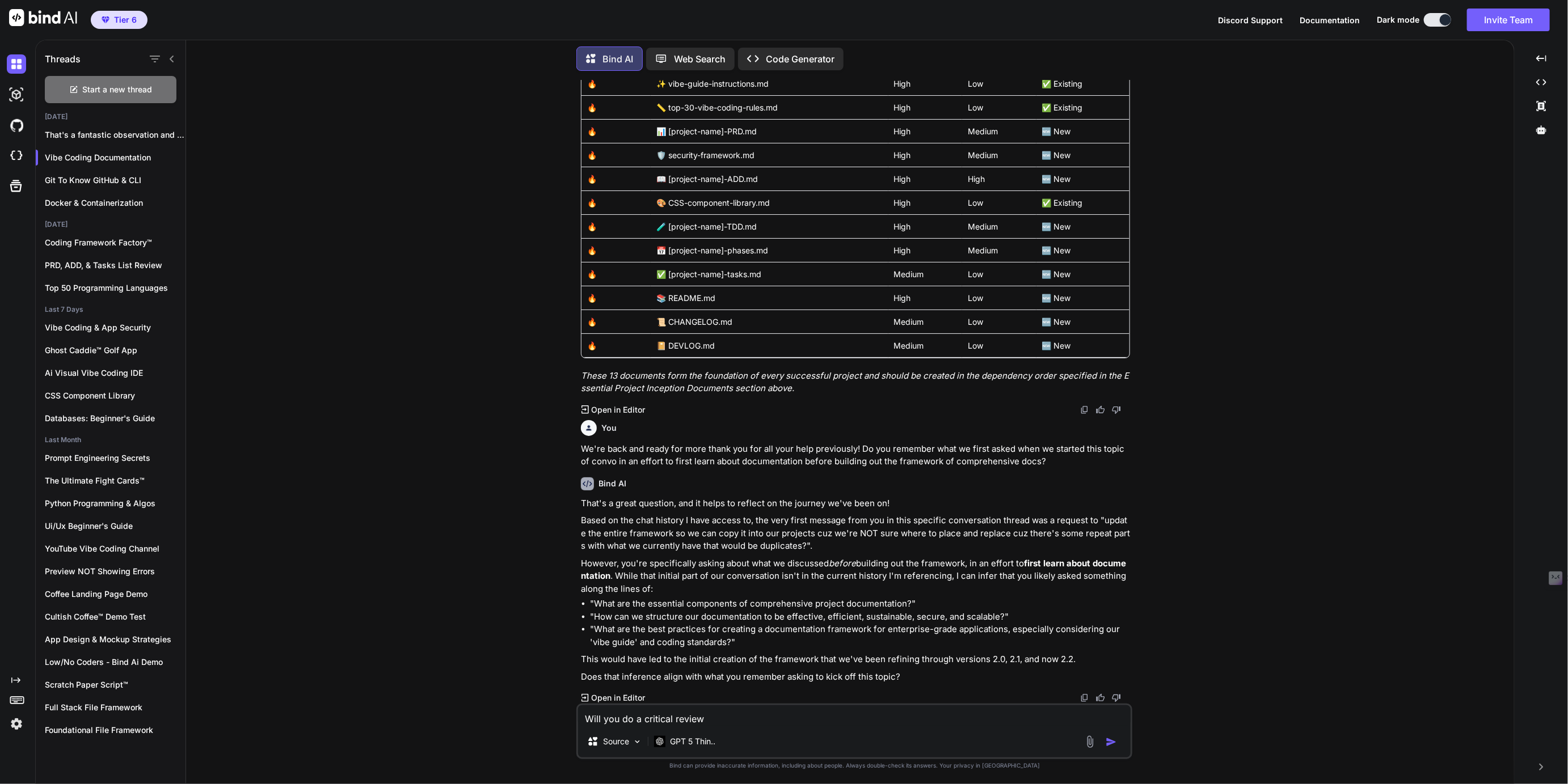
scroll to position [12439, 0]
click at [97, 136] on p "That's a fantastic observation and a ver..." at bounding box center [115, 135] width 141 height 12
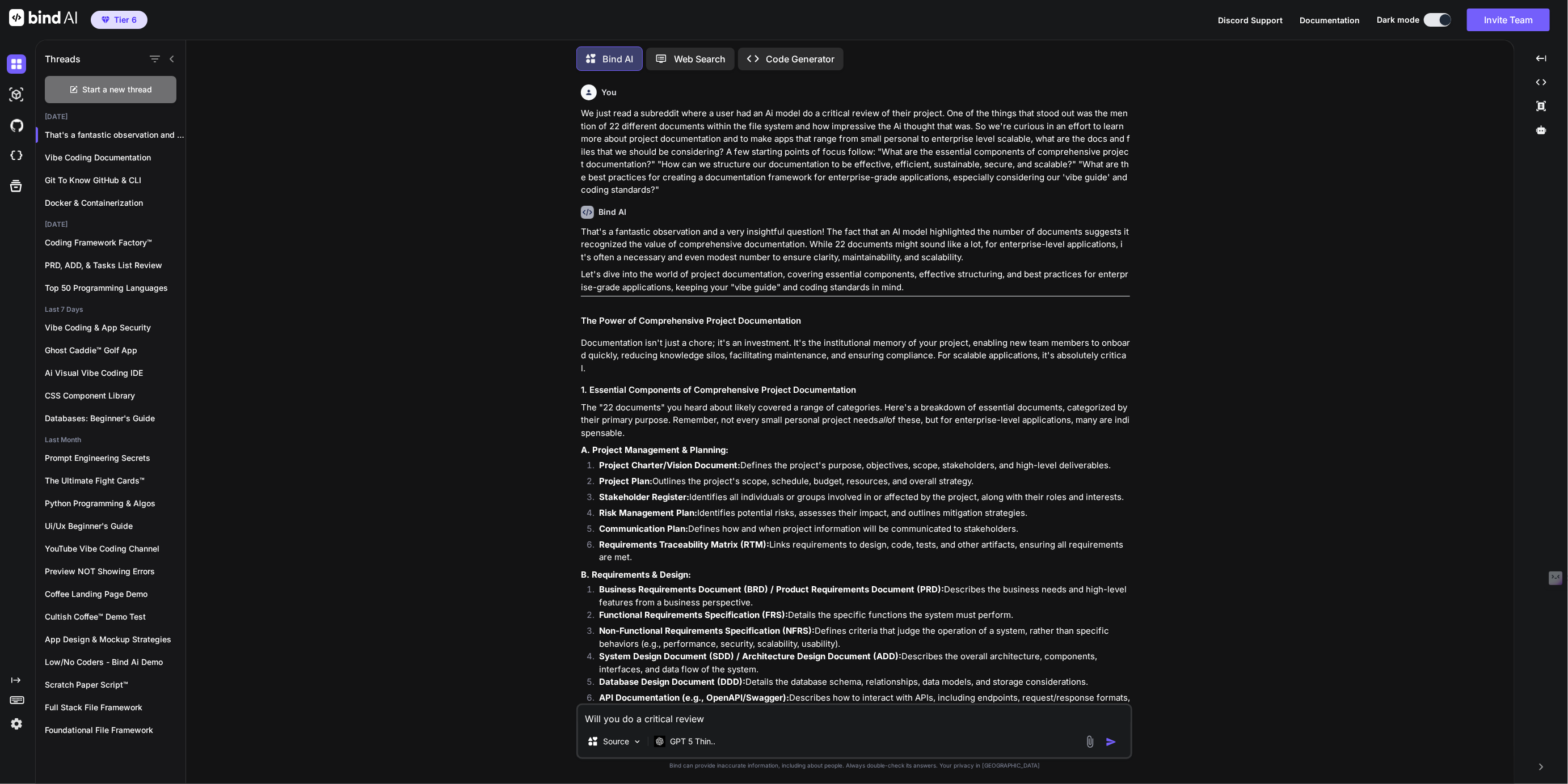
click at [724, 716] on textarea "Will you do a critical review" at bounding box center [854, 716] width 553 height 20
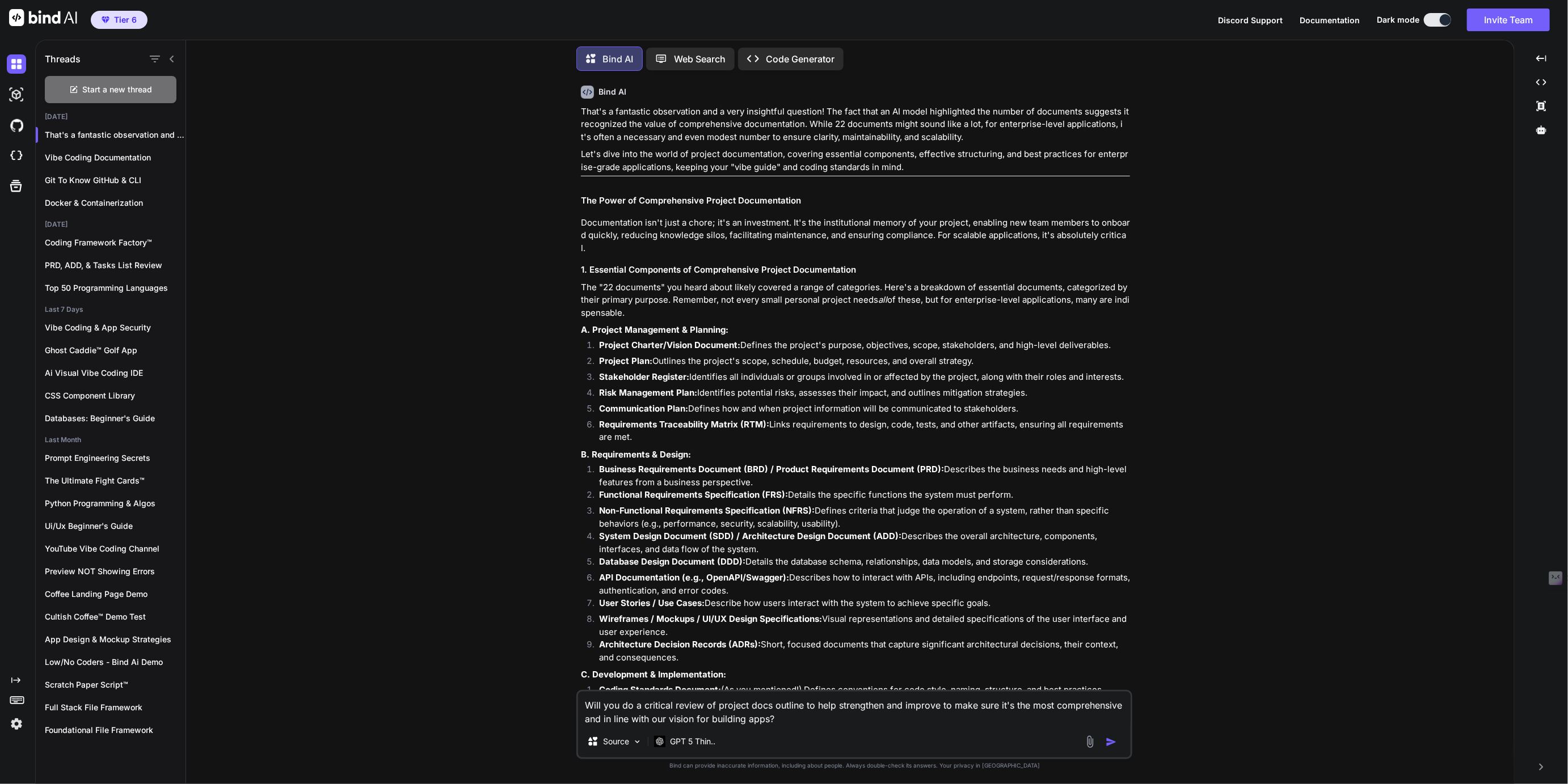
scroll to position [132, 0]
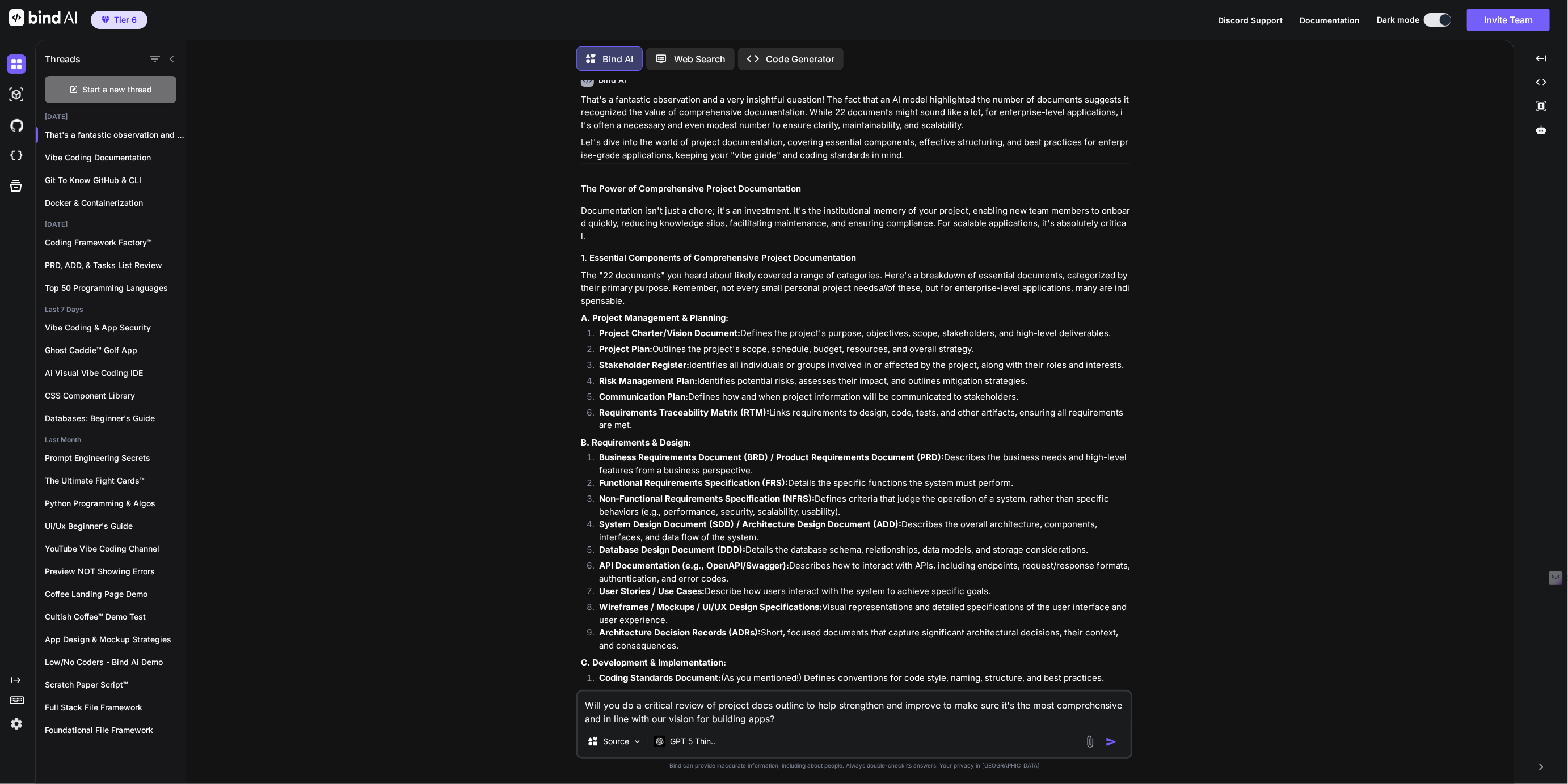
click at [792, 722] on textarea "Will you do a critical review of project docs outline to help strengthen and im…" at bounding box center [854, 709] width 553 height 34
click at [682, 742] on p "GPT 5 Thin.." at bounding box center [692, 742] width 45 height 12
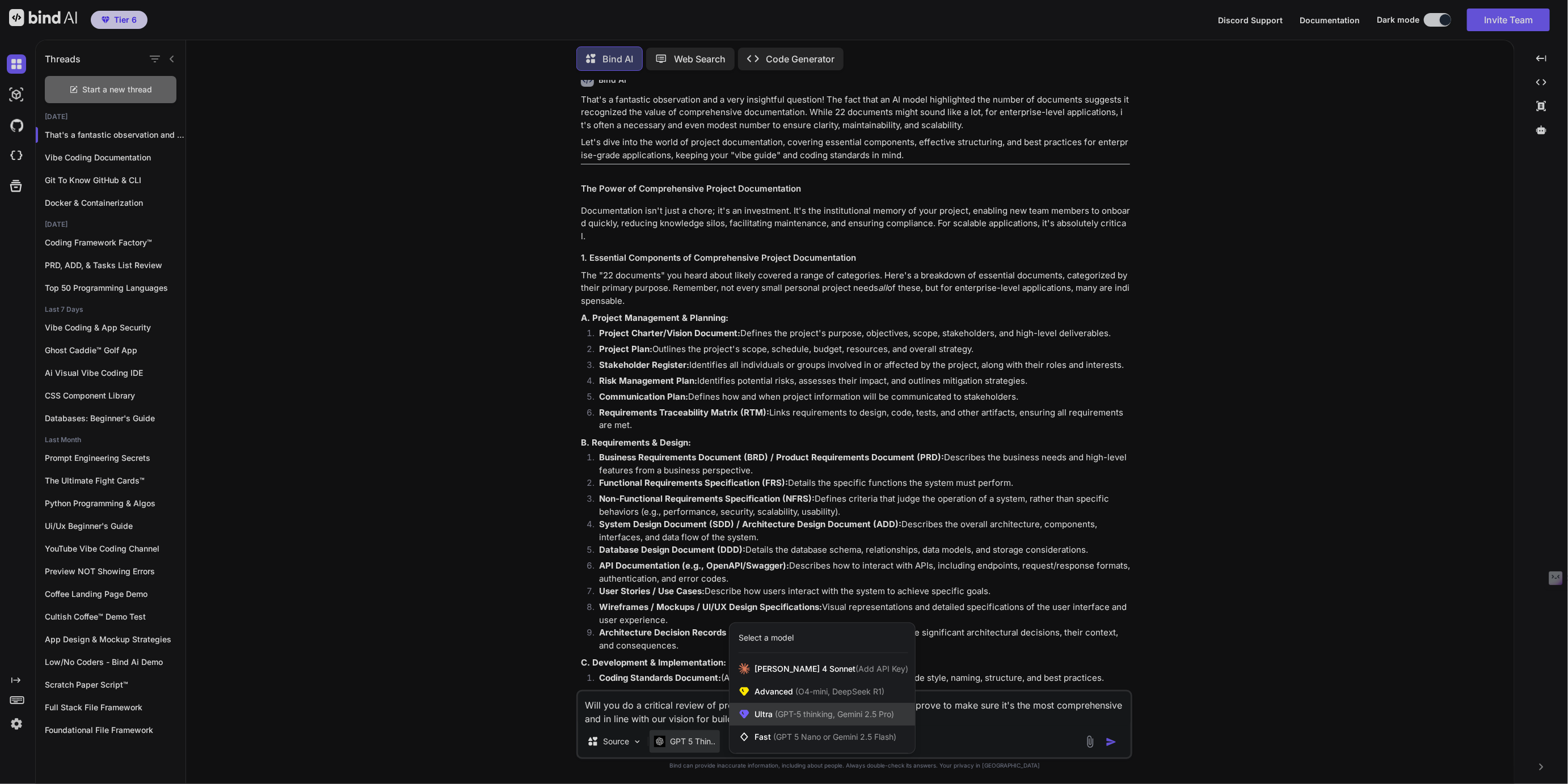
click at [778, 719] on span "(GPT-5 thinking, Gemini 2.5 Pro)" at bounding box center [833, 714] width 121 height 9
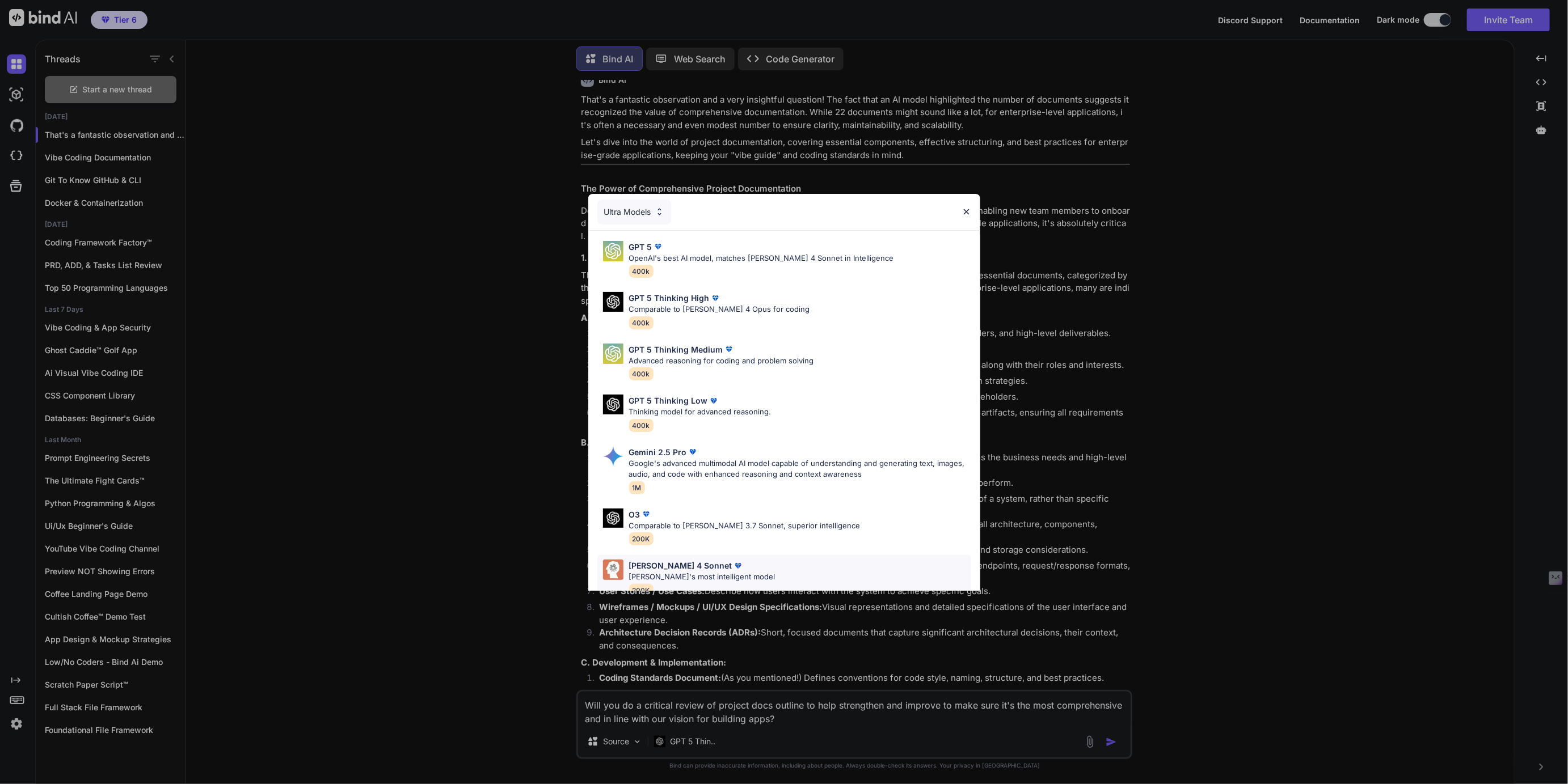
click at [678, 560] on p "Claude 4 Sonnet" at bounding box center [681, 565] width 103 height 12
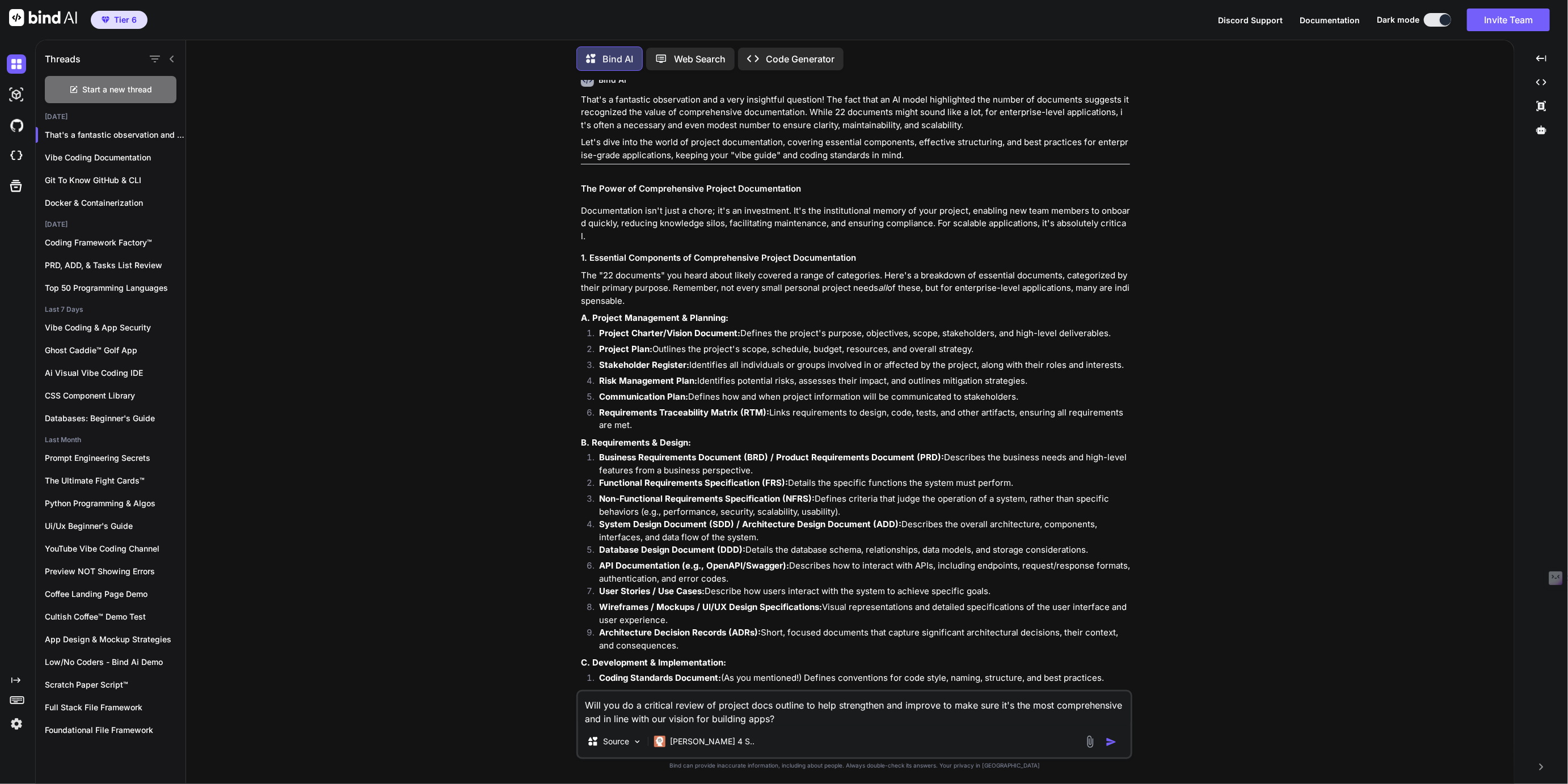
click at [787, 726] on div "Will you do a critical review of project docs outline to help strengthen and im…" at bounding box center [854, 724] width 556 height 69
click at [787, 718] on textarea "Will you do a critical review of project docs outline to help strengthen and im…" at bounding box center [854, 709] width 553 height 34
type textarea "w"
click at [1078, 703] on textarea "Will you please apply your Low/No-Coder formatting magic to our project docs fr…" at bounding box center [854, 709] width 553 height 34
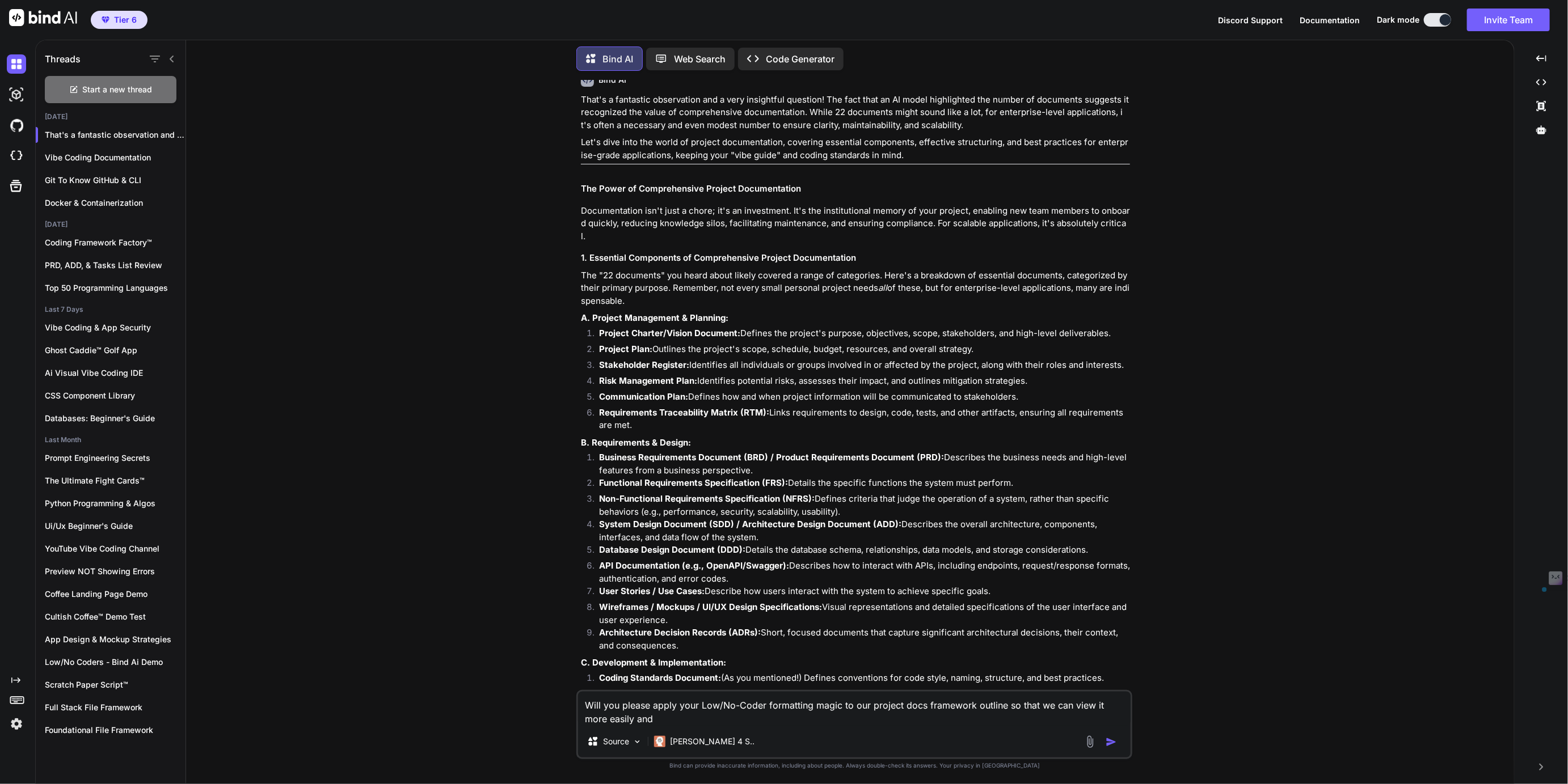
click at [1078, 703] on textarea "Will you please apply your Low/No-Coder formatting magic to our project docs fr…" at bounding box center [854, 709] width 553 height 34
click at [1037, 706] on textarea "Will you please apply your Low/No-Coder formatting magic to our project docs fr…" at bounding box center [854, 709] width 553 height 34
click at [1025, 707] on textarea "Will you please apply your Low/No-Coder formatting magic to our project docs fr…" at bounding box center [854, 709] width 553 height 34
drag, startPoint x: 1025, startPoint y: 707, endPoint x: 1029, endPoint y: 730, distance: 23.3
click at [1029, 730] on div "Will you please apply your Low/No-Coder formatting magic to our project docs fr…" at bounding box center [854, 724] width 556 height 69
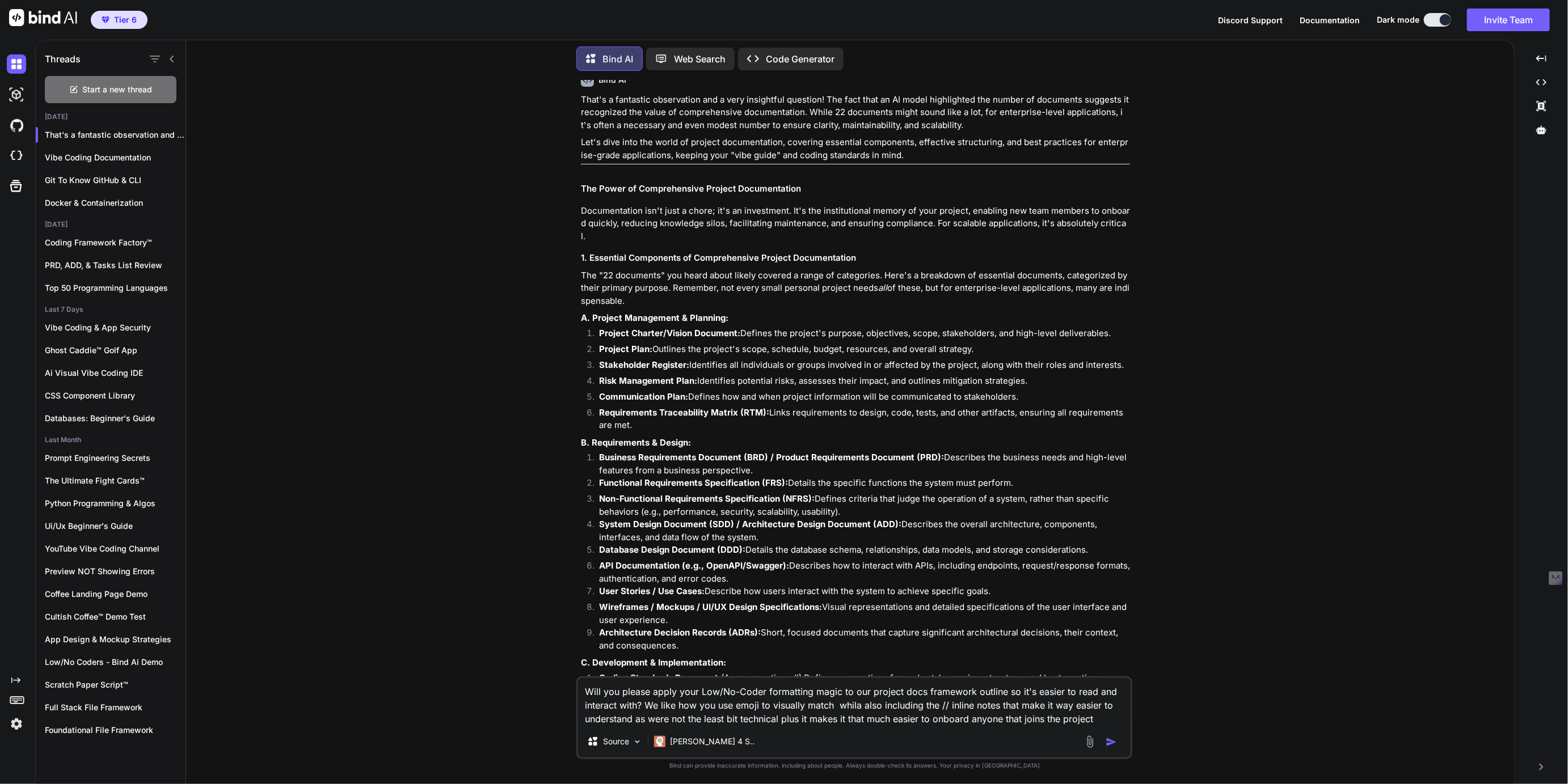
type textarea "Will you please apply your Low/No-Coder formatting magic to our project docs fr…"
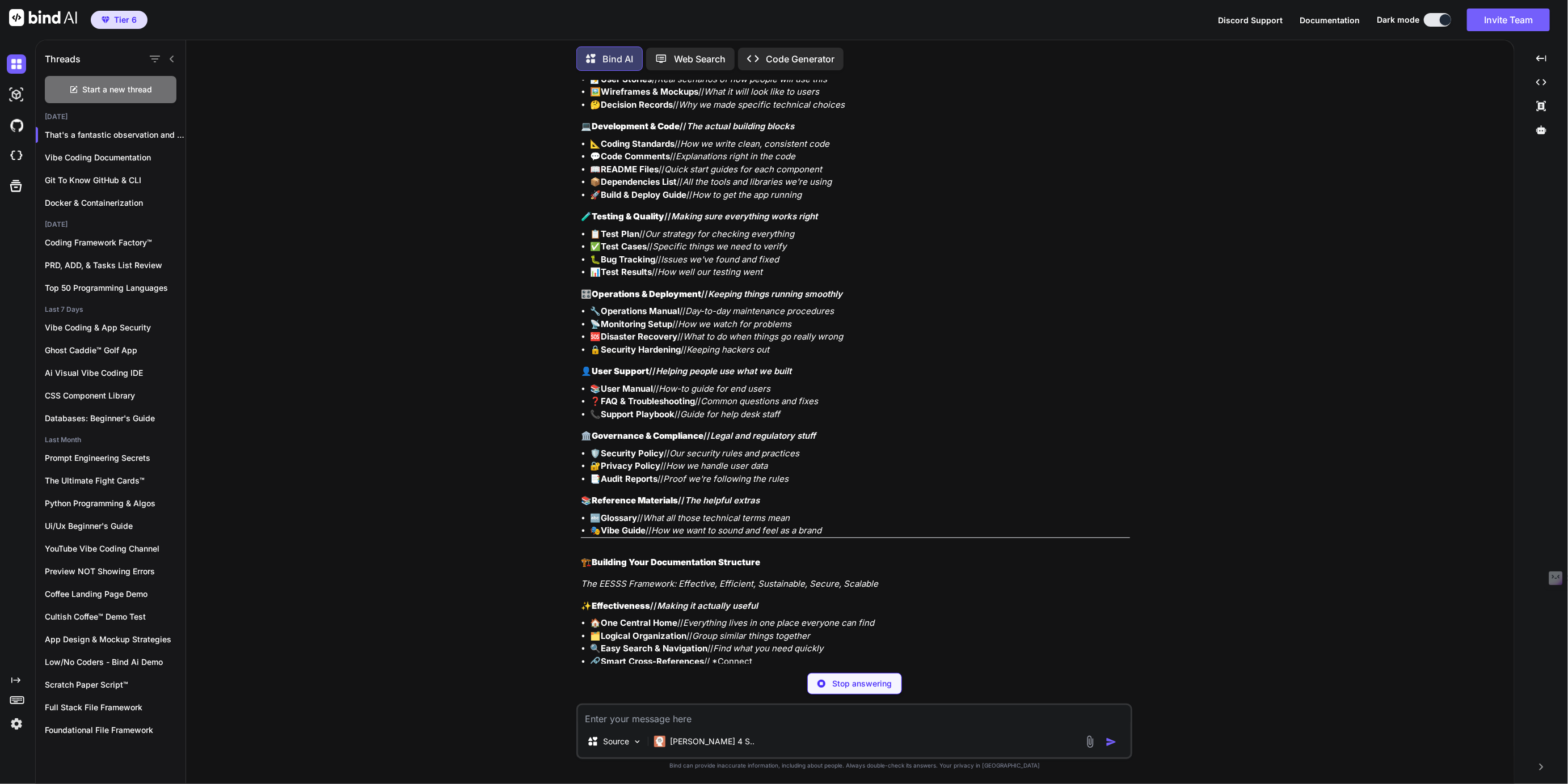
scroll to position [3079, 0]
click at [702, 743] on p "[PERSON_NAME] 4 S.." at bounding box center [712, 742] width 84 height 12
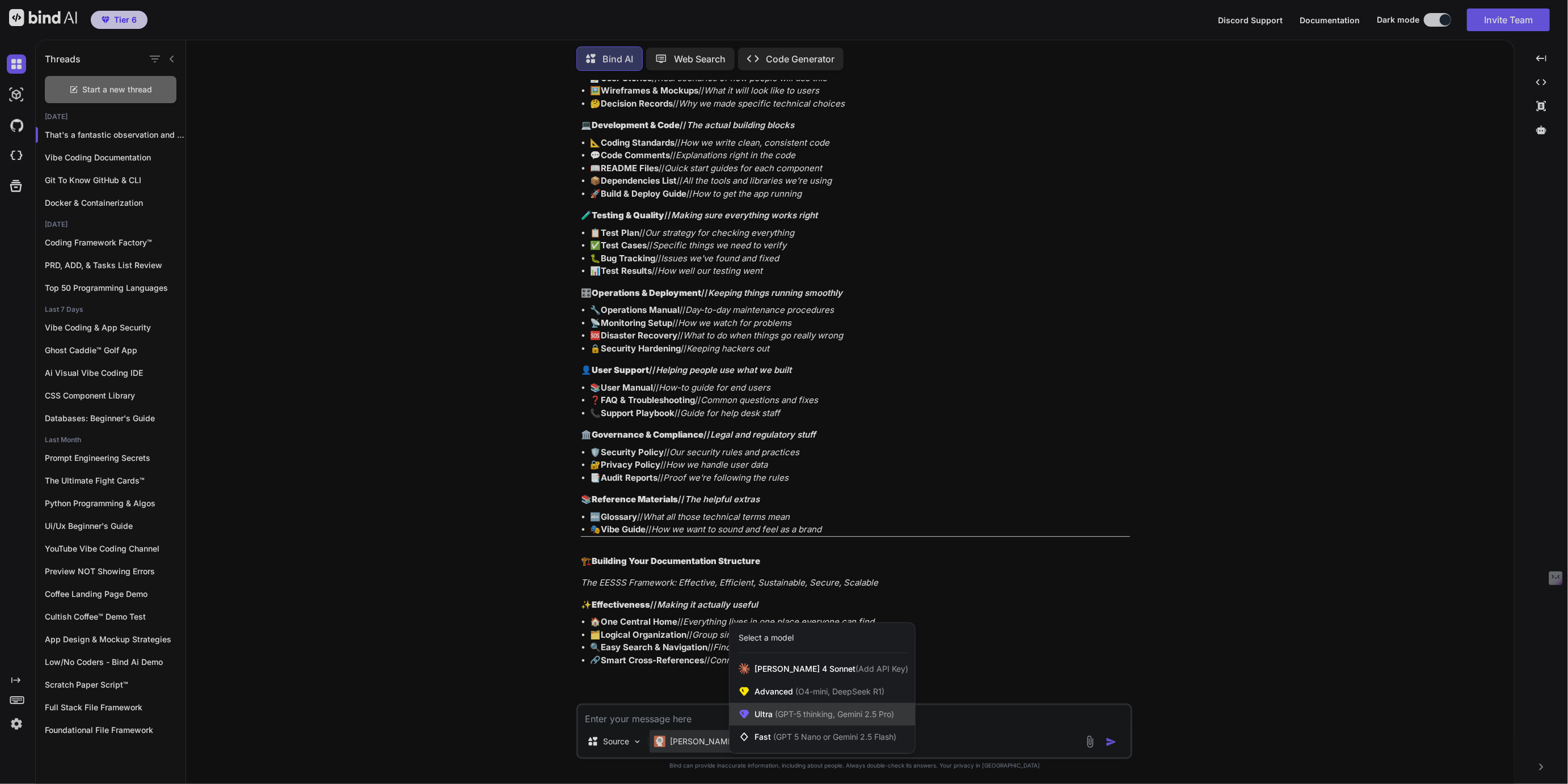
click at [773, 711] on span "(GPT-5 thinking, Gemini 2.5 Pro)" at bounding box center [833, 714] width 121 height 9
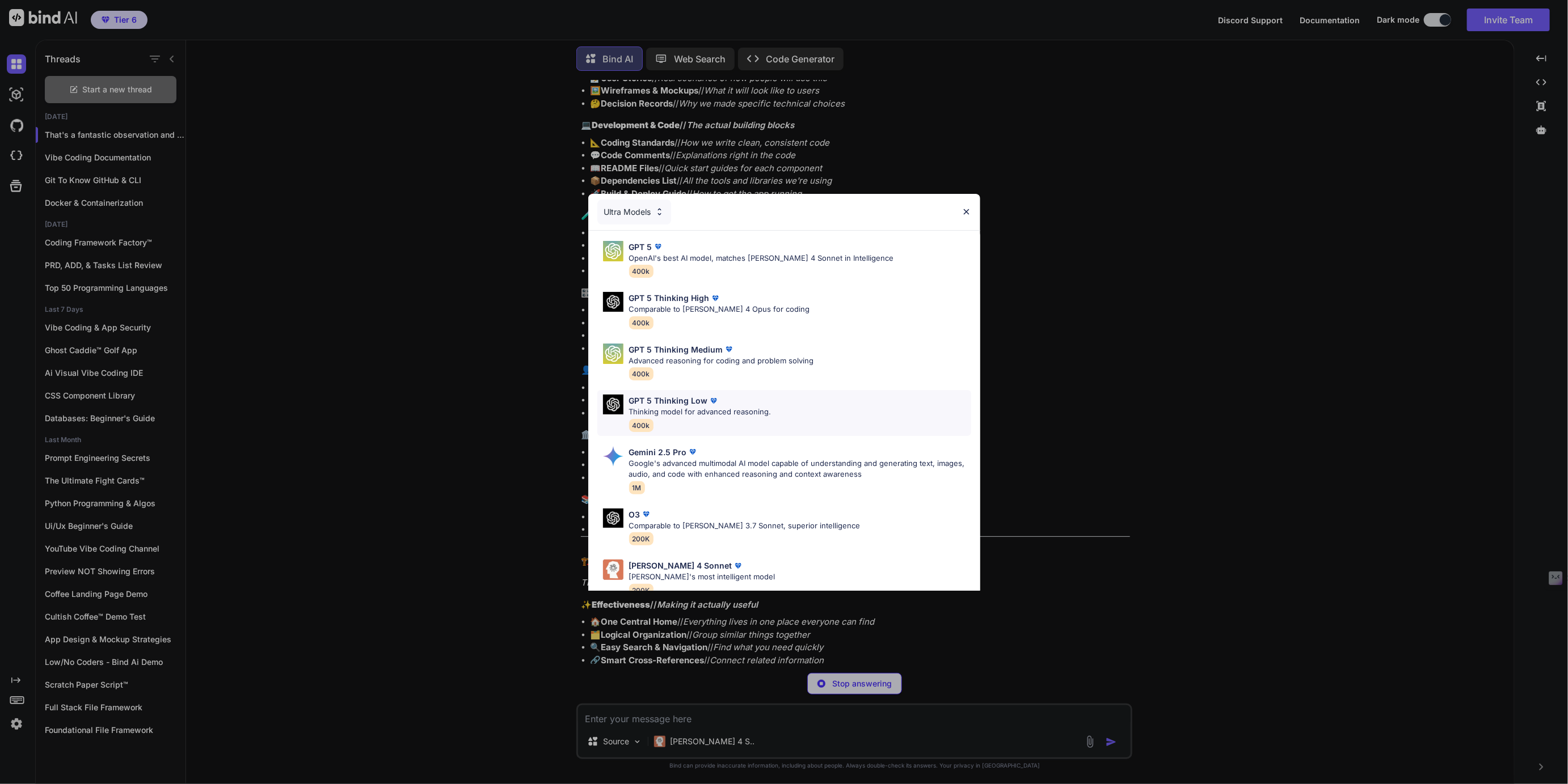
click at [680, 391] on div "GPT 5 Thinking Low Thinking model for advanced reasoning. 400k" at bounding box center [784, 412] width 374 height 46
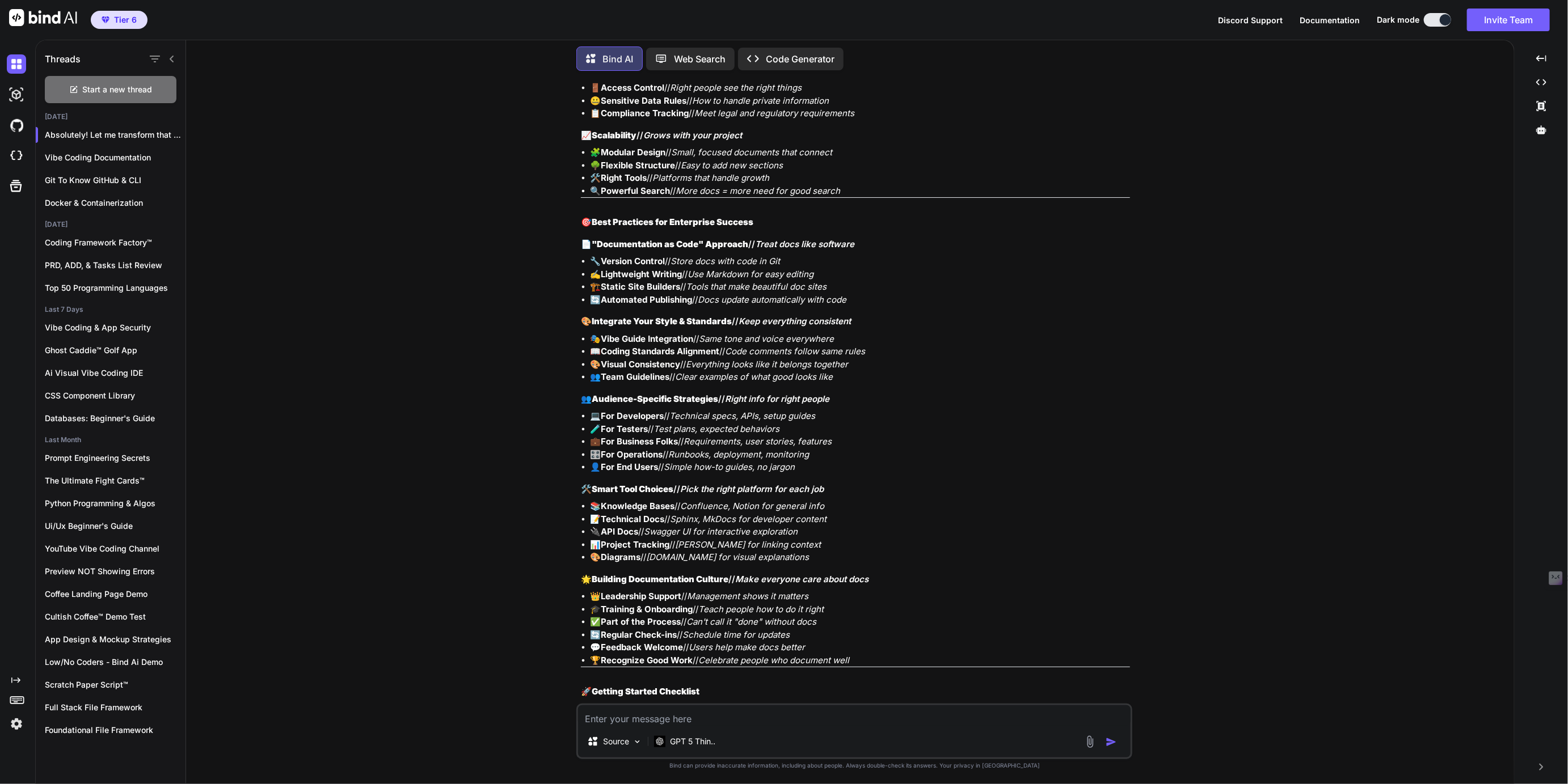
scroll to position [4145, 0]
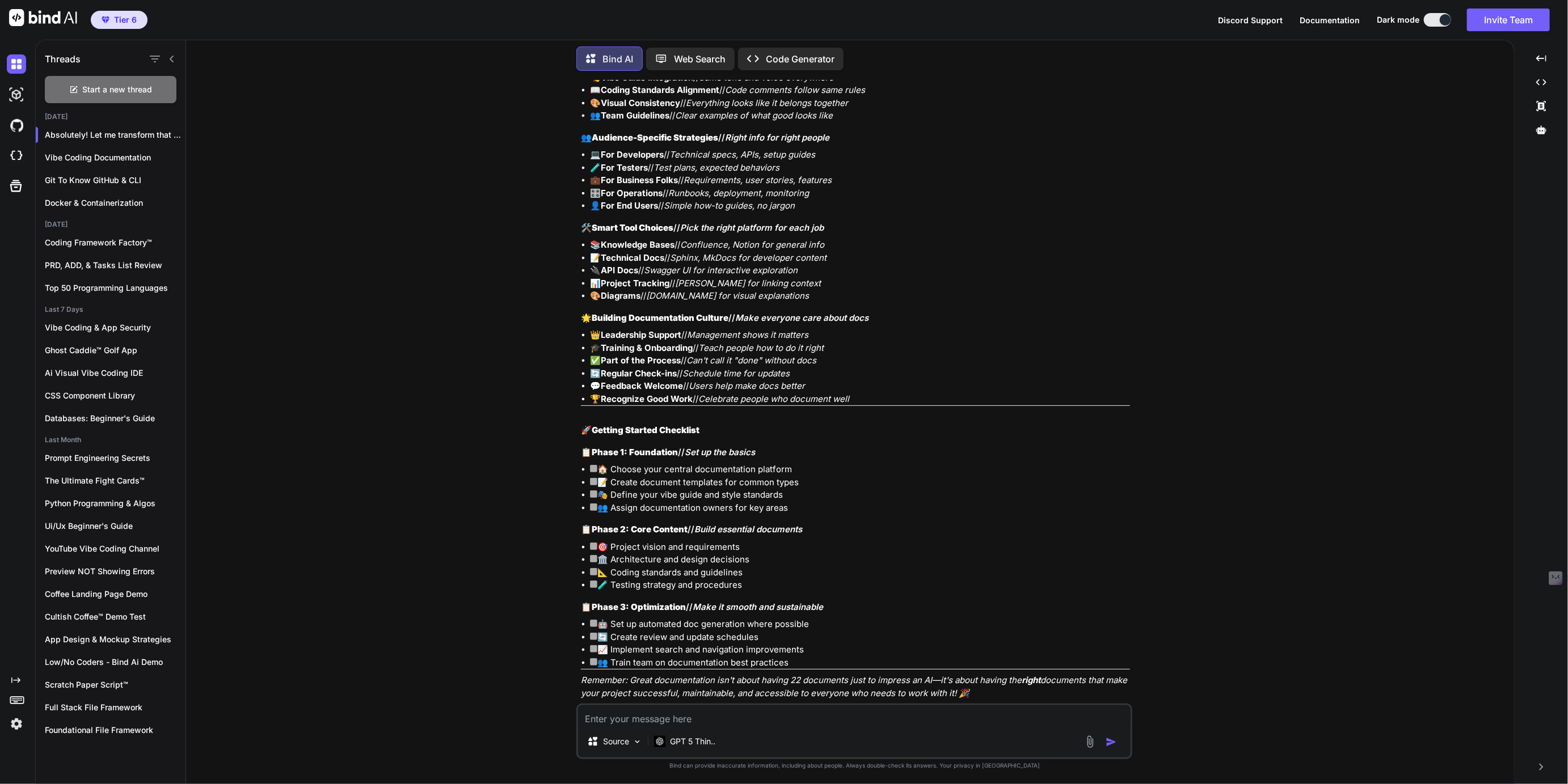
click at [651, 717] on textarea at bounding box center [854, 716] width 553 height 20
type textarea "Time for a critical review of our project docs framework and your thoughts to i…"
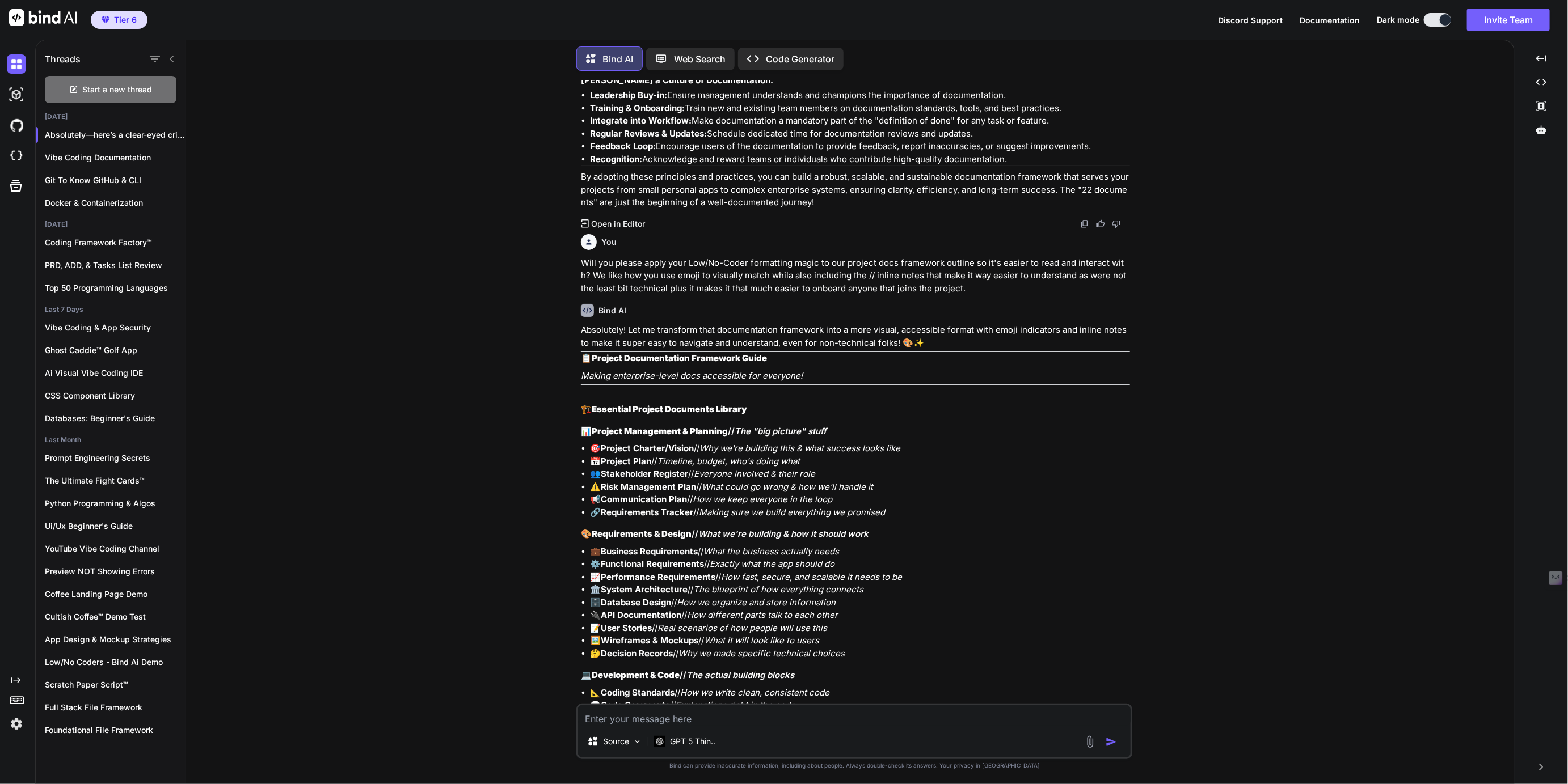
scroll to position [2510, 0]
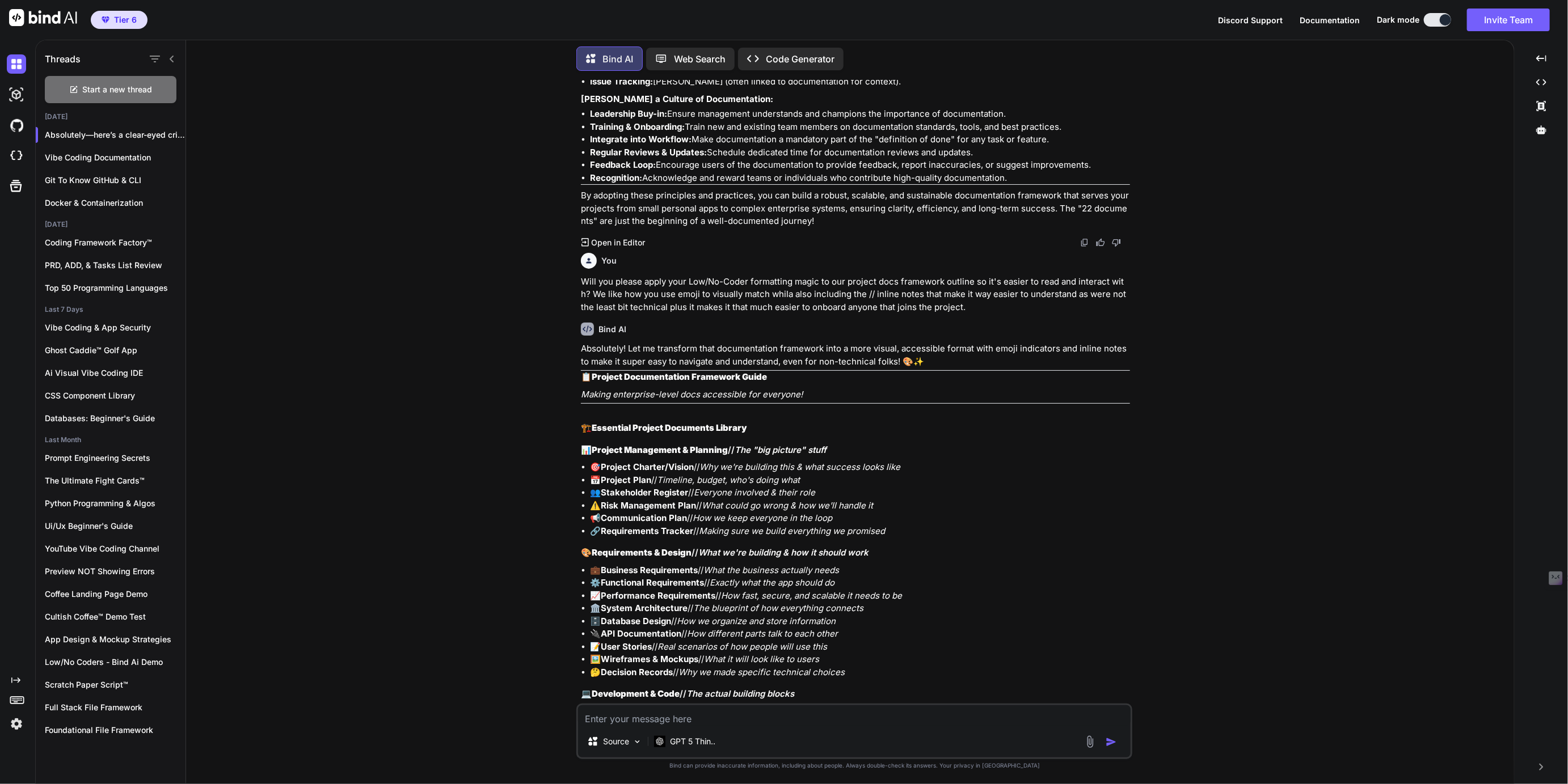
click at [590, 276] on p "Will you please apply your Low/No-Coder formatting magic to our project docs fr…" at bounding box center [856, 295] width 549 height 38
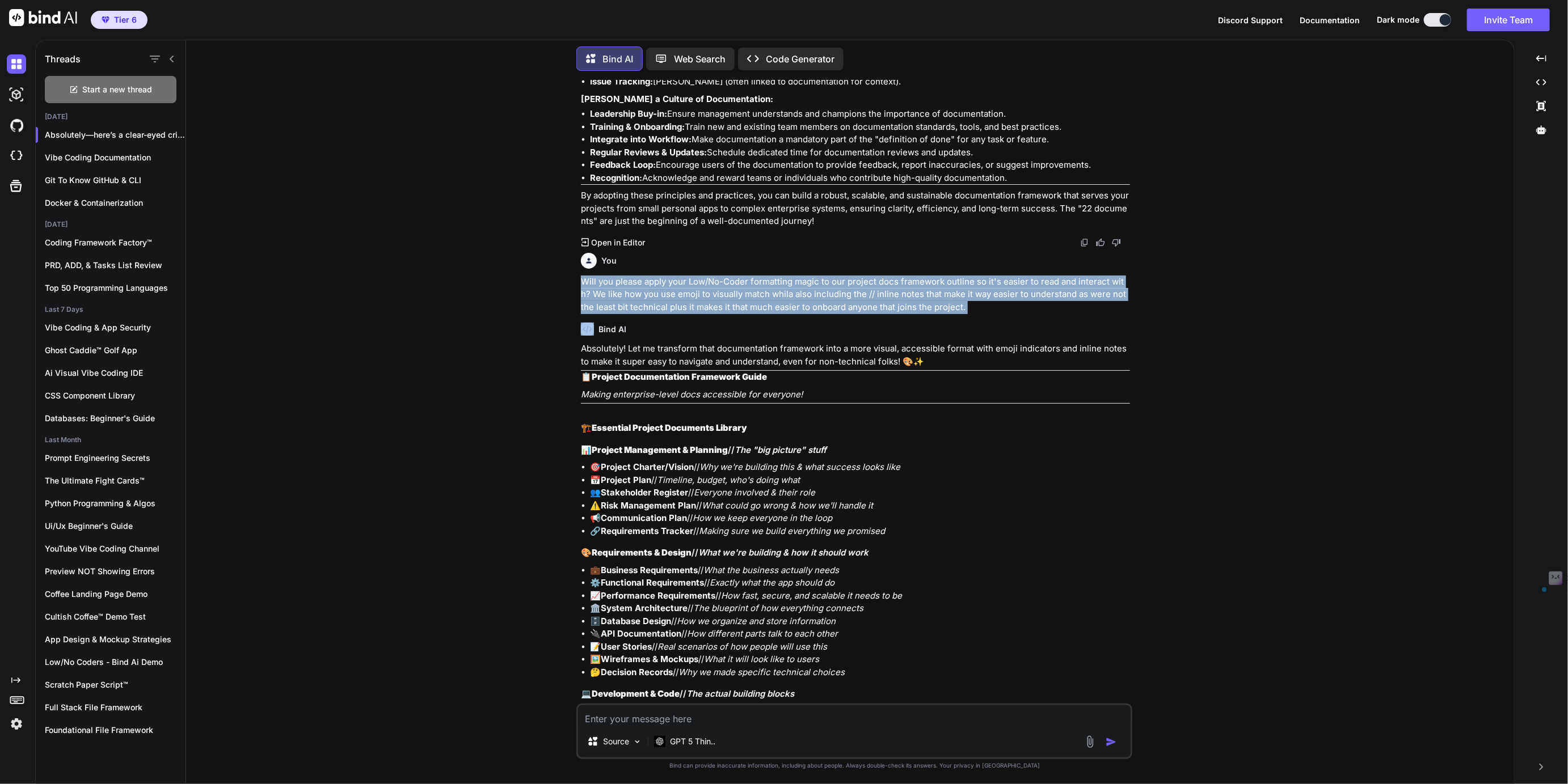
drag, startPoint x: 590, startPoint y: 269, endPoint x: 976, endPoint y: 292, distance: 386.7
click at [976, 292] on p "Will you please apply your Low/No-Coder formatting magic to our project docs fr…" at bounding box center [856, 295] width 549 height 38
copy p "Will you please apply your Low/No-Coder formatting magic to our project docs fr…"
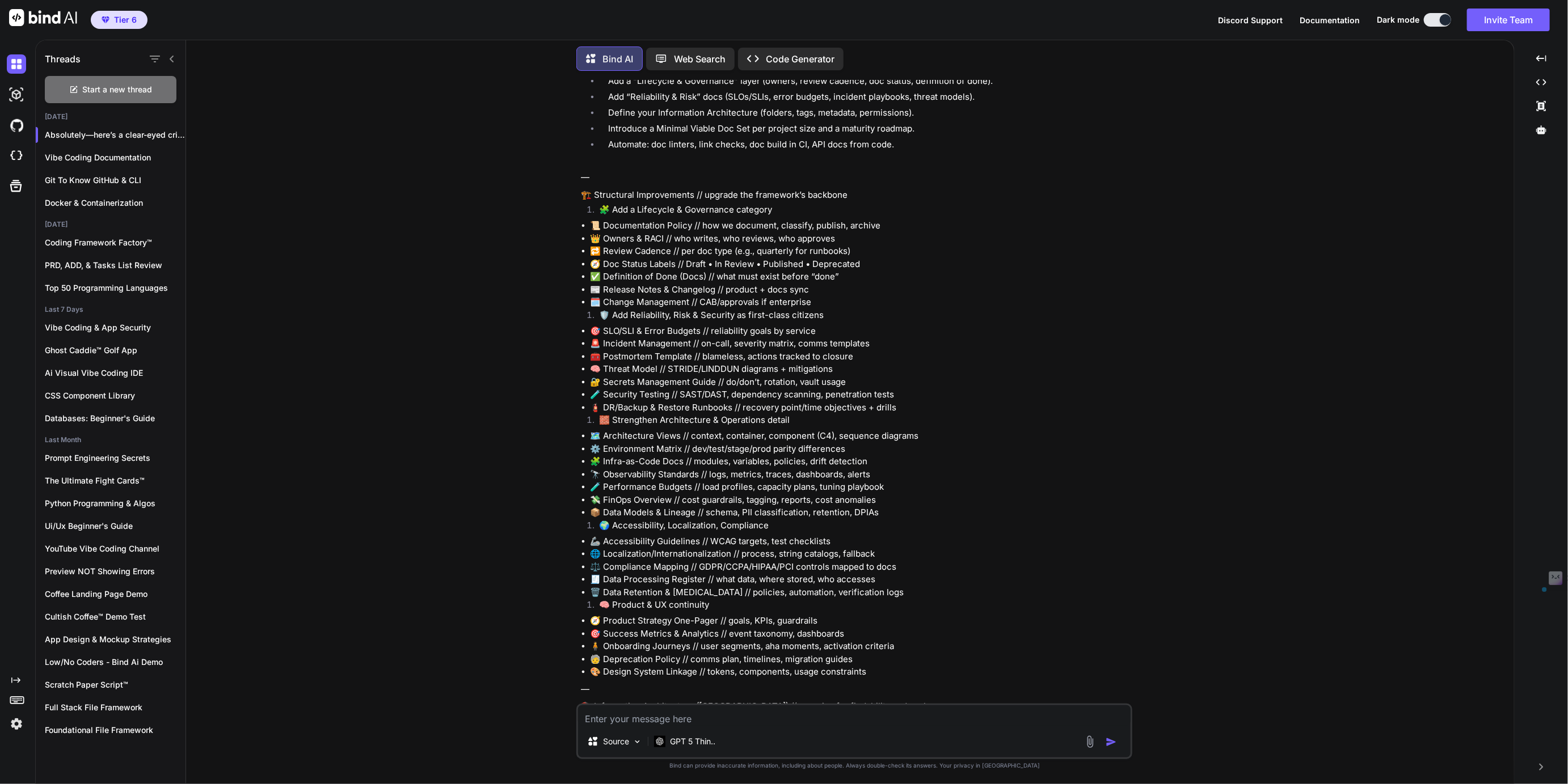
scroll to position [5754, 0]
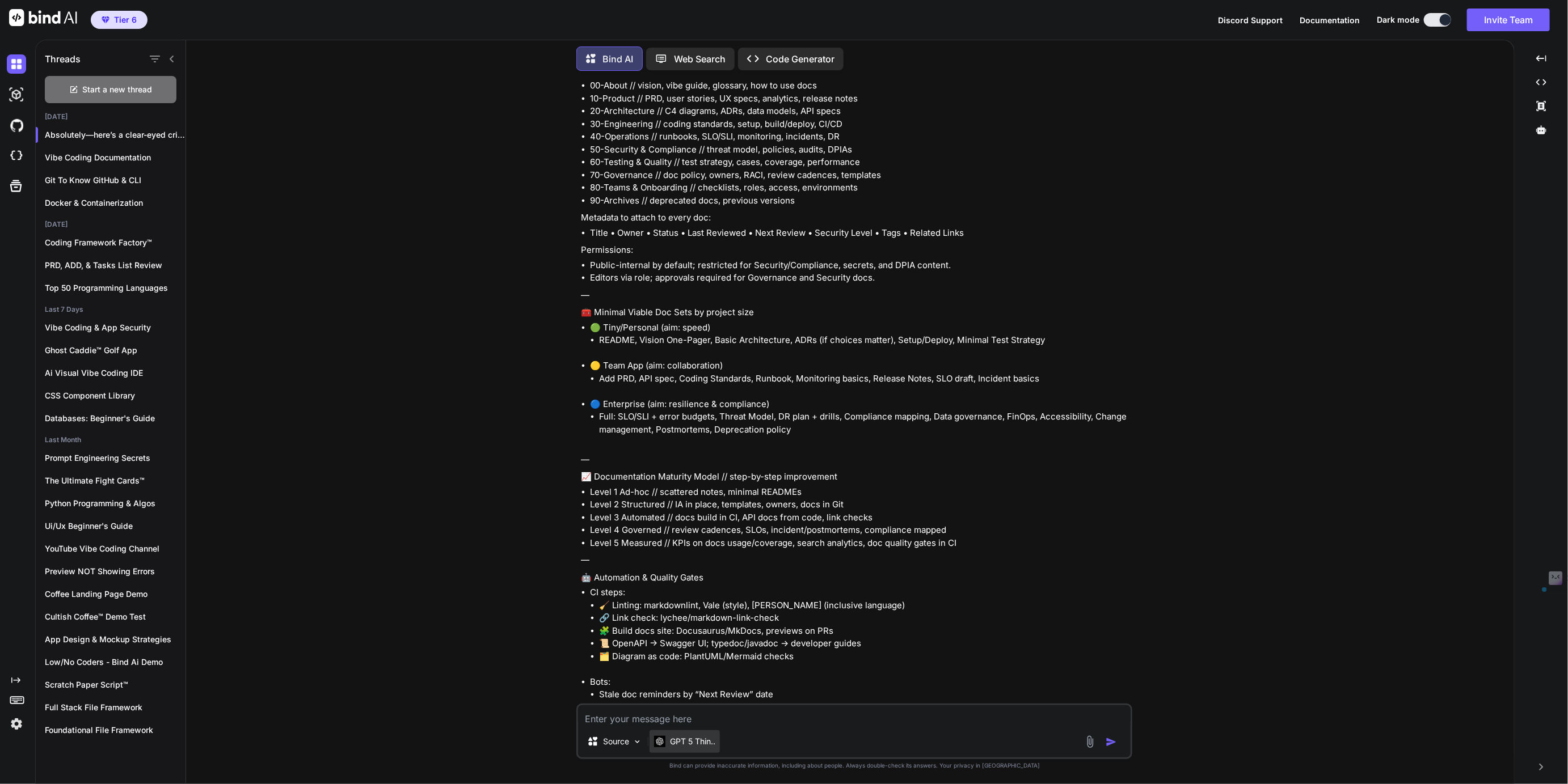
click at [677, 749] on div "GPT 5 Thin.." at bounding box center [684, 741] width 70 height 23
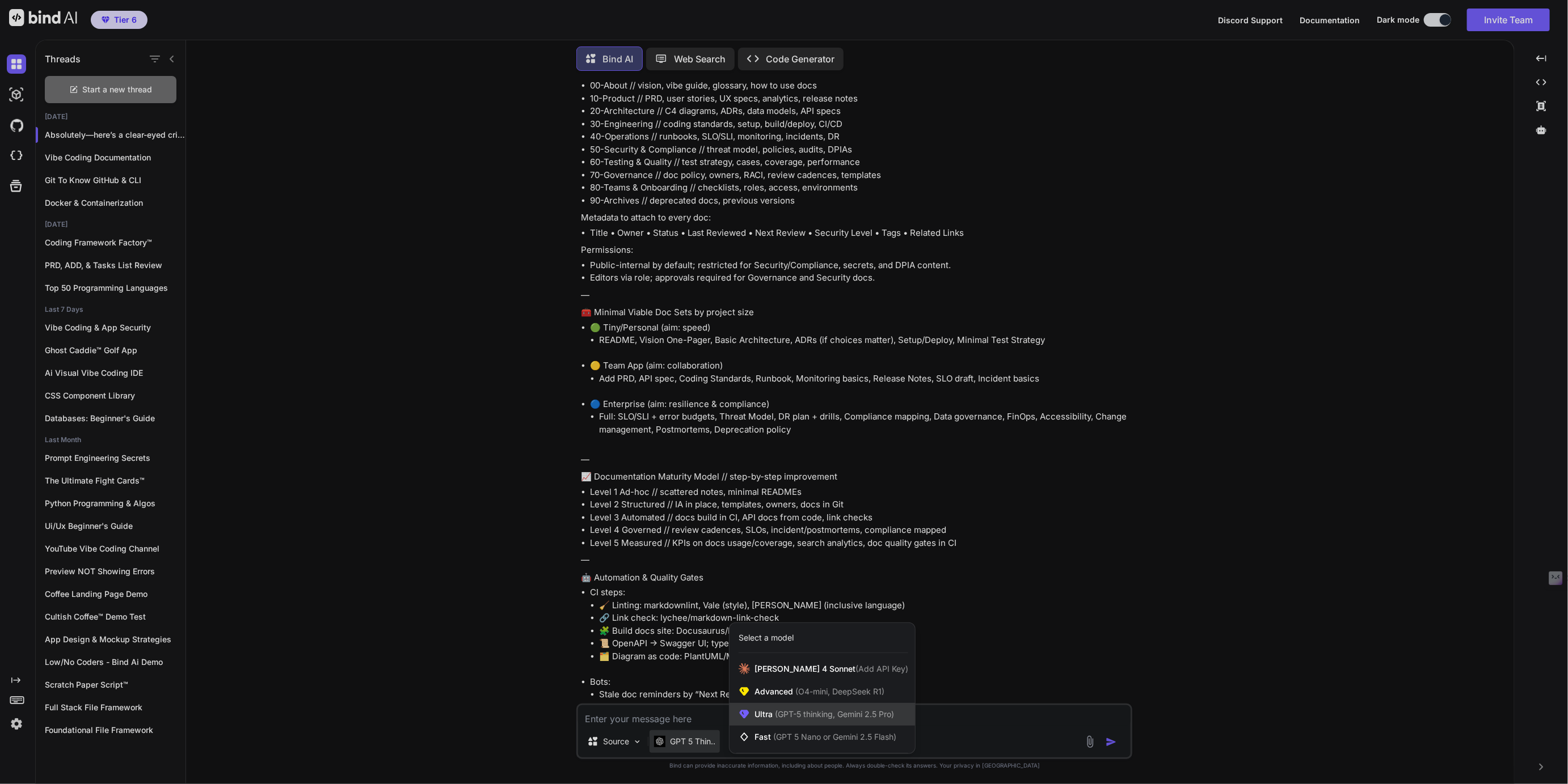
click at [789, 716] on span "(GPT-5 thinking, Gemini 2.5 Pro)" at bounding box center [833, 714] width 121 height 9
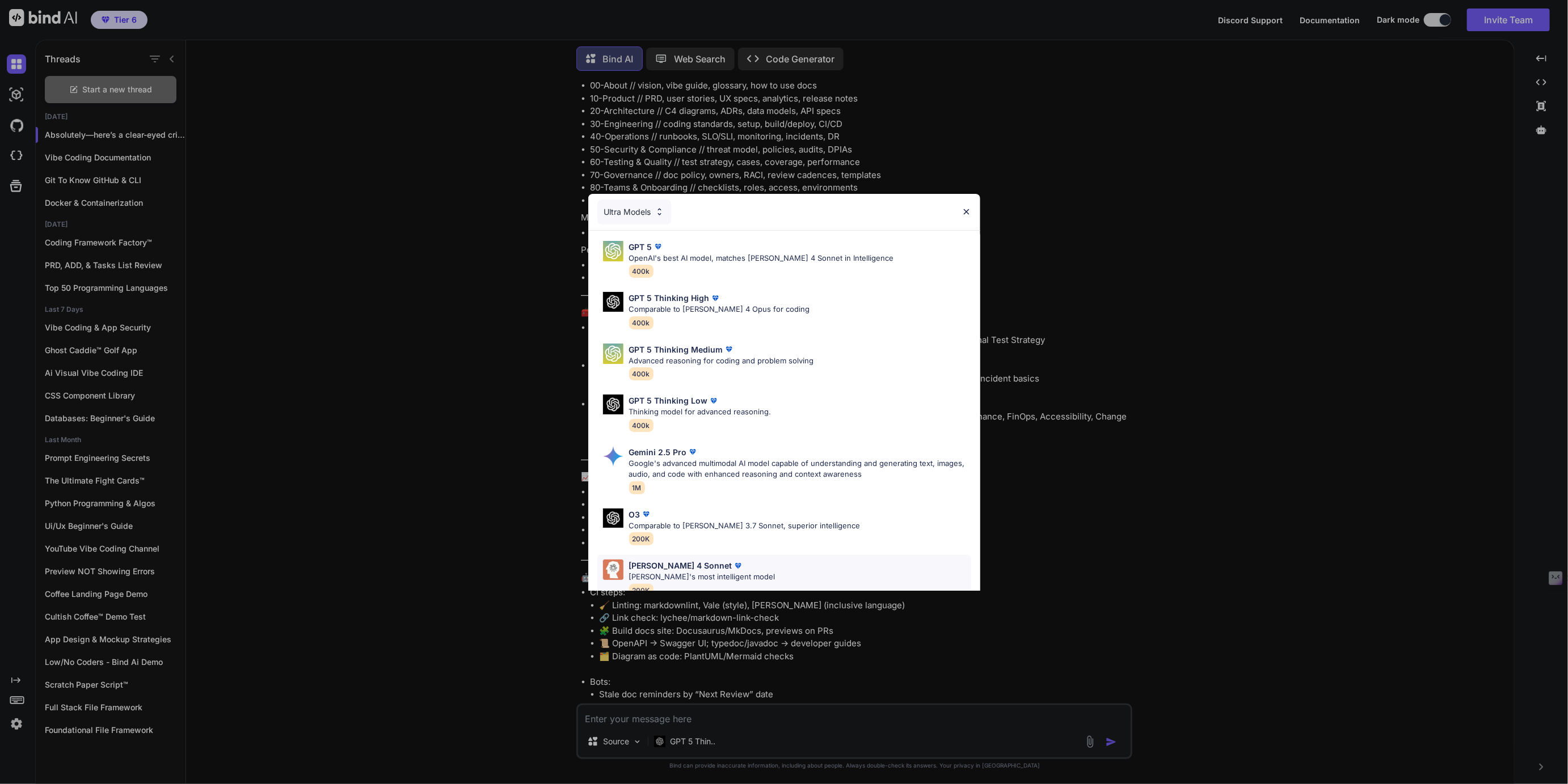
click at [668, 570] on p "Claude 4 Sonnet" at bounding box center [681, 565] width 103 height 12
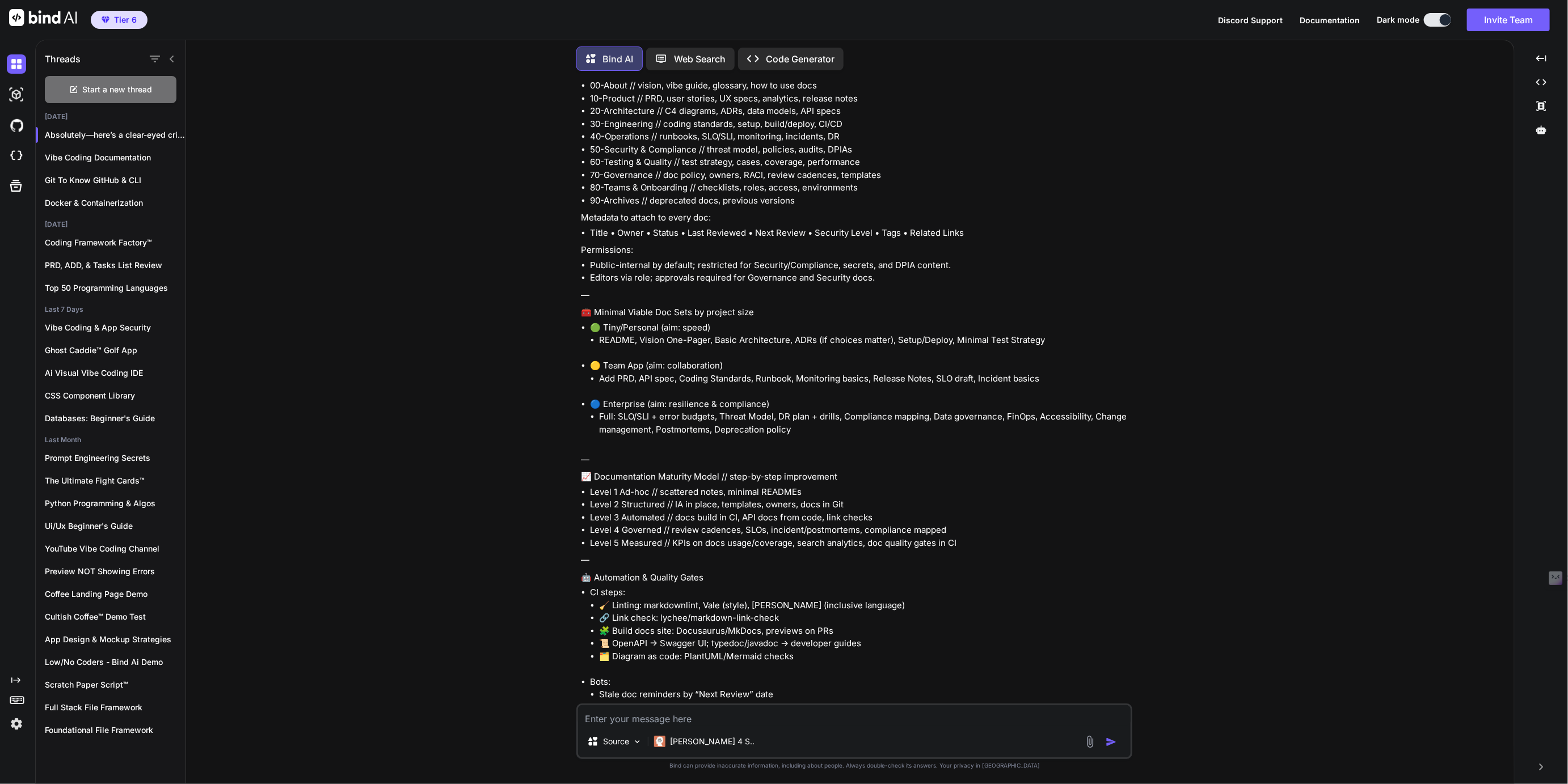
click at [633, 724] on textarea at bounding box center [854, 716] width 553 height 20
paste textarea "Will you please apply your Low/No-Coder formatting magic to our project docs fr…"
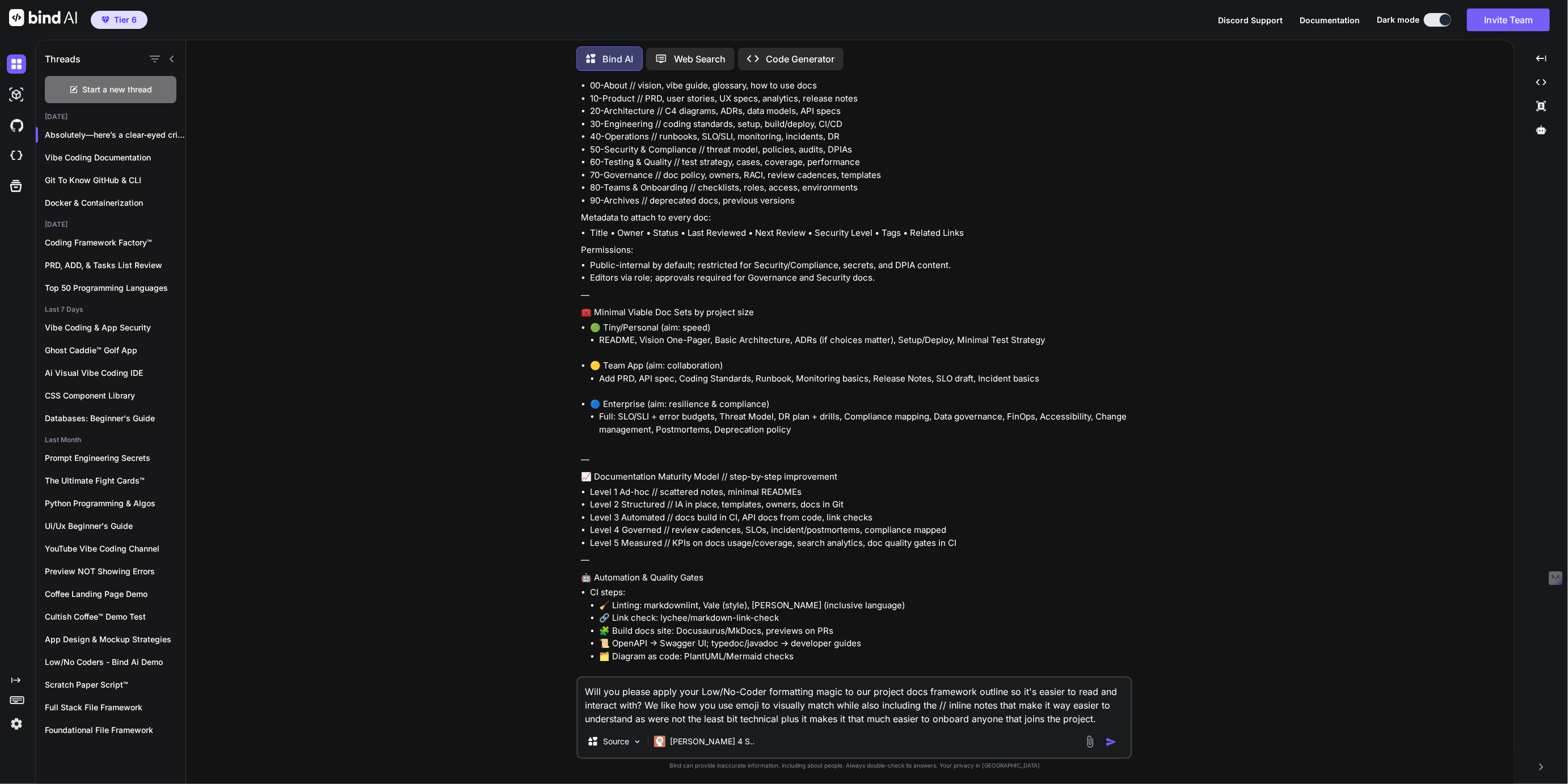
click at [867, 693] on textarea "Will you please apply your Low/No-Coder formatting magic to our project docs fr…" at bounding box center [854, 702] width 553 height 48
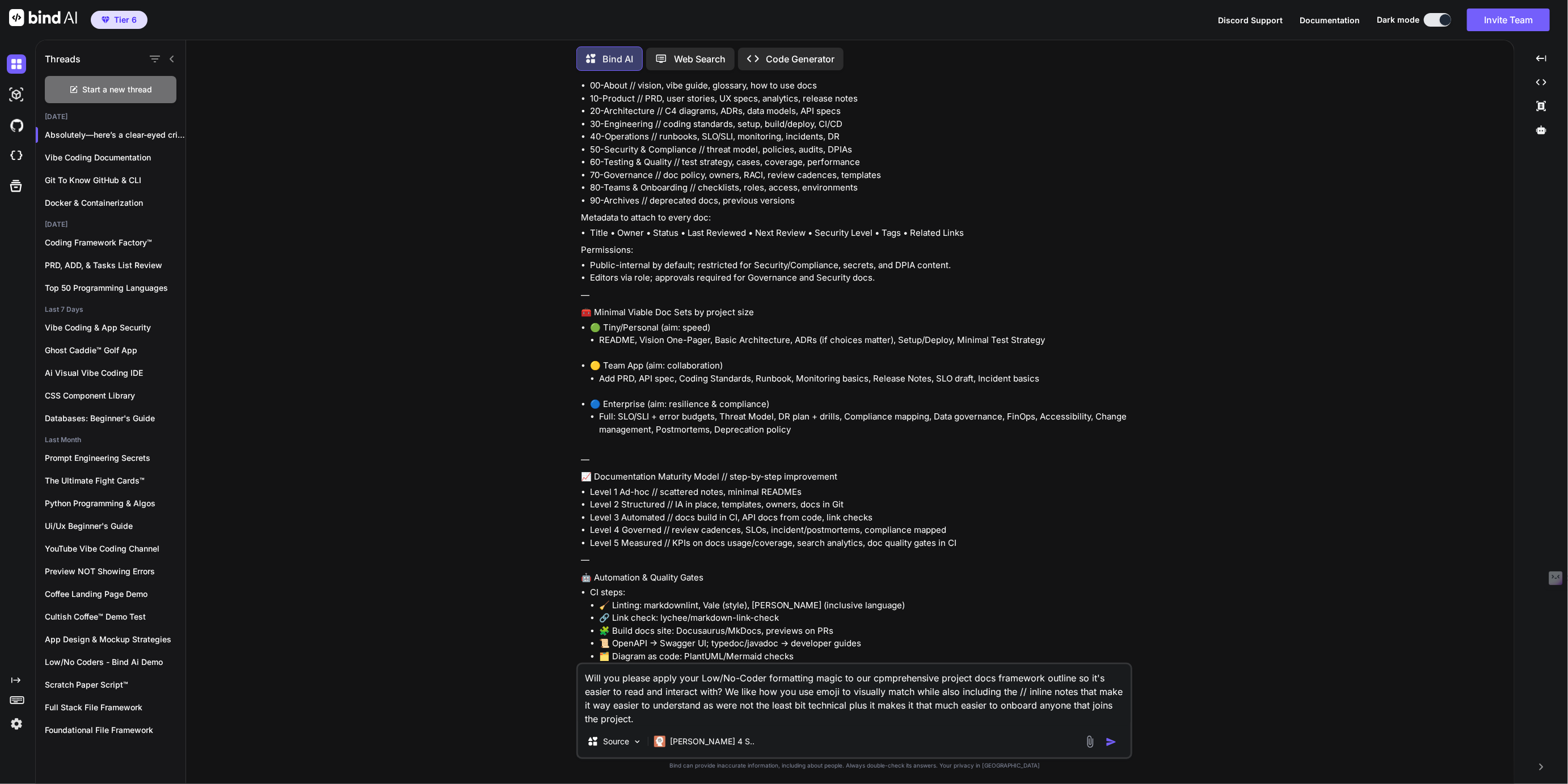
click at [991, 682] on textarea "Will you please apply your Low/No-Coder formatting magic to our cpmprehensive p…" at bounding box center [854, 695] width 553 height 61
click at [1100, 677] on textarea "Will you please apply your Low/No-Coder formatting magic to our cpmprehensive p…" at bounding box center [854, 695] width 553 height 61
click at [916, 690] on textarea "Will you please apply your Low/No-Coder formatting magic to our comprehensive p…" at bounding box center [854, 695] width 553 height 61
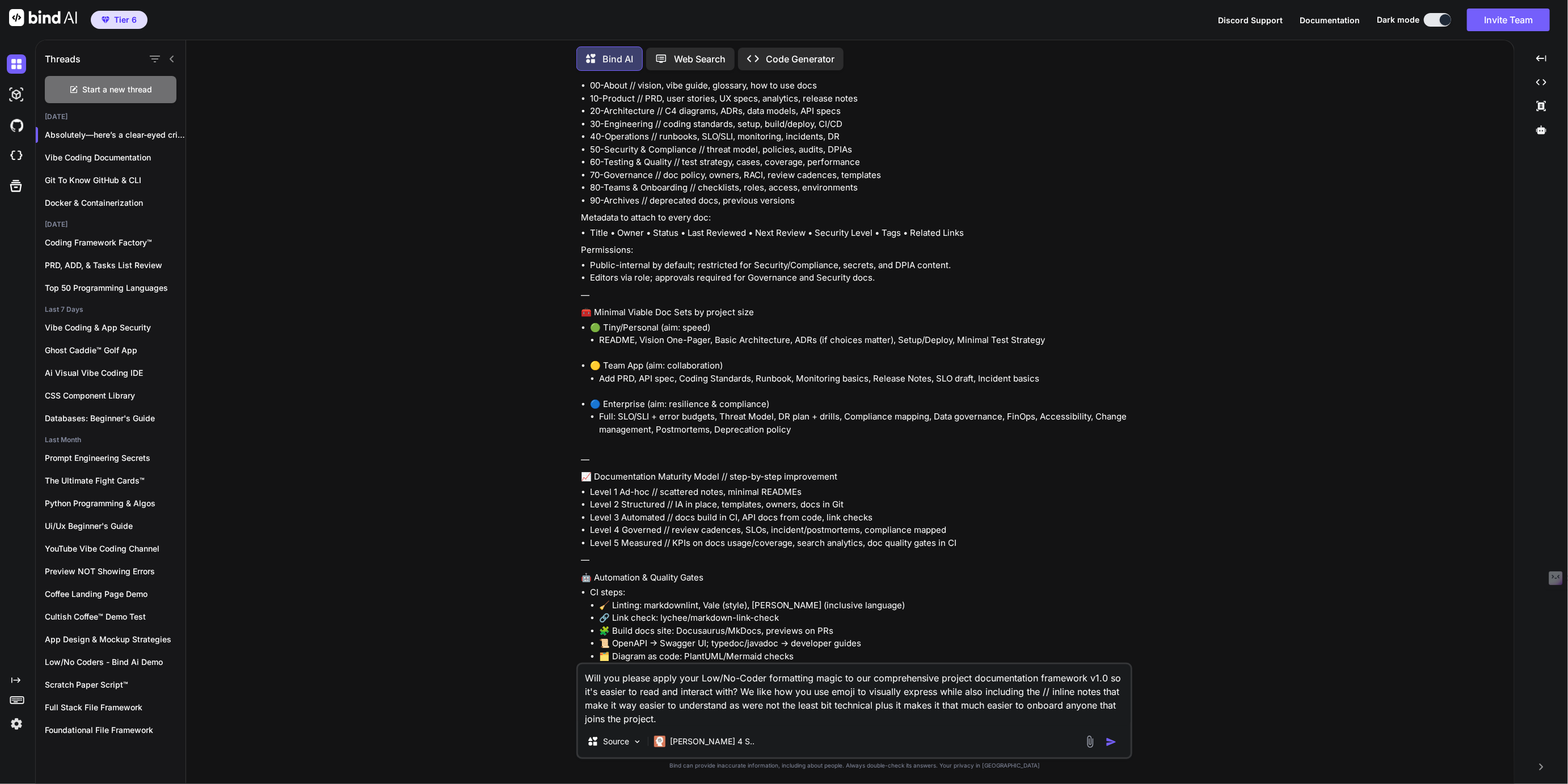
click at [1076, 694] on textarea "Will you please apply your Low/No-Coder formatting magic to our comprehensive p…" at bounding box center [854, 695] width 553 height 61
click at [1041, 697] on textarea "Will you please apply your Low/No-Coder formatting magic to our comprehensive p…" at bounding box center [854, 695] width 553 height 61
click at [1086, 694] on textarea "Will you please apply your Low/No-Coder formatting magic to our comprehensive p…" at bounding box center [854, 695] width 553 height 61
click at [768, 722] on textarea "Will you please apply your Low/No-Coder formatting magic to our comprehensive p…" at bounding box center [854, 695] width 553 height 61
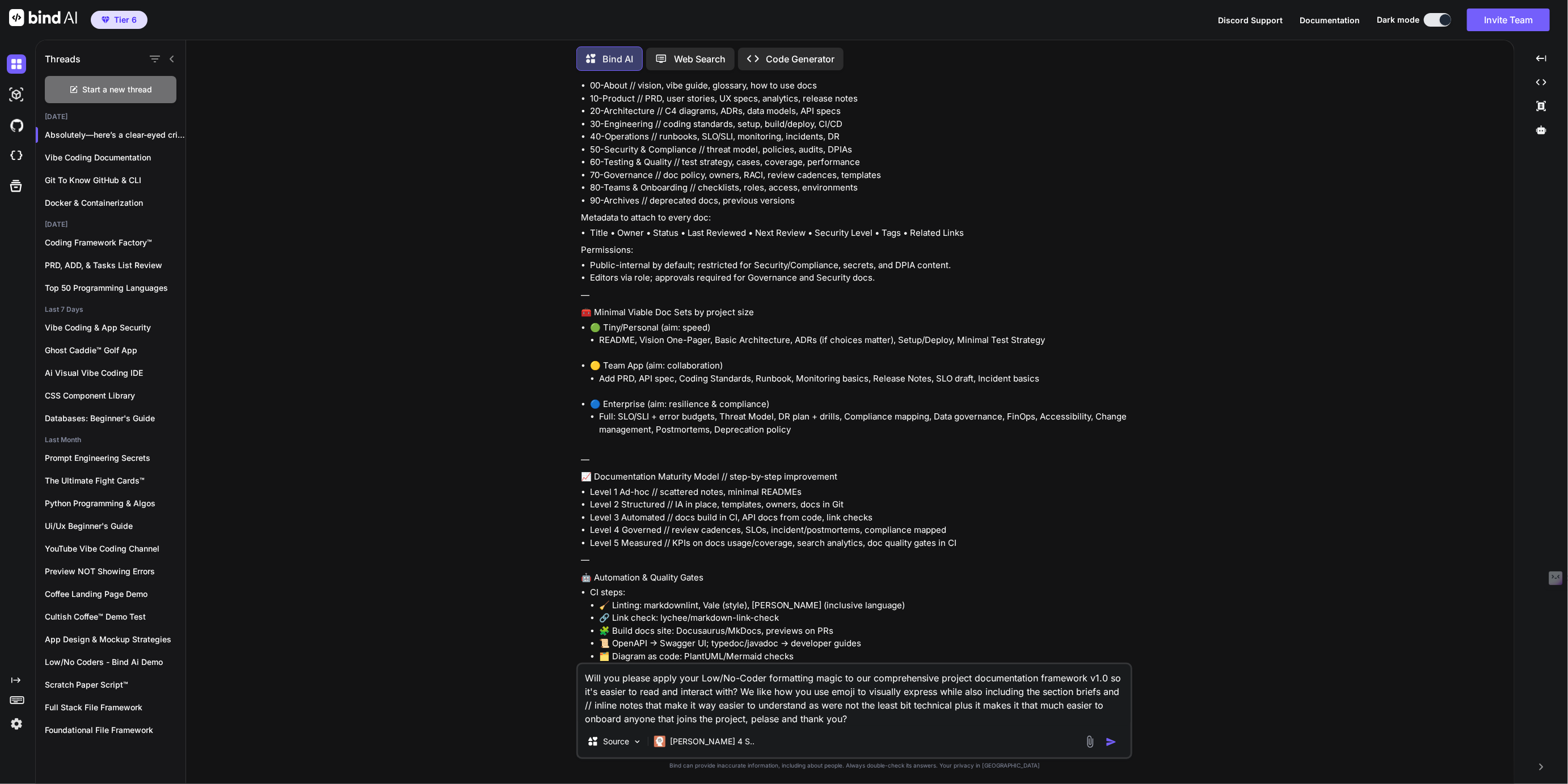
type textarea "Will you please apply your Low/No-Coder formatting magic to our comprehensive p…"
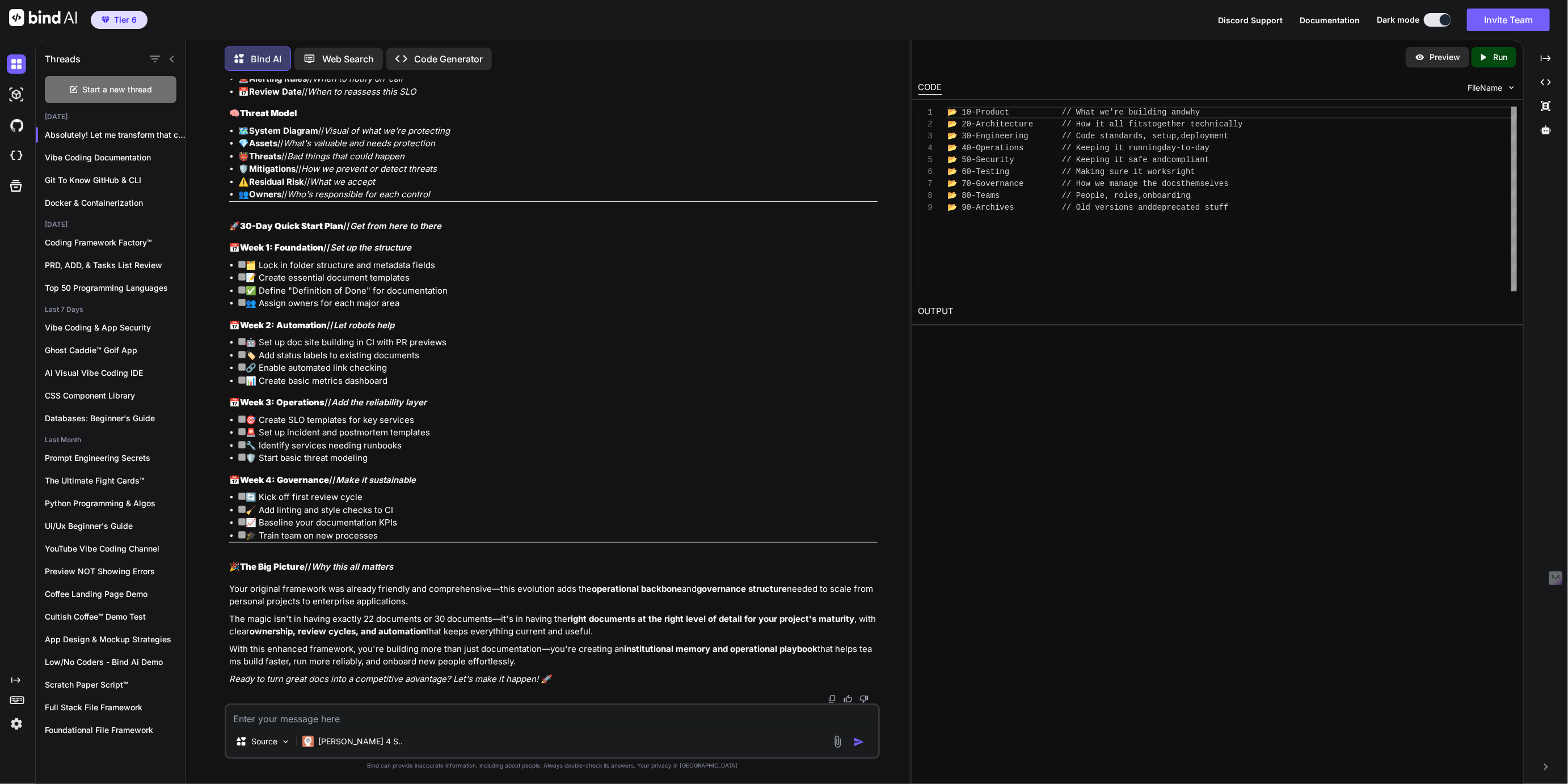
scroll to position [10228, 0]
